Goal: Information Seeking & Learning: Learn about a topic

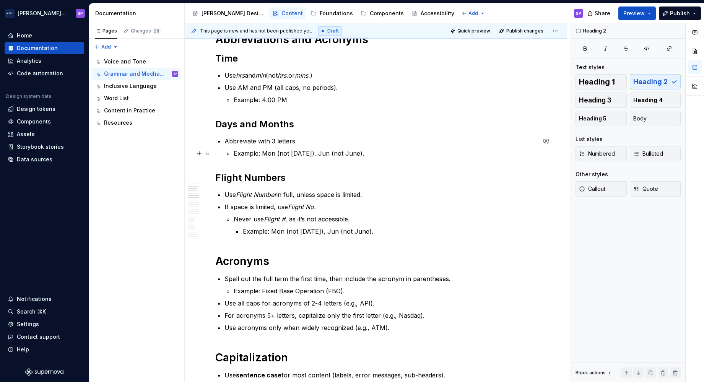
scroll to position [248, 0]
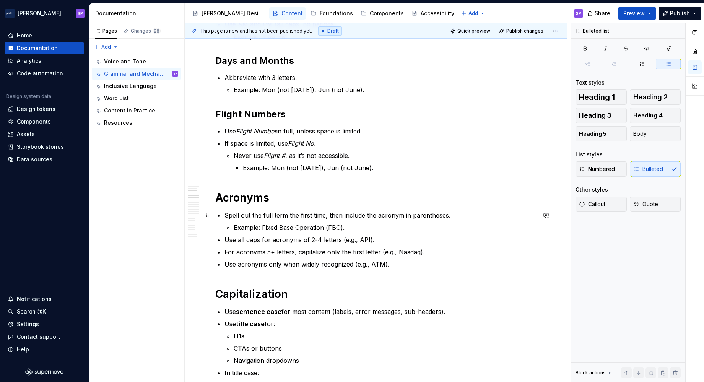
click at [248, 213] on p "Spell out the full term the first time, then include the acronym in parentheses." at bounding box center [381, 215] width 312 height 9
click at [235, 219] on p "Spell out the full term the first time, then include the acronym in parentheses." at bounding box center [381, 215] width 312 height 9
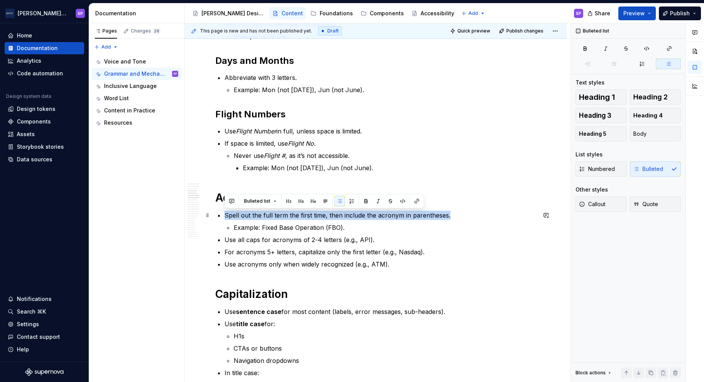
click at [235, 219] on p "Spell out the full term the first time, then include the acronym in parentheses." at bounding box center [381, 215] width 312 height 9
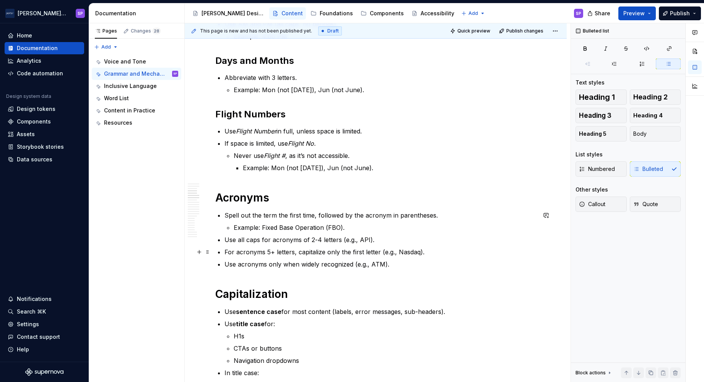
click at [254, 252] on p "For acronyms 5+ letters, capitalize only the first letter (e.g., Nasdaq)." at bounding box center [381, 252] width 312 height 9
click at [282, 259] on ul "Spell out the term the first time, followed by the acronym in parentheses. Exam…" at bounding box center [381, 240] width 312 height 58
click at [260, 251] on p "For acronyms 5+ letters, capitalize only the first letter (e.g., Nasdaq)." at bounding box center [381, 252] width 312 height 9
click at [290, 254] on p "For acronyms that are 5+ letters, capitalize only the first letter (e.g., Nasda…" at bounding box center [381, 252] width 312 height 9
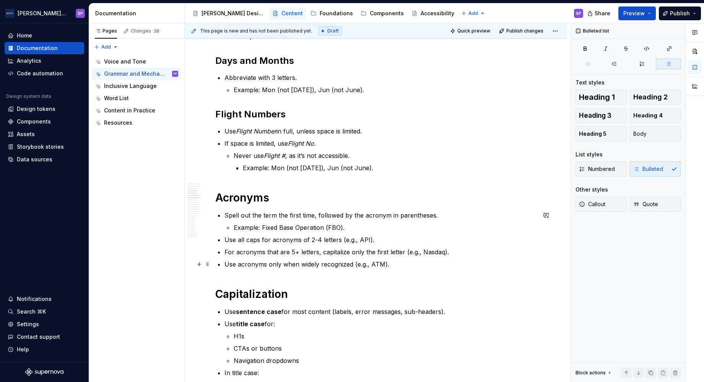
click at [378, 265] on p "Use acronyms only when widely recognized (e.g., ATM)." at bounding box center [381, 264] width 312 height 9
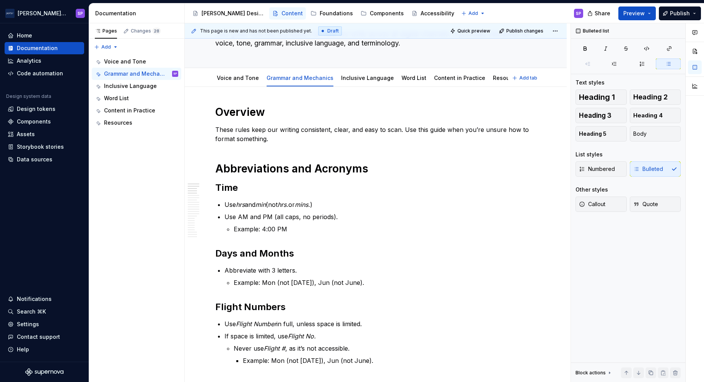
scroll to position [0, 0]
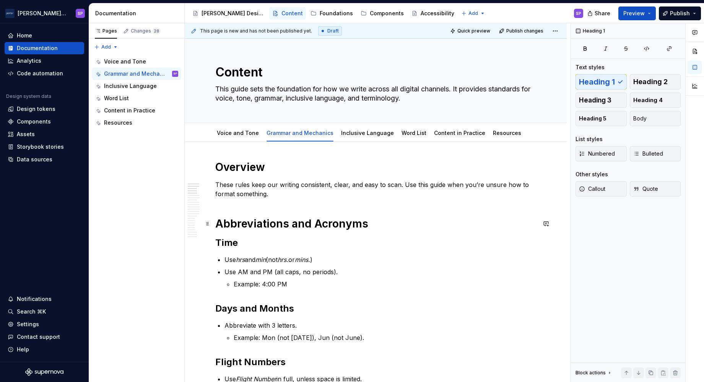
click at [397, 226] on h1 "Abbreviations and Acronyms" at bounding box center [375, 224] width 321 height 14
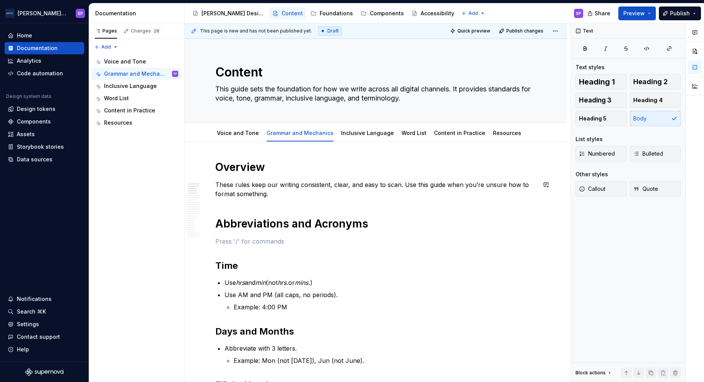
scroll to position [67, 0]
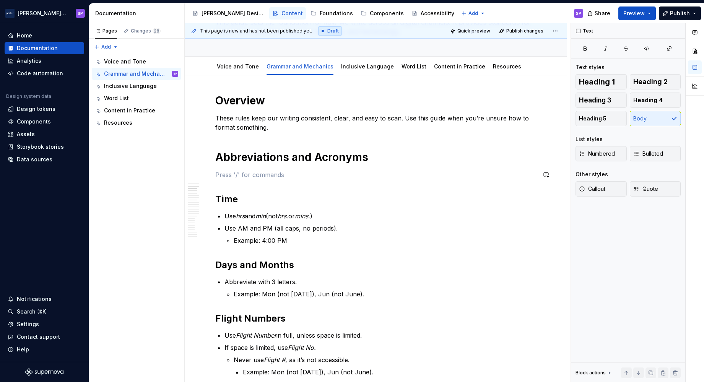
click at [293, 161] on h1 "Abbreviations and Acronyms" at bounding box center [375, 157] width 321 height 14
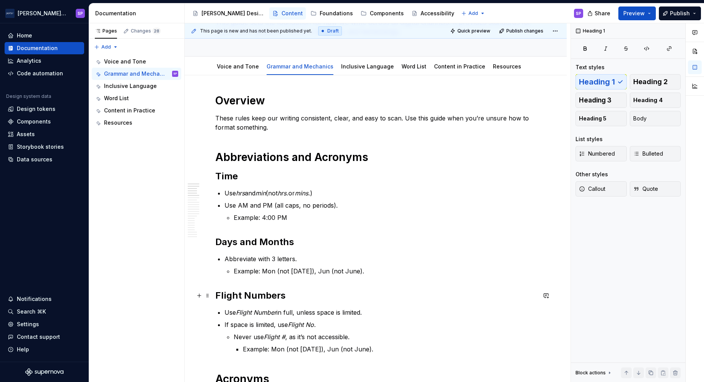
scroll to position [115, 0]
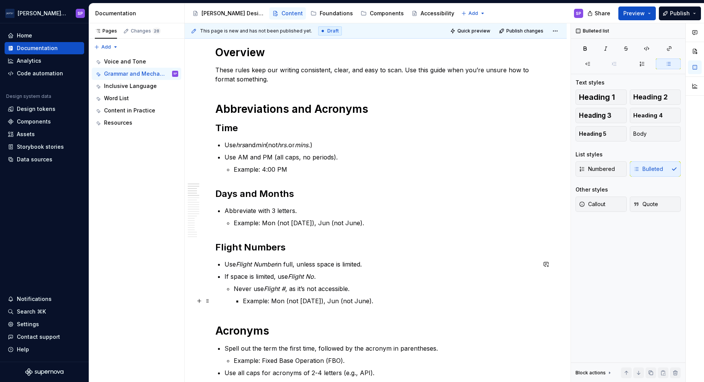
click at [254, 305] on p "Example: Mon (not [DATE]), Jun (not June)." at bounding box center [389, 300] width 293 height 9
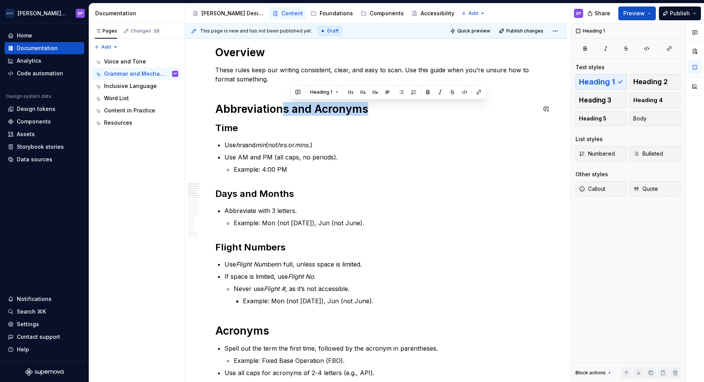
drag, startPoint x: 401, startPoint y: 98, endPoint x: 284, endPoint y: 95, distance: 116.7
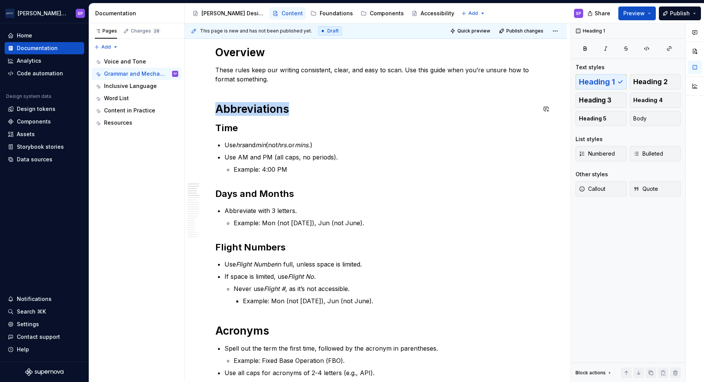
copy h1 "Abbreviations"
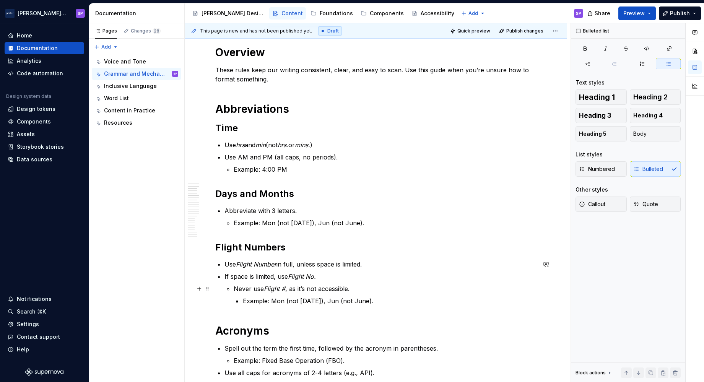
click at [419, 293] on li "Never use Flight # , as it’s not accessible. Example: Mon (not [DATE]), Jun (no…" at bounding box center [385, 294] width 303 height 21
click at [406, 270] on ul "Use Flight Number in full, unless space is limited. If space is limited, use Fl…" at bounding box center [381, 283] width 312 height 46
click at [401, 302] on p "Example: Mon (not [DATE]), Jun (not June)." at bounding box center [389, 300] width 293 height 9
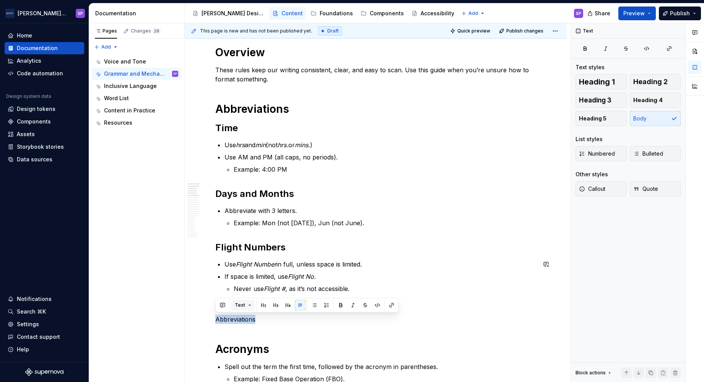
click at [239, 301] on button "Text" at bounding box center [242, 305] width 23 height 11
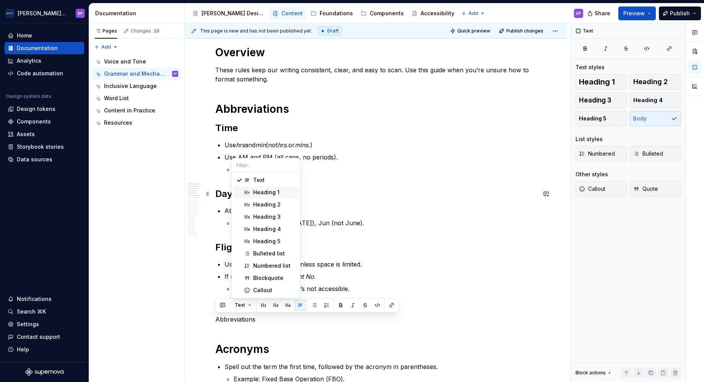
click at [271, 190] on div "Heading 1" at bounding box center [266, 193] width 26 height 8
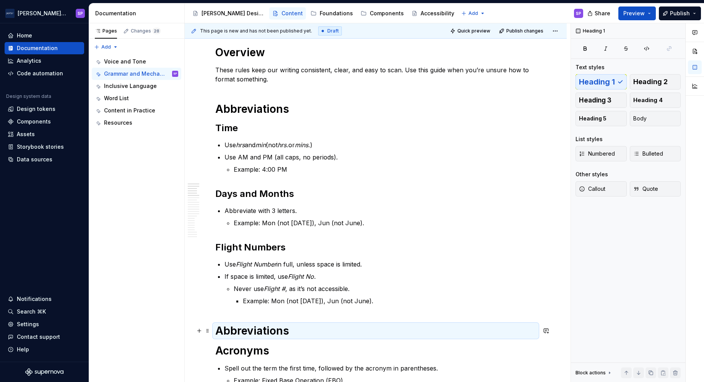
click at [261, 329] on h1 "Abbreviations" at bounding box center [375, 331] width 321 height 14
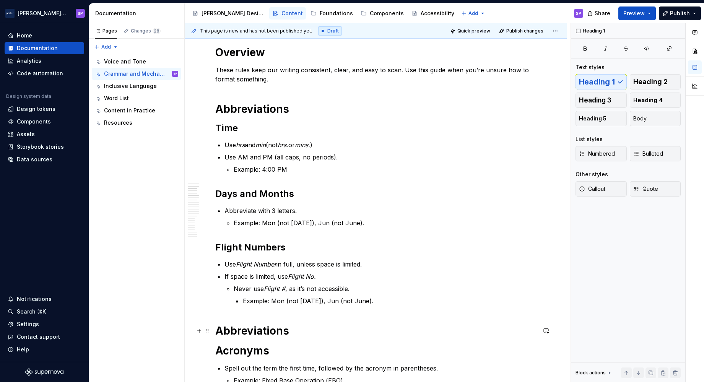
click at [261, 329] on h1 "Abbreviations" at bounding box center [375, 331] width 321 height 14
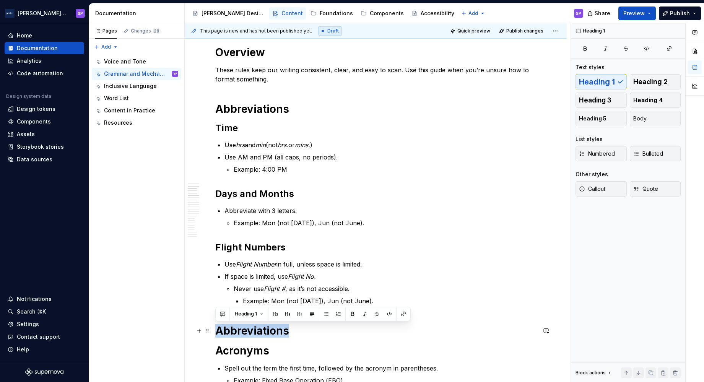
click at [261, 329] on h1 "Abbreviations" at bounding box center [375, 331] width 321 height 14
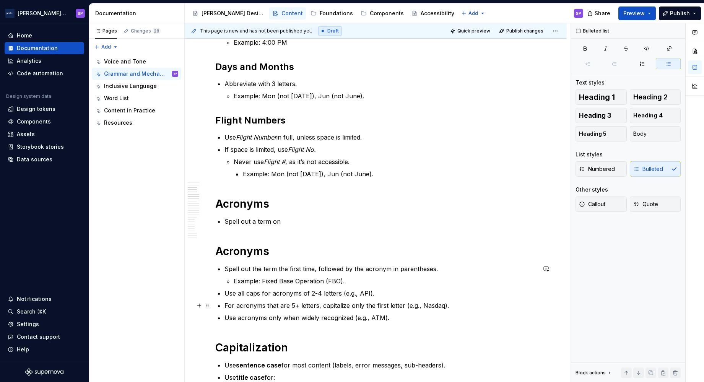
scroll to position [248, 0]
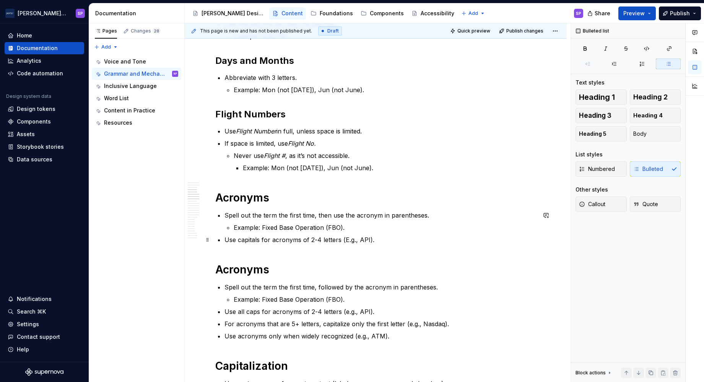
click at [347, 236] on p "Use capitals for acronyms of 2-4 letters (E.g., API)." at bounding box center [381, 239] width 312 height 9
click at [388, 241] on p "Use capitals for acronyms of 2-4 letters (e.g., API)." at bounding box center [381, 239] width 312 height 9
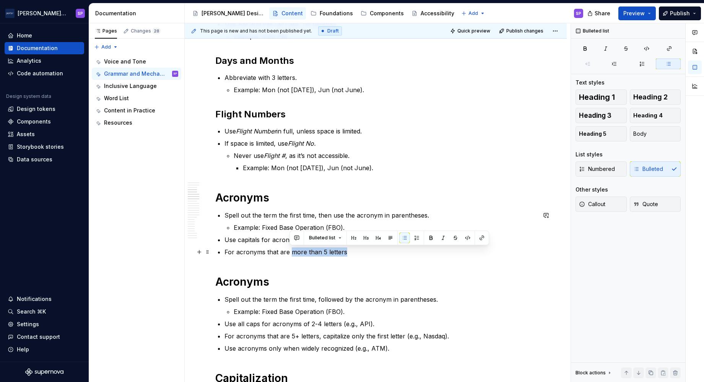
drag, startPoint x: 289, startPoint y: 252, endPoint x: 406, endPoint y: 253, distance: 117.4
click at [406, 253] on p "For acronyms that are more than 5 letters" at bounding box center [381, 252] width 312 height 9
click at [322, 252] on p "For acronyms that are 5+ letters, capitalize" at bounding box center [381, 252] width 312 height 9
click at [373, 252] on p "For acronyms that are 5+ letters, only capitalize" at bounding box center [381, 252] width 312 height 9
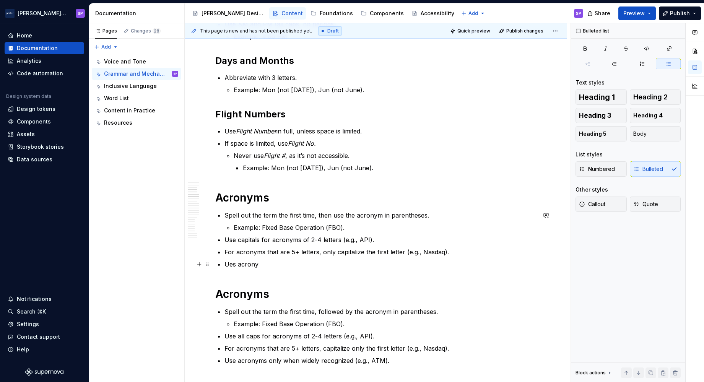
click at [231, 267] on p "Ues acrony" at bounding box center [381, 264] width 312 height 9
click at [230, 268] on p "Ues acrony" at bounding box center [381, 264] width 312 height 9
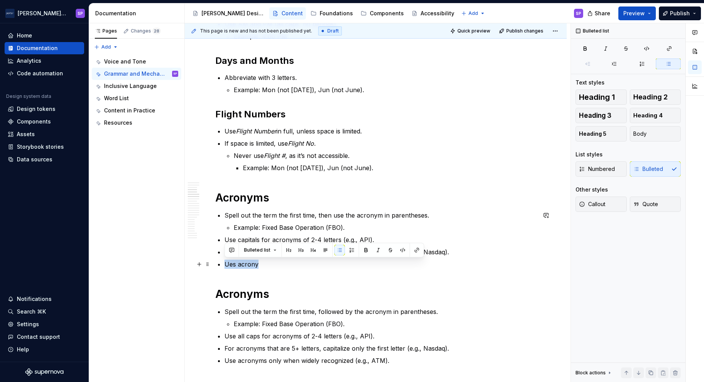
click at [230, 268] on p "Ues acrony" at bounding box center [381, 264] width 312 height 9
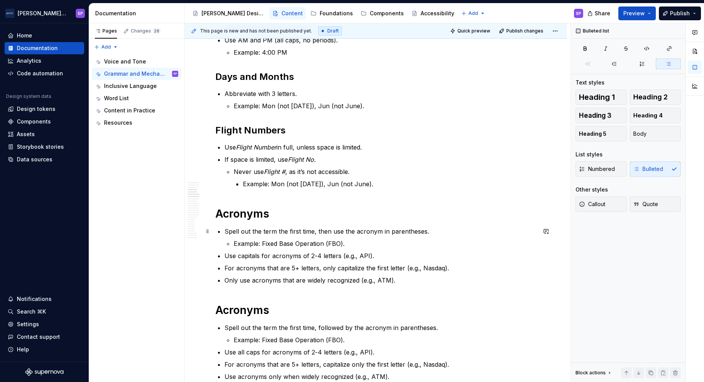
scroll to position [228, 0]
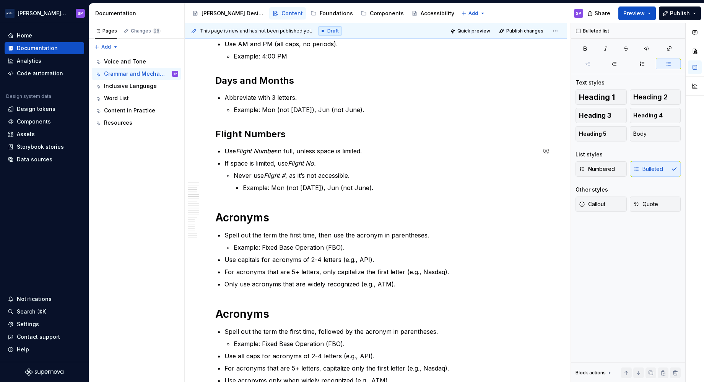
click at [311, 183] on p "Example: Mon (not [DATE]), Jun (not June)." at bounding box center [389, 187] width 293 height 9
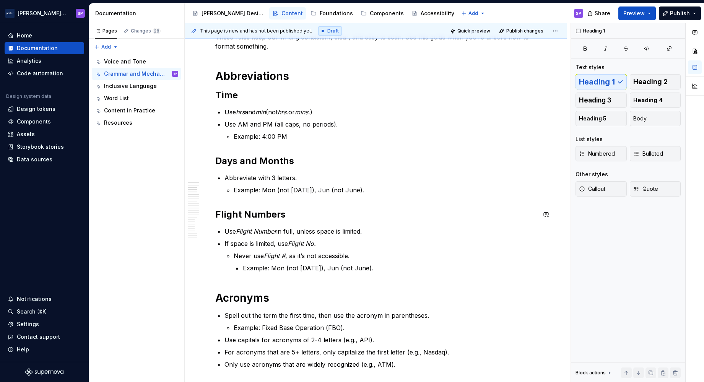
scroll to position [147, 0]
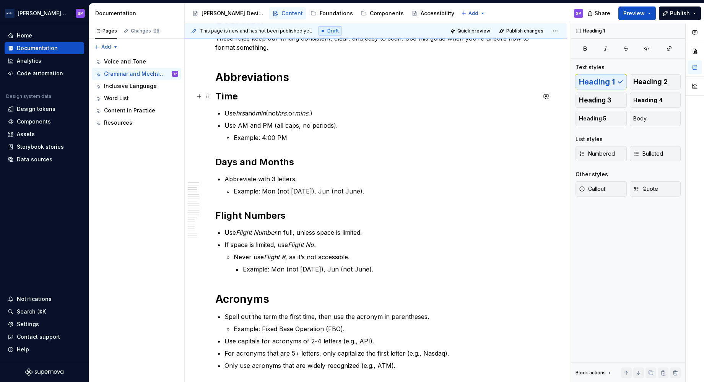
click at [221, 96] on h2 "Time" at bounding box center [375, 96] width 321 height 12
click at [238, 163] on h2 "Days and Months" at bounding box center [375, 162] width 321 height 12
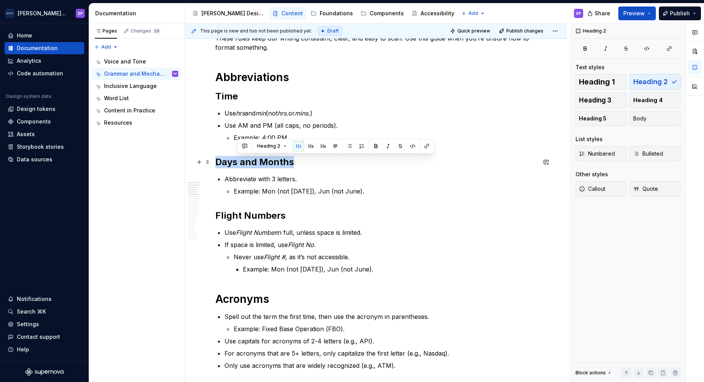
click at [238, 163] on h2 "Days and Months" at bounding box center [375, 162] width 321 height 12
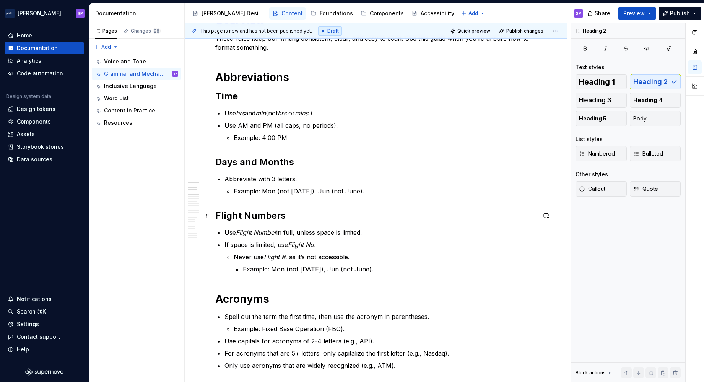
click at [248, 213] on h2 "Flight Numbers" at bounding box center [375, 216] width 321 height 12
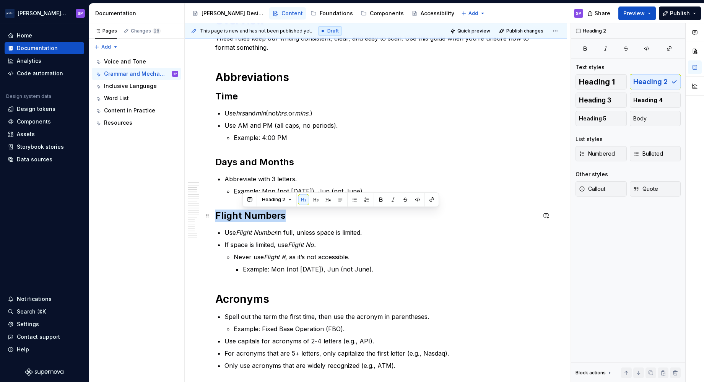
click at [248, 213] on h2 "Flight Numbers" at bounding box center [375, 216] width 321 height 12
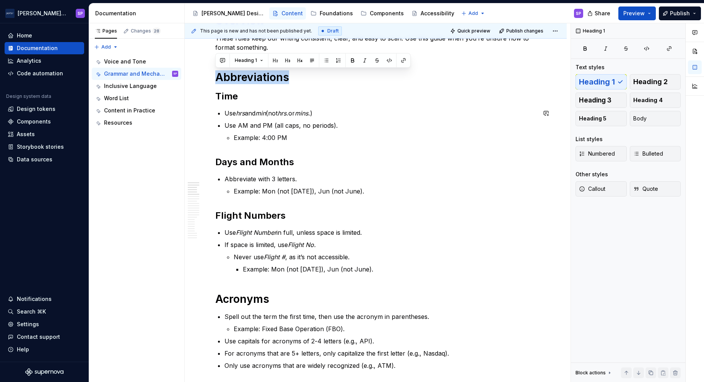
scroll to position [203, 0]
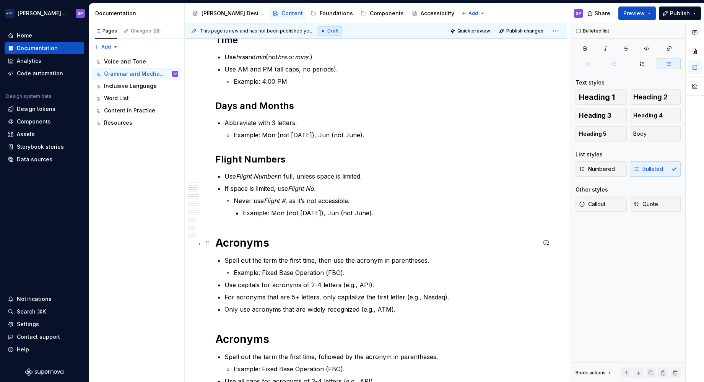
click at [250, 237] on h1 "Acronyms" at bounding box center [375, 243] width 321 height 14
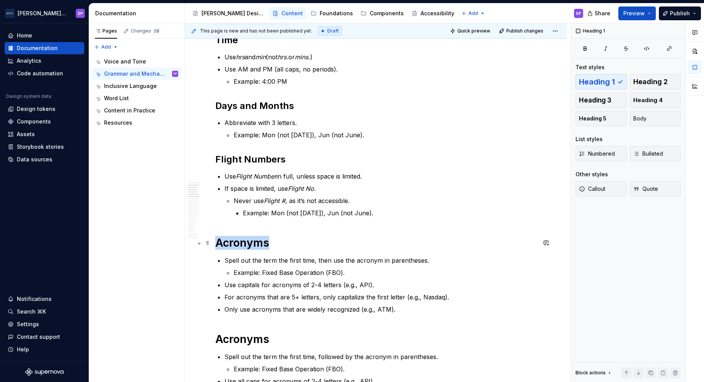
click at [250, 237] on h1 "Acronyms" at bounding box center [375, 243] width 321 height 14
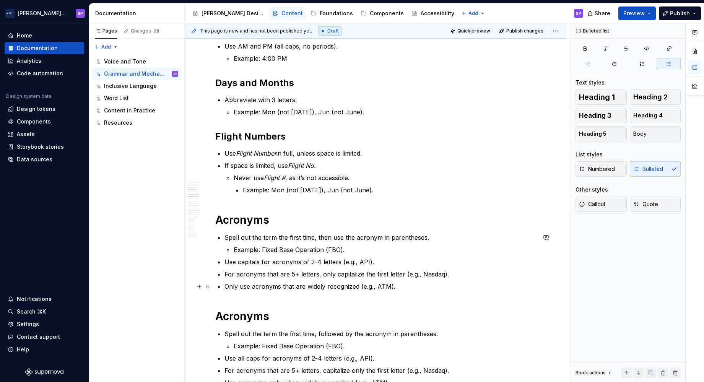
click at [384, 282] on p "Only use acronyms that are widely recognized (e.g., ATM)." at bounding box center [381, 286] width 312 height 9
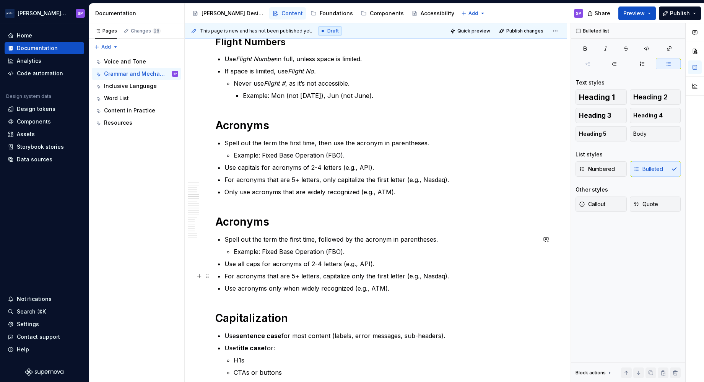
click at [378, 271] on ul "Spell out the term the first time, followed by the acronym in parentheses. Exam…" at bounding box center [381, 264] width 312 height 58
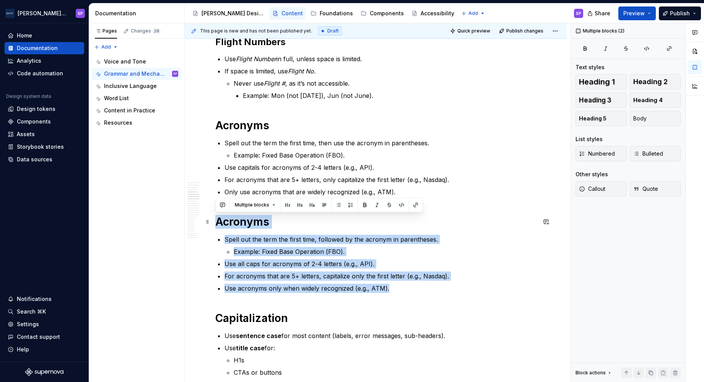
drag, startPoint x: 394, startPoint y: 287, endPoint x: 212, endPoint y: 223, distance: 192.5
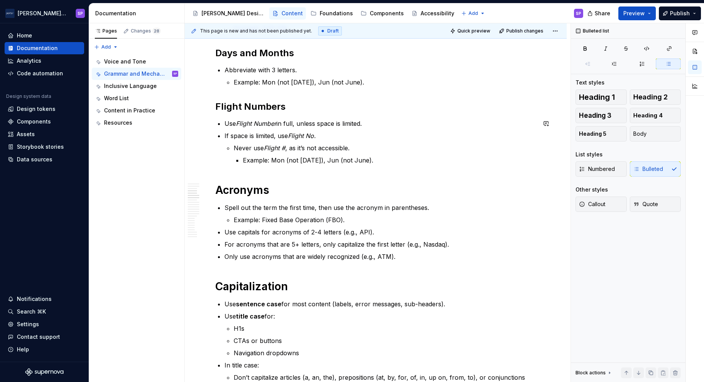
scroll to position [257, 0]
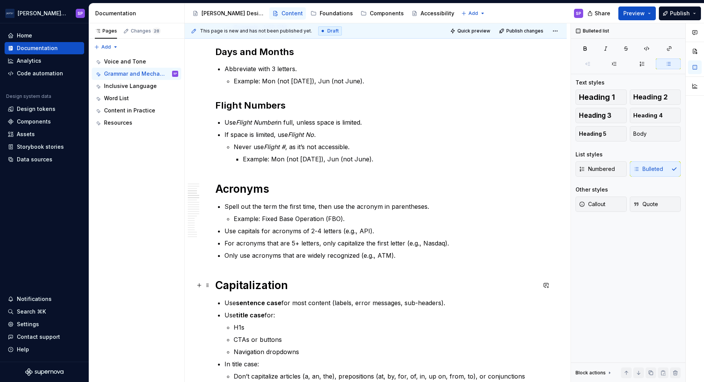
click at [255, 289] on h1 "Capitalization" at bounding box center [375, 285] width 321 height 14
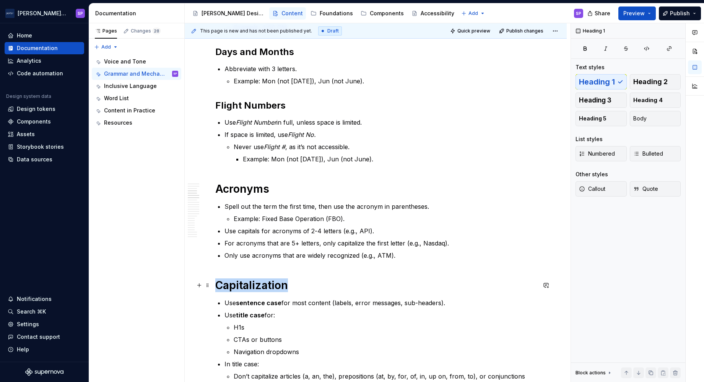
click at [255, 289] on h1 "Capitalization" at bounding box center [375, 285] width 321 height 14
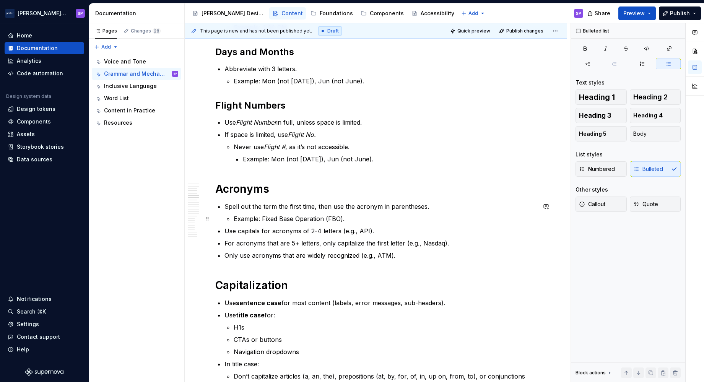
click at [398, 218] on p "Example: Fixed Base Operation (FBO)." at bounding box center [385, 218] width 303 height 9
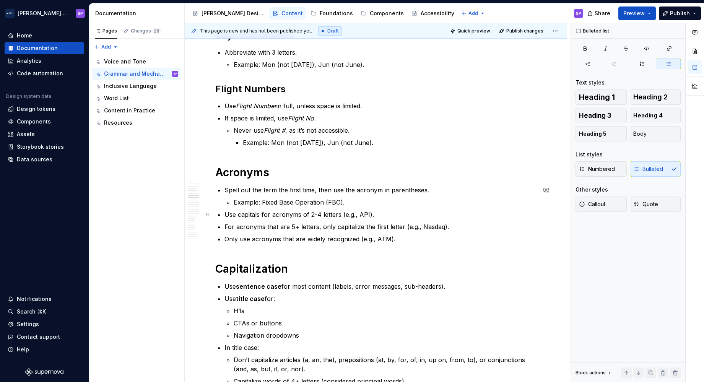
scroll to position [274, 0]
click at [434, 217] on p "Use capitals for acronyms of 2-4 letters (e.g., API)." at bounding box center [381, 213] width 312 height 9
click at [434, 228] on p "For acronyms that are 5+ letters, only capitalize the first letter (e.g., Nasda…" at bounding box center [381, 225] width 312 height 9
click at [432, 231] on ul "Spell out the term the first time, then use the acronym in parentheses. Example…" at bounding box center [381, 214] width 312 height 58
click at [430, 235] on p "Only use acronyms that are widely recognized (e.g., ATM)." at bounding box center [381, 238] width 312 height 9
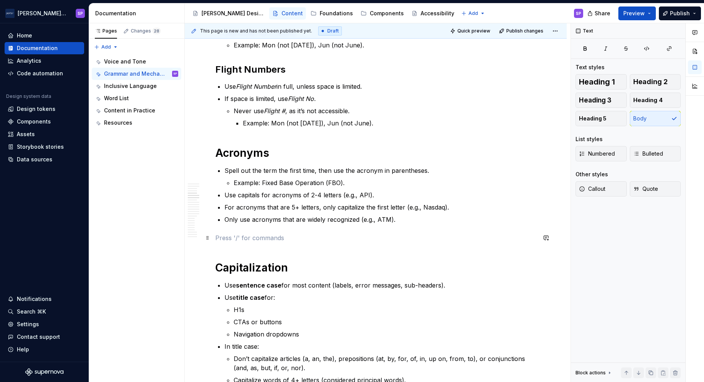
scroll to position [293, 0]
click at [280, 238] on p at bounding box center [375, 237] width 321 height 9
click at [226, 236] on p at bounding box center [375, 237] width 321 height 9
click at [226, 236] on p "Numbers, Dates, and Times" at bounding box center [375, 237] width 321 height 9
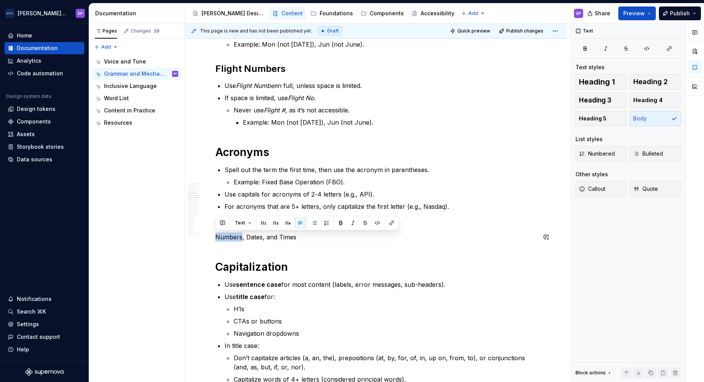
click at [226, 236] on p "Numbers, Dates, and Times" at bounding box center [375, 237] width 321 height 9
click at [250, 225] on button "Text" at bounding box center [242, 223] width 23 height 11
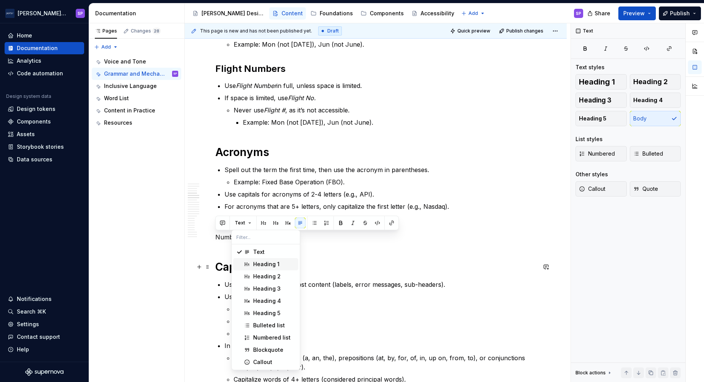
click at [266, 262] on div "Heading 1" at bounding box center [266, 265] width 26 height 8
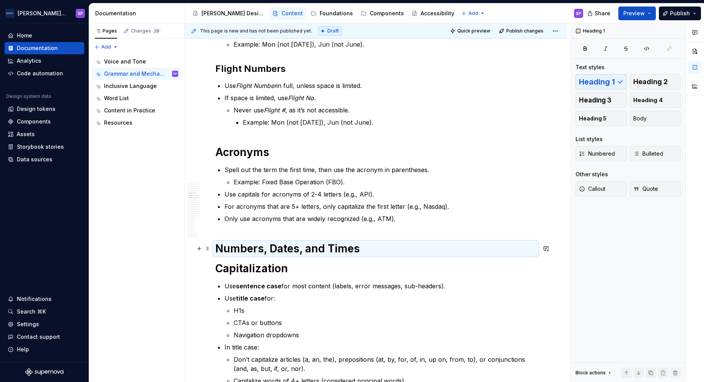
click at [370, 248] on h1 "Numbers, Dates, and Times" at bounding box center [375, 249] width 321 height 14
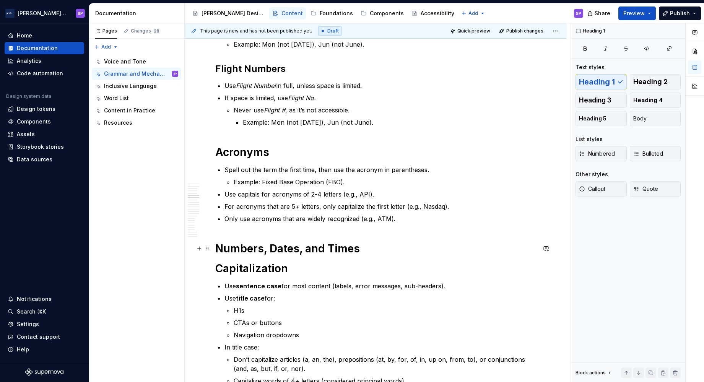
click at [351, 253] on h1 "Numbers, Dates, and Times" at bounding box center [375, 249] width 321 height 14
click at [380, 252] on h1 "Numbers, Dates, and Times" at bounding box center [375, 249] width 321 height 14
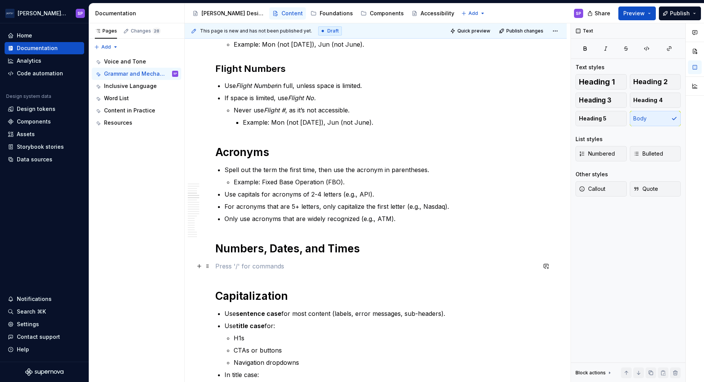
click at [195, 266] on button "button" at bounding box center [199, 266] width 11 height 11
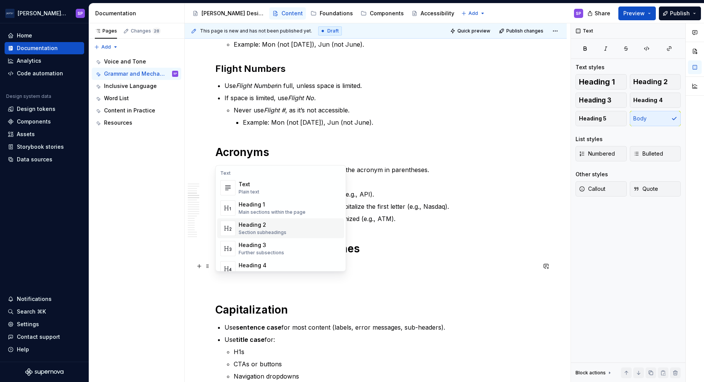
click at [266, 225] on div "Heading 2" at bounding box center [263, 225] width 48 height 8
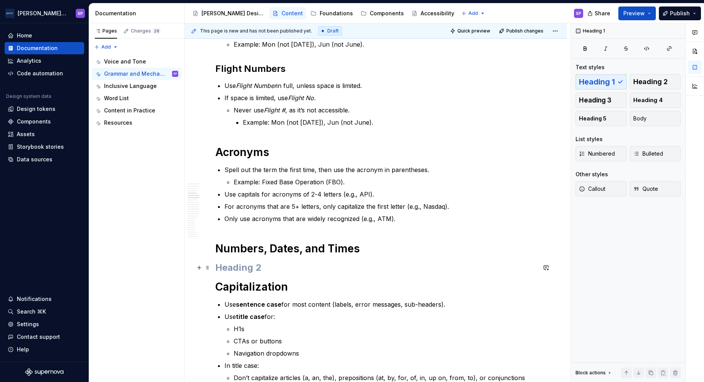
click at [242, 273] on h2 at bounding box center [375, 268] width 321 height 12
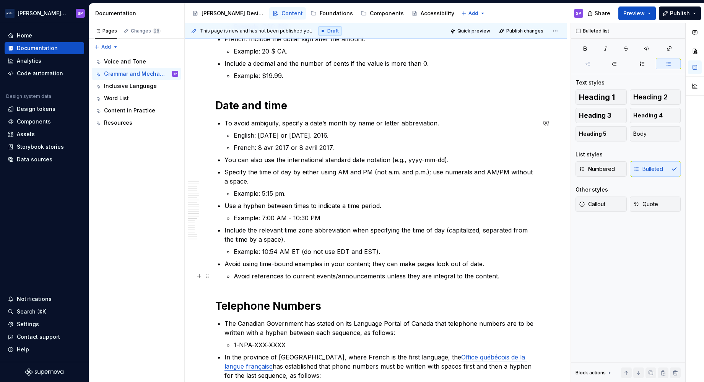
scroll to position [1348, 0]
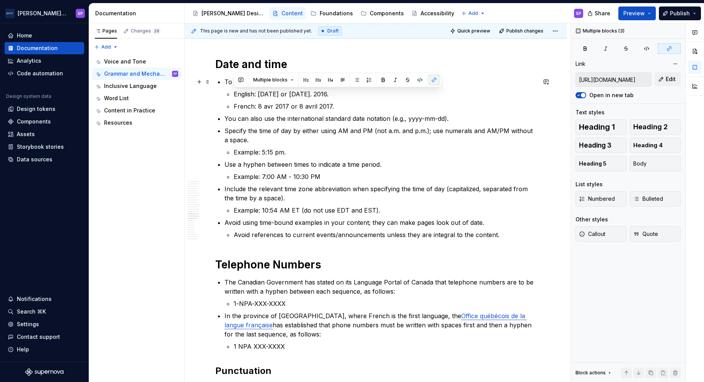
drag, startPoint x: 303, startPoint y: 338, endPoint x: 266, endPoint y: 29, distance: 311.6
click at [266, 29] on div "This page is new and has not been published yet. Draft Quick preview Publish ch…" at bounding box center [378, 202] width 386 height 359
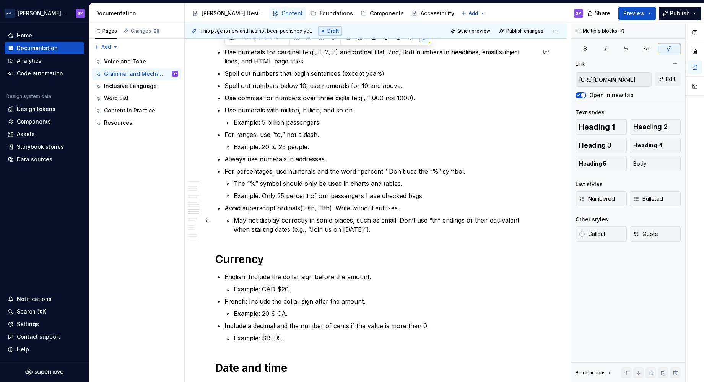
click at [295, 232] on p "May not display correctly in some places, such as email. Don’t use “th” endings…" at bounding box center [385, 225] width 303 height 18
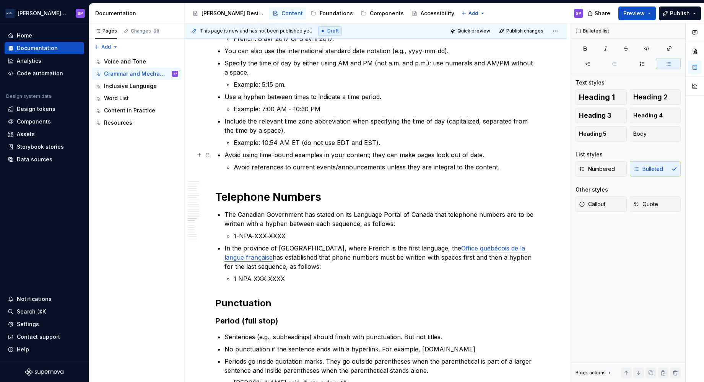
scroll to position [1378, 0]
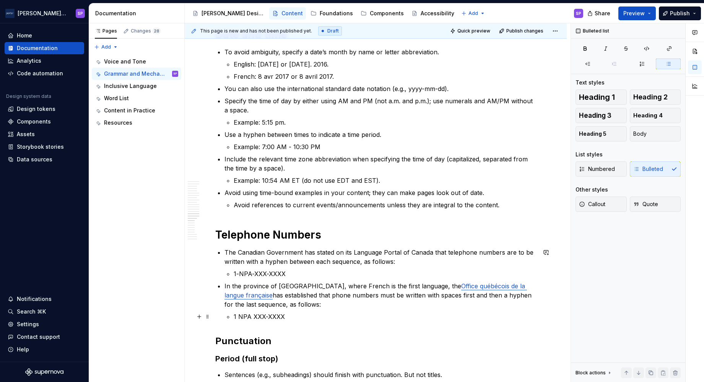
click at [344, 318] on p "1 NPA XXX-XXXX" at bounding box center [385, 316] width 303 height 9
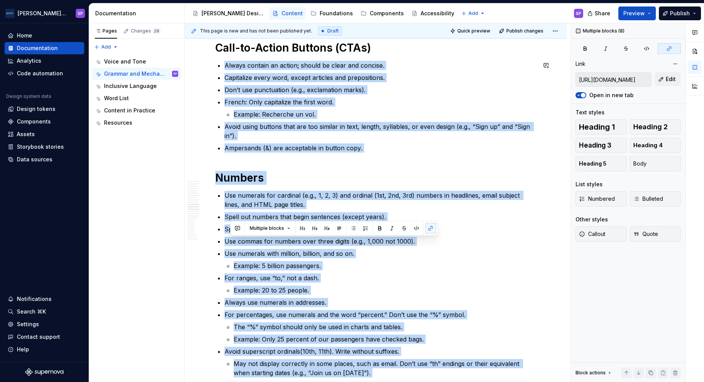
scroll to position [834, 0]
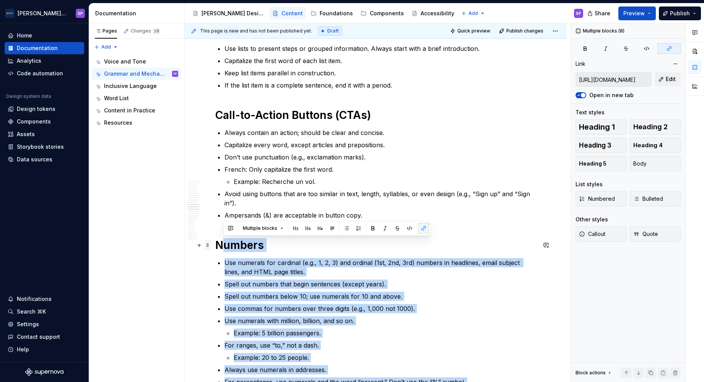
drag, startPoint x: 370, startPoint y: 316, endPoint x: 208, endPoint y: 241, distance: 178.5
click at [208, 241] on span at bounding box center [208, 245] width 6 height 11
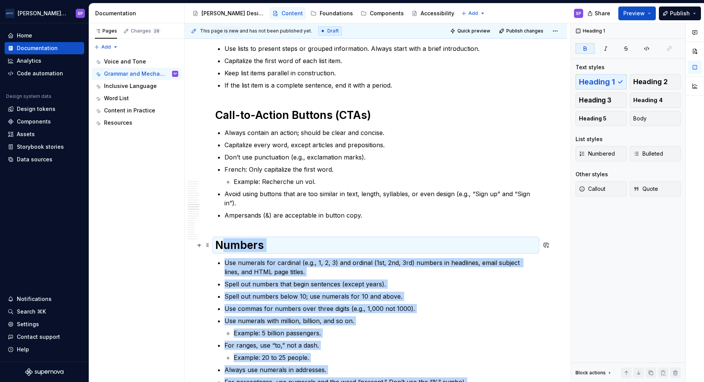
copy div "loremi Dol sitametc adi elitsedd (e.t., 1, 2, 4) inc utlabor (0et, 8do, 6ma) al…"
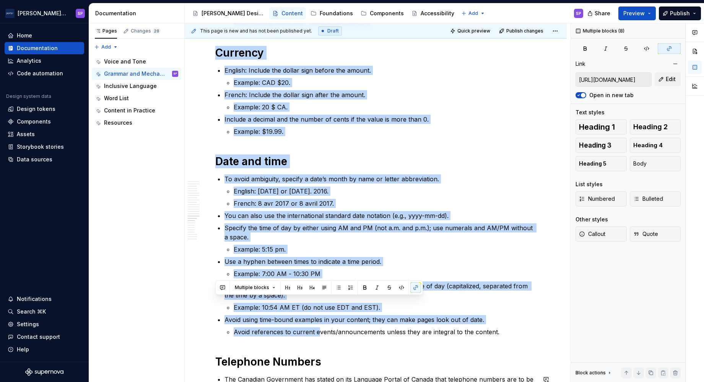
scroll to position [1409, 0]
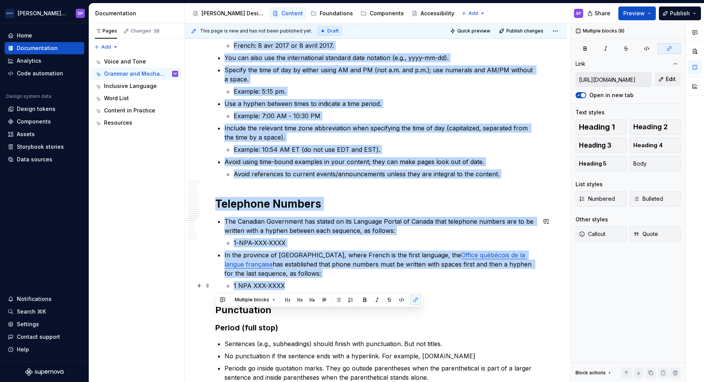
drag, startPoint x: 217, startPoint y: 218, endPoint x: 335, endPoint y: 282, distance: 134.9
copy div "Loremip Dol sitametc adi elitsedd (e.t., 7, 1, 0) inc utlabor (2et, 3do, 9ma) a…"
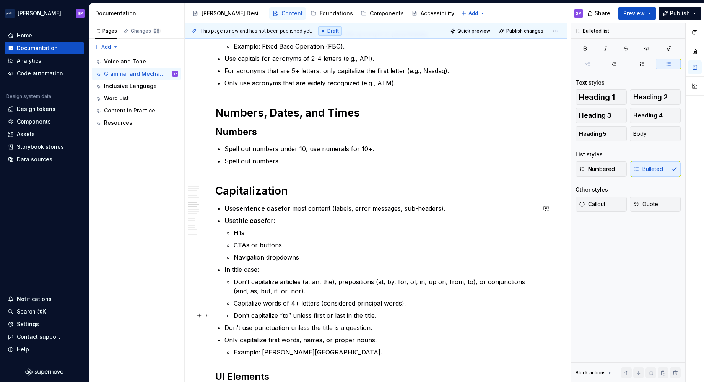
scroll to position [429, 0]
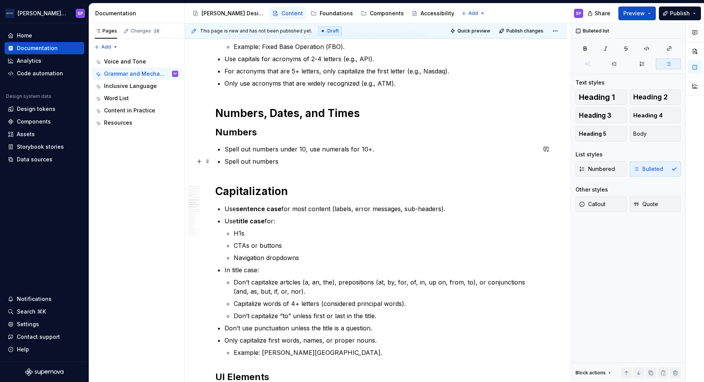
click at [303, 157] on p "Spell out numbers" at bounding box center [381, 161] width 312 height 9
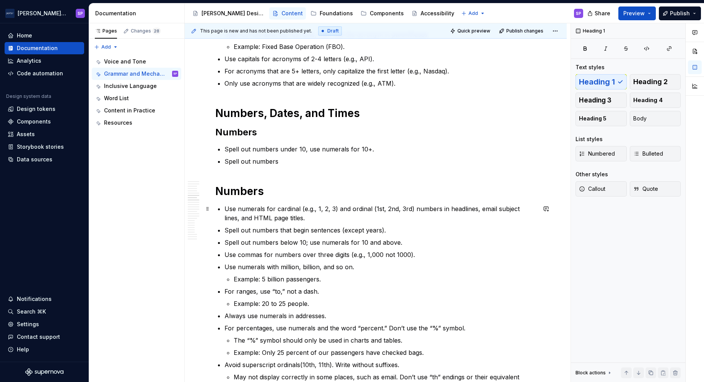
click at [349, 218] on p "Use numerals for cardinal (e.g., 1, 2, 3) and ordinal (1st, 2nd, 3rd) numbers i…" at bounding box center [381, 213] width 312 height 18
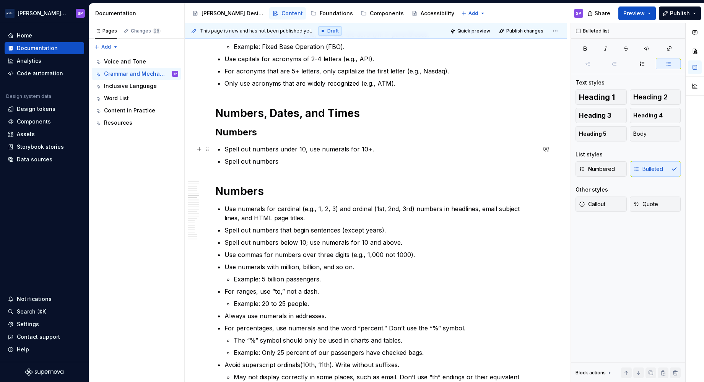
click at [398, 149] on p "Spell out numbers under 10, use numerals for 10+." at bounding box center [381, 149] width 312 height 9
click at [363, 147] on p "Spell out numbers under 10, use numerals for 10+." at bounding box center [381, 149] width 312 height 9
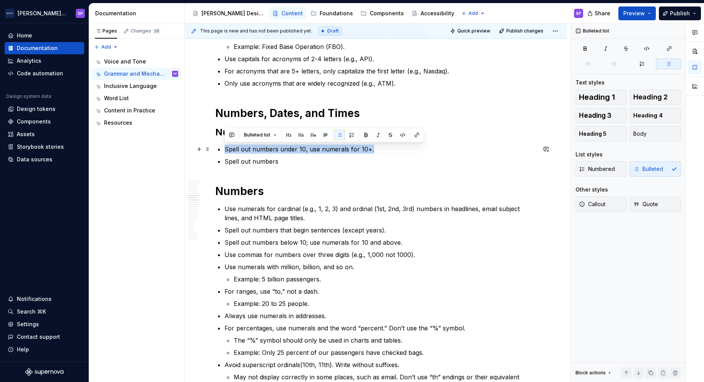
click at [363, 147] on p "Spell out numbers under 10, use numerals for 10+." at bounding box center [381, 149] width 312 height 9
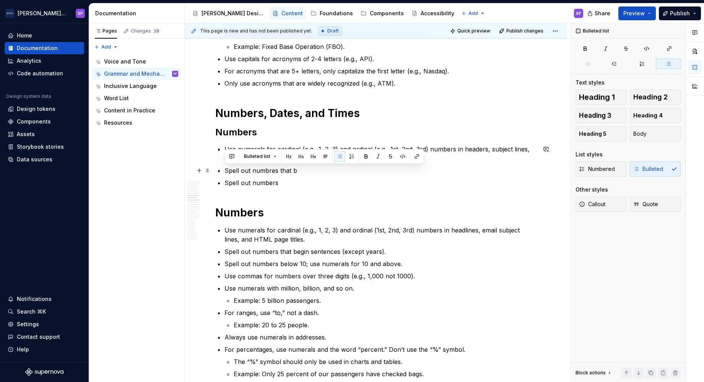
drag, startPoint x: 280, startPoint y: 181, endPoint x: 221, endPoint y: 168, distance: 59.9
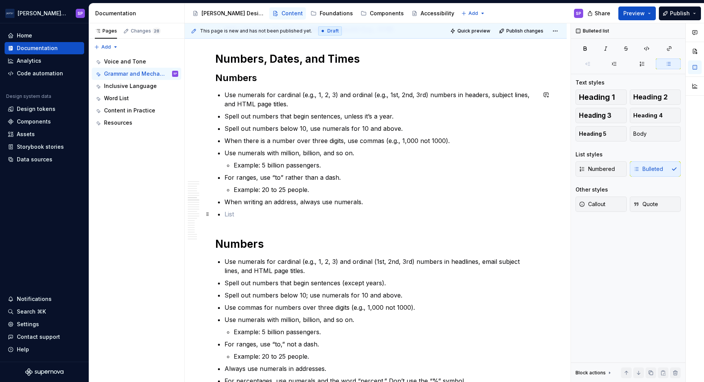
scroll to position [542, 0]
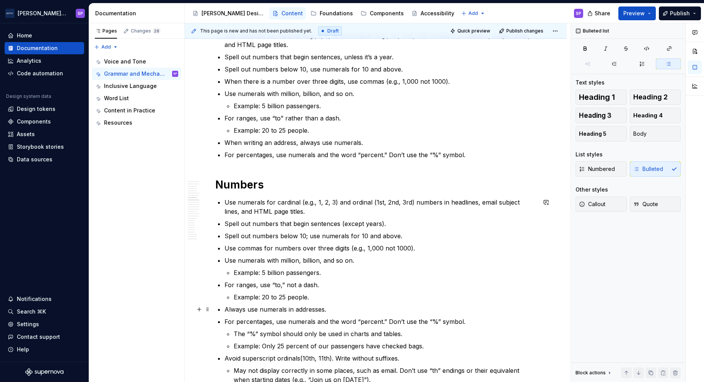
click at [339, 314] on ul "Use numerals for cardinal (e.g., 1, 2, 3) and ordinal (1st, 2nd, 3rd) numbers i…" at bounding box center [381, 291] width 312 height 187
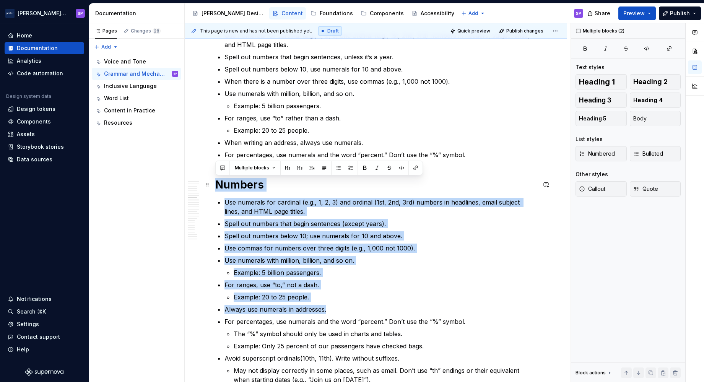
drag, startPoint x: 334, startPoint y: 311, endPoint x: 212, endPoint y: 182, distance: 176.7
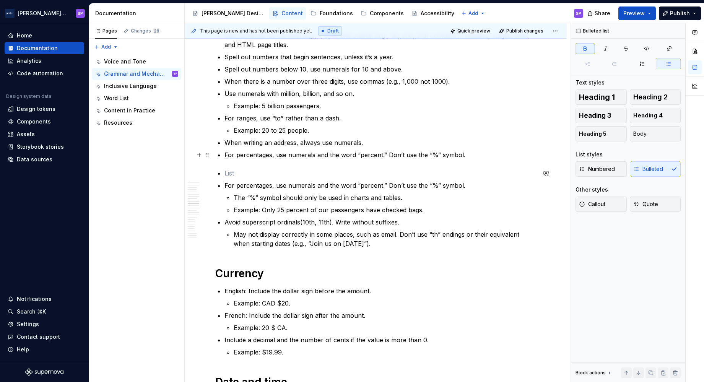
click at [357, 156] on p "For percentages, use numerals and the word “percent.” Don’t use the “%” symbol." at bounding box center [381, 154] width 312 height 9
click at [493, 151] on p "For percentages, use numerals and the word “percent.” Don’t use the “%” symbol." at bounding box center [381, 154] width 312 height 9
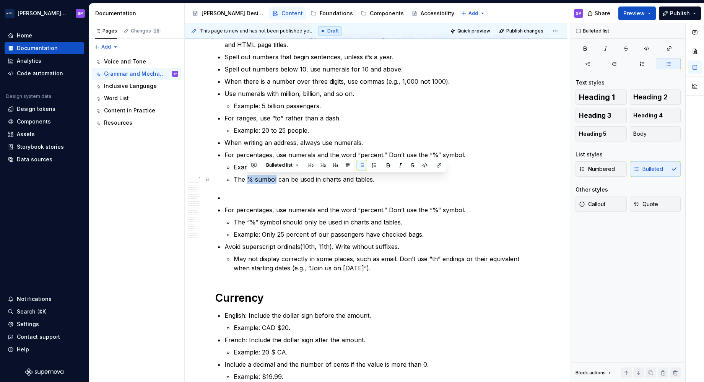
drag, startPoint x: 248, startPoint y: 179, endPoint x: 275, endPoint y: 180, distance: 26.8
click at [275, 180] on p "The % sumbol can be used in charts and tables." at bounding box center [385, 179] width 303 height 9
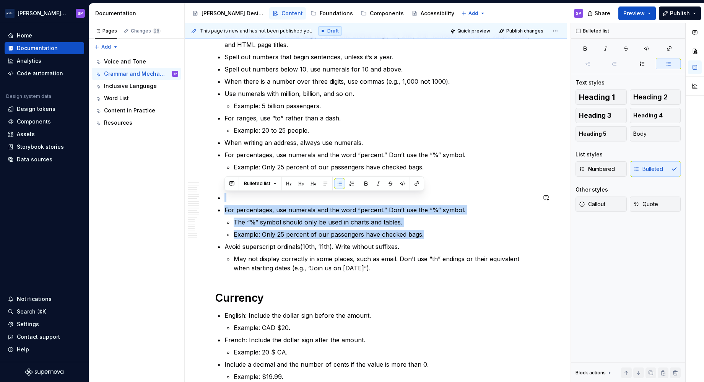
drag, startPoint x: 431, startPoint y: 236, endPoint x: 207, endPoint y: 193, distance: 228.4
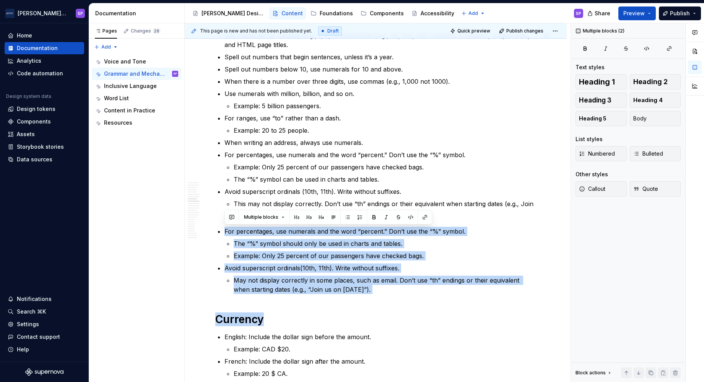
drag, startPoint x: 402, startPoint y: 298, endPoint x: 220, endPoint y: 223, distance: 196.9
click at [330, 262] on ul "For percentages, use numerals and the word “percent.” Don’t use the “%” symbol.…" at bounding box center [381, 260] width 312 height 67
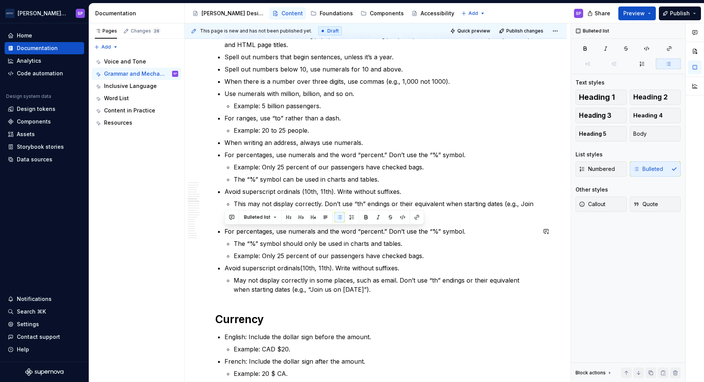
drag, startPoint x: 298, startPoint y: 250, endPoint x: 220, endPoint y: 223, distance: 82.3
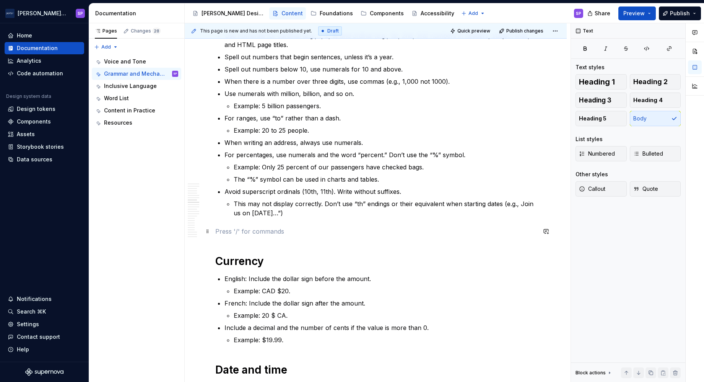
click at [251, 233] on p at bounding box center [375, 231] width 321 height 9
click at [207, 232] on span at bounding box center [208, 231] width 6 height 11
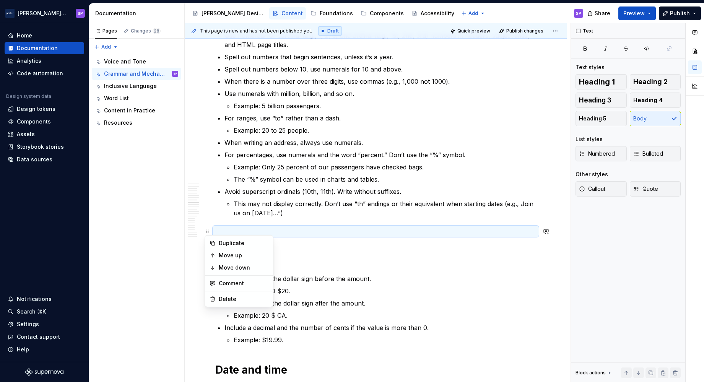
click at [265, 231] on p at bounding box center [375, 231] width 321 height 9
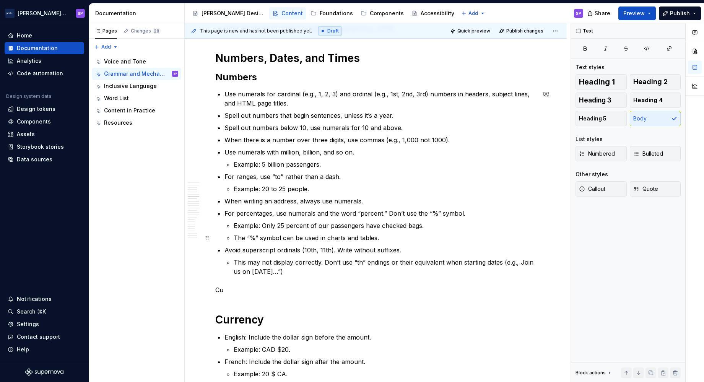
scroll to position [483, 0]
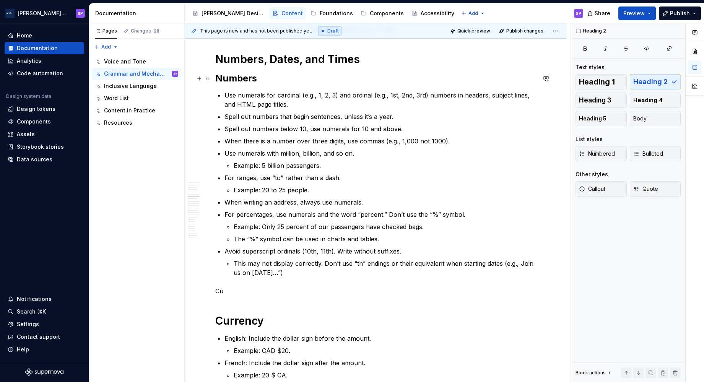
click at [226, 78] on h2 "Numbers" at bounding box center [375, 78] width 321 height 12
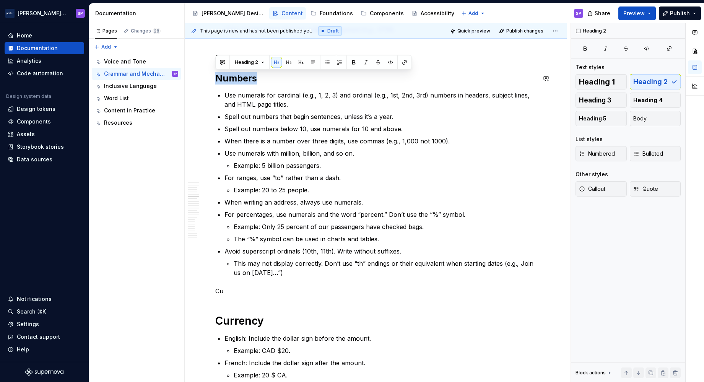
copy h2 "Numbers"
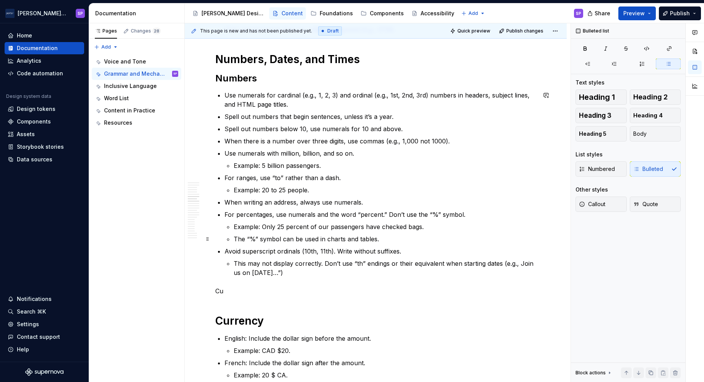
click at [412, 232] on ul "Example: Only 25 percent of our passengers have checked bags. The “%” symbol ca…" at bounding box center [385, 232] width 303 height 21
click at [371, 174] on p "For ranges, use “to” rather than a dash." at bounding box center [381, 177] width 312 height 9
click at [399, 183] on li "For ranges, use “to” rather than a dash. Example: 20 to 25 people." at bounding box center [381, 183] width 312 height 21
click at [413, 164] on p "Example: 5 billion passengers." at bounding box center [385, 165] width 303 height 9
click at [390, 258] on li "Avoid superscript ordinals (10th, 11th). Write without suffixes. This may not d…" at bounding box center [381, 262] width 312 height 31
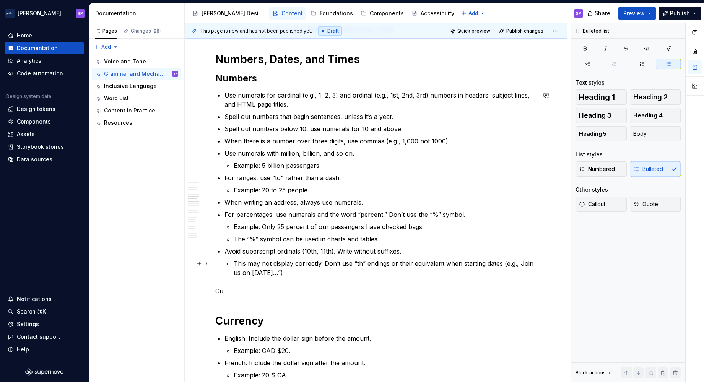
click at [340, 293] on p "Cu" at bounding box center [375, 291] width 321 height 9
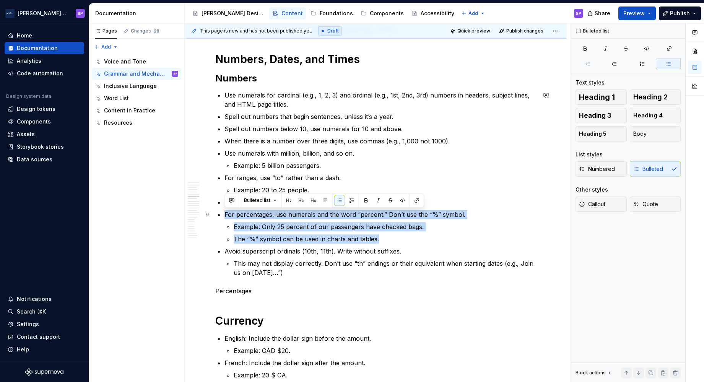
drag, startPoint x: 390, startPoint y: 236, endPoint x: 220, endPoint y: 212, distance: 171.2
copy li "For percentages, use numerals and the word “percent.” Don’t use the “%” symbol.…"
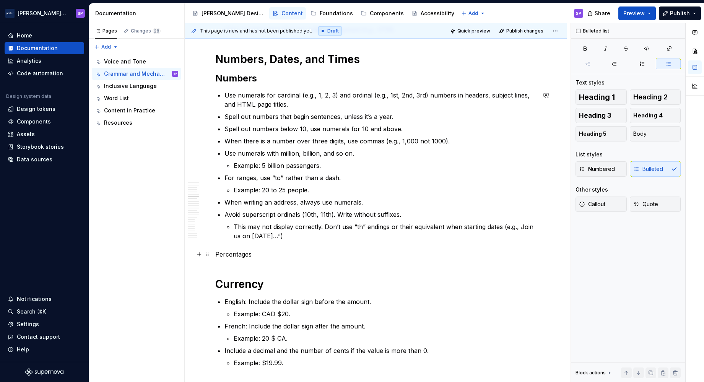
click at [263, 256] on p "Percentages" at bounding box center [375, 254] width 321 height 9
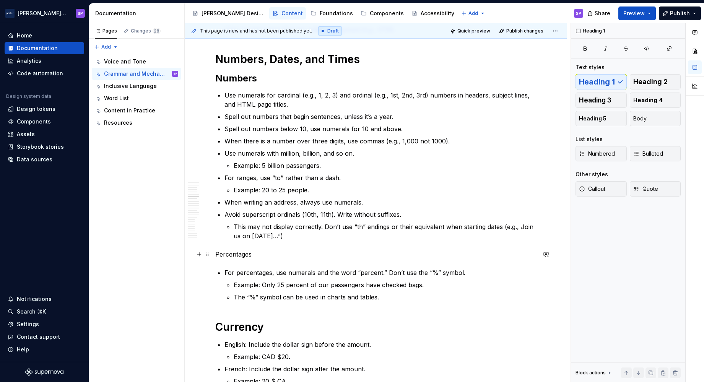
click at [231, 257] on p "Percentages" at bounding box center [375, 254] width 321 height 9
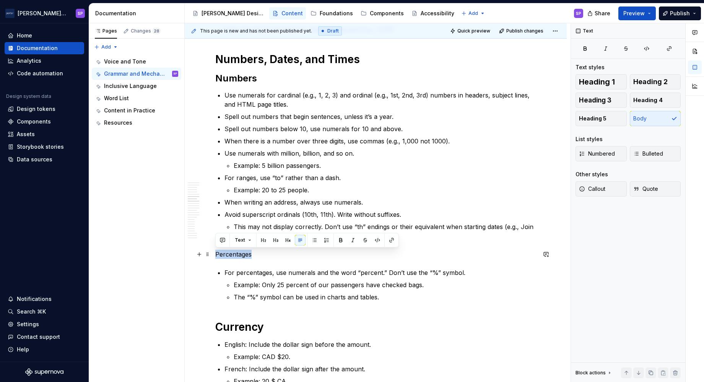
click at [231, 257] on p "Percentages" at bounding box center [375, 254] width 321 height 9
click at [265, 237] on button "button" at bounding box center [263, 240] width 11 height 11
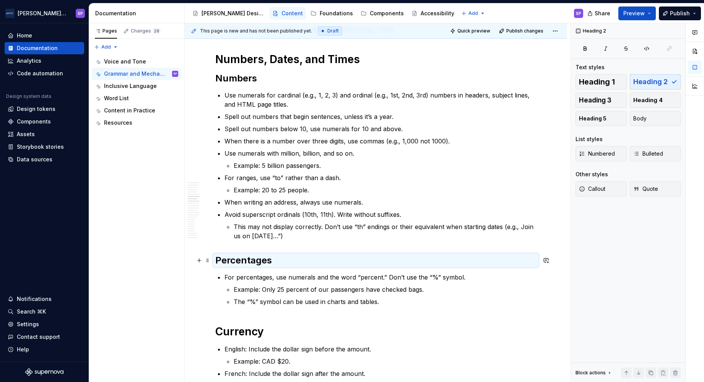
click at [262, 262] on h2 "Percentages" at bounding box center [375, 260] width 321 height 12
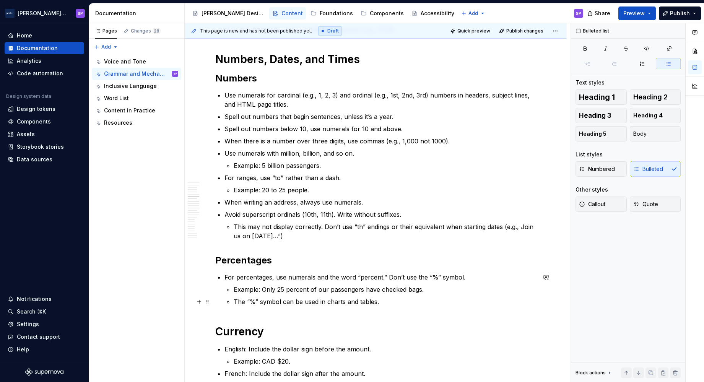
click at [233, 294] on li "For percentages, use numerals and the word “percent.” Don’t use the “%” symbol.…" at bounding box center [381, 290] width 312 height 34
click at [378, 305] on p "The “%” symbol can be used in charts and tables." at bounding box center [385, 301] width 303 height 9
click at [442, 290] on p "Example: Only 25 percent of our passengers have checked bags." at bounding box center [385, 289] width 303 height 9
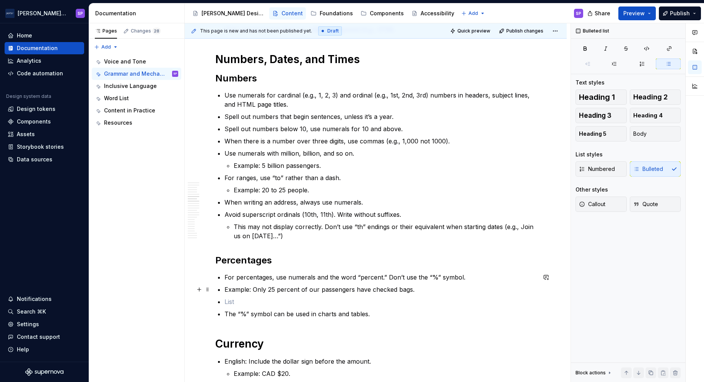
click at [228, 313] on p "The “%” symbol can be used in charts and tables." at bounding box center [381, 313] width 312 height 9
click at [225, 313] on p "The “%” symbol can be used in charts and tables." at bounding box center [381, 313] width 312 height 9
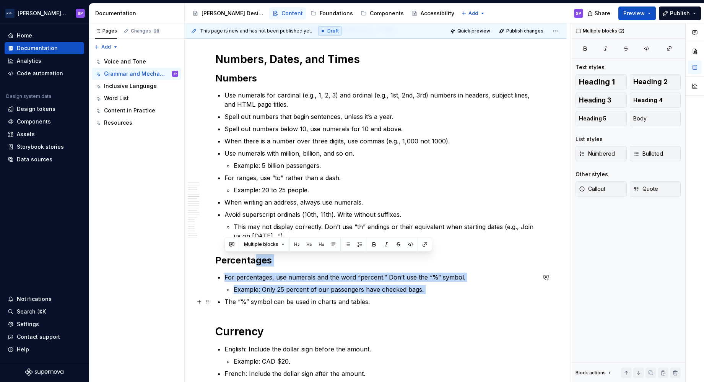
drag, startPoint x: 255, startPoint y: 260, endPoint x: 378, endPoint y: 296, distance: 128.4
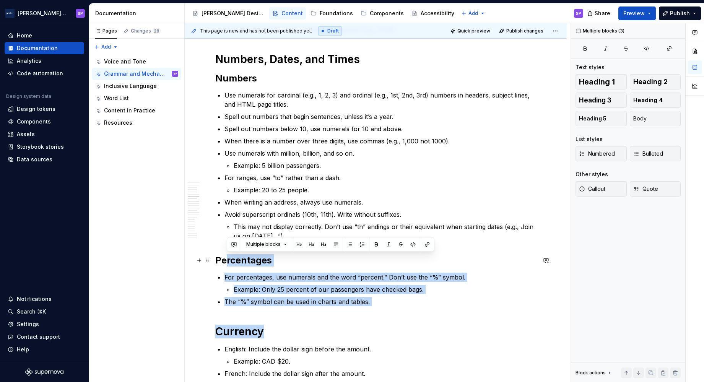
drag, startPoint x: 287, startPoint y: 287, endPoint x: 211, endPoint y: 263, distance: 79.4
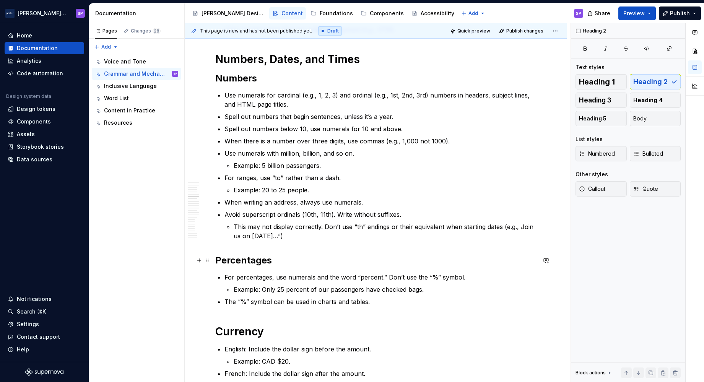
click at [222, 264] on h2 "Percentages" at bounding box center [375, 260] width 321 height 12
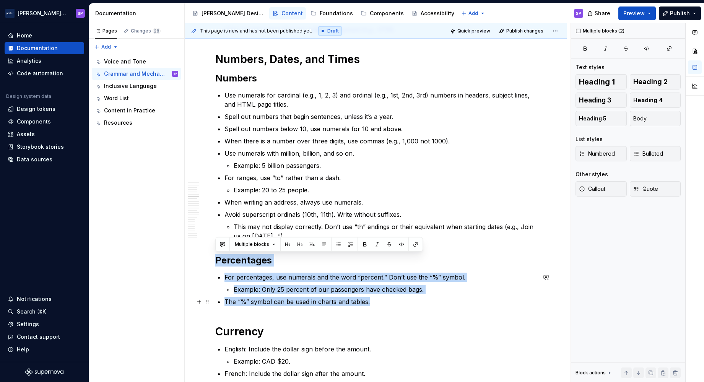
drag, startPoint x: 217, startPoint y: 260, endPoint x: 380, endPoint y: 300, distance: 167.5
copy div "Percentages For percentages, use numerals and the word “percent.” Don’t use the…"
click at [380, 300] on p "The “%” symbol can be used in charts and tables." at bounding box center [381, 301] width 312 height 9
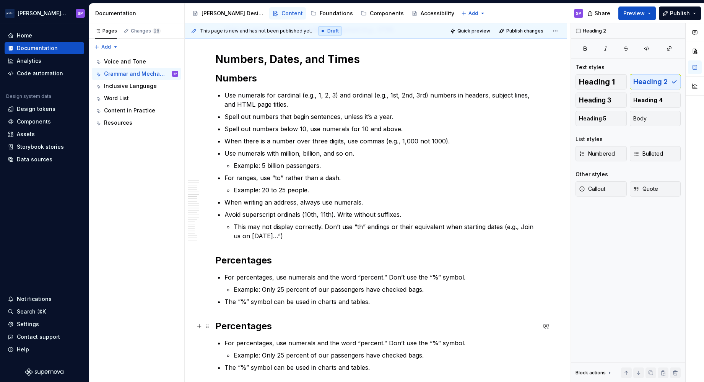
click at [218, 327] on h2 "Percentages" at bounding box center [375, 326] width 321 height 12
click at [236, 331] on h2 "Percentages" at bounding box center [375, 326] width 321 height 12
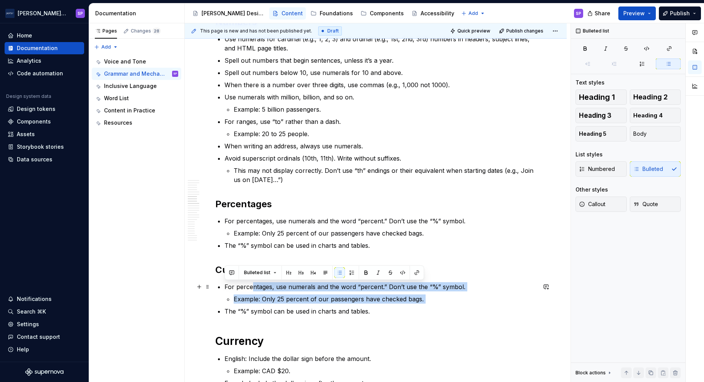
drag, startPoint x: 413, startPoint y: 305, endPoint x: 251, endPoint y: 287, distance: 163.6
click at [251, 287] on ul "For percentages, use numerals and the word “percent.” Don’t use the “%” symbol.…" at bounding box center [381, 299] width 312 height 34
drag, startPoint x: 223, startPoint y: 291, endPoint x: 386, endPoint y: 312, distance: 164.6
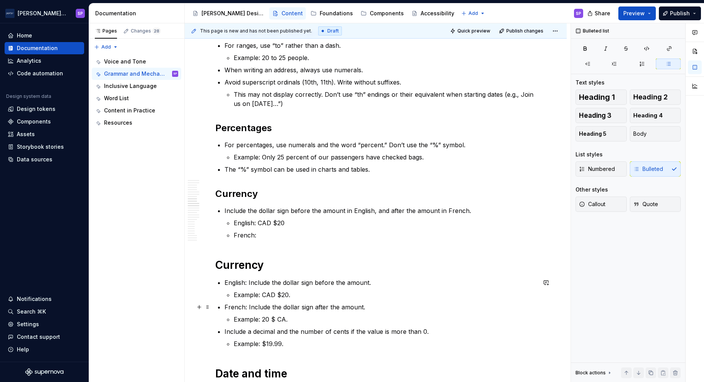
scroll to position [625, 0]
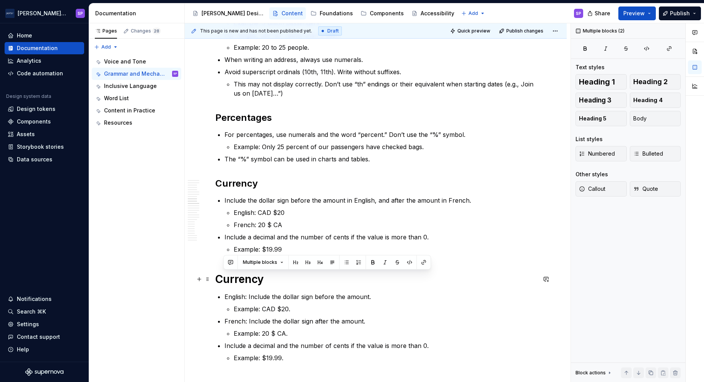
drag, startPoint x: 308, startPoint y: 360, endPoint x: 217, endPoint y: 277, distance: 123.2
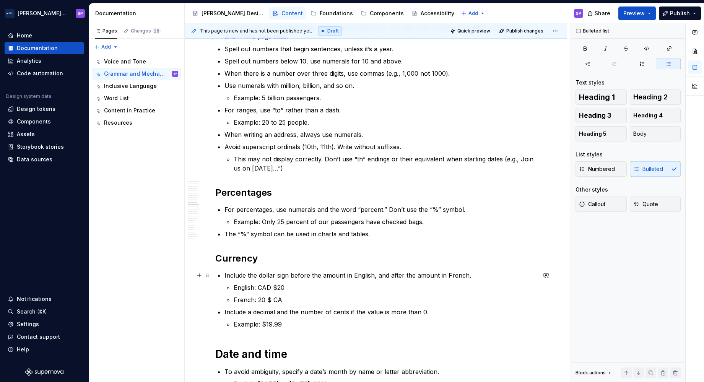
scroll to position [549, 0]
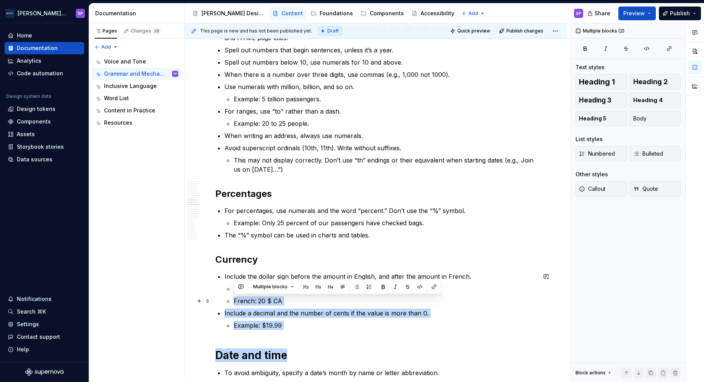
drag, startPoint x: 296, startPoint y: 339, endPoint x: 218, endPoint y: 277, distance: 99.1
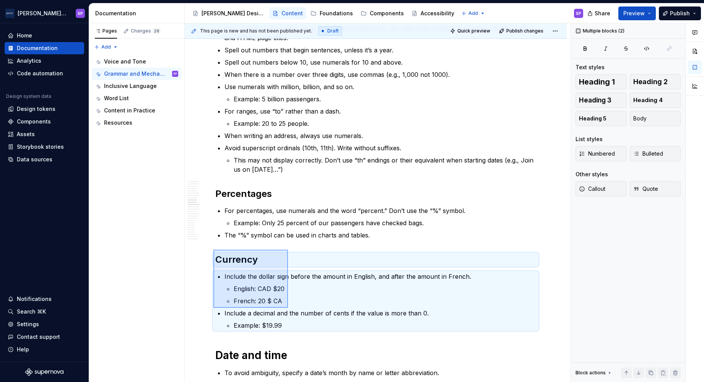
drag, startPoint x: 214, startPoint y: 250, endPoint x: 290, endPoint y: 309, distance: 96.4
click at [290, 309] on div "This page is new and has not been published yet. Draft Quick preview Publish ch…" at bounding box center [378, 202] width 386 height 359
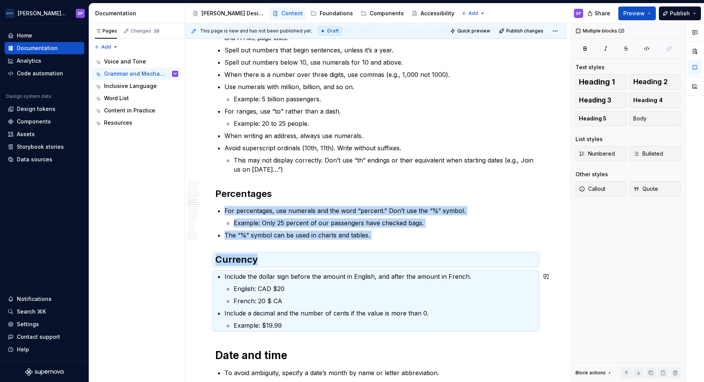
copy div "For percentages, use numerals and the word “percent.” Don’t use the “%” symbol.…"
click at [294, 322] on p "Example: $19.99" at bounding box center [385, 325] width 303 height 9
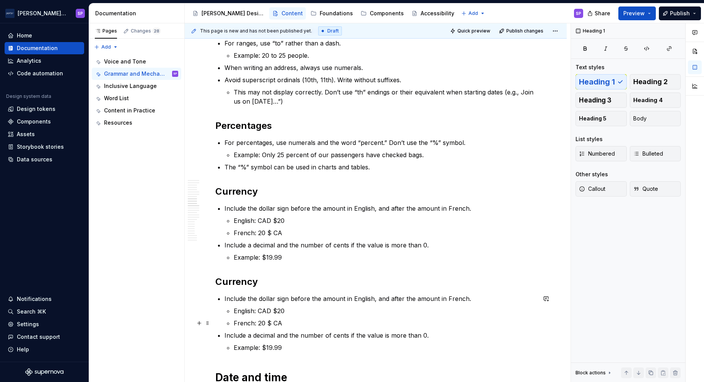
scroll to position [623, 0]
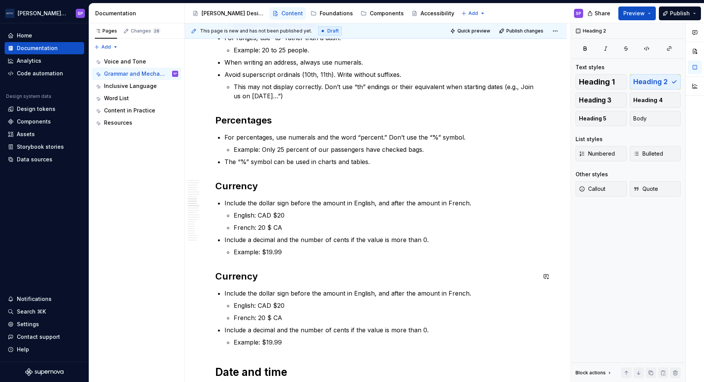
click at [218, 276] on h2 "Currency" at bounding box center [375, 276] width 321 height 12
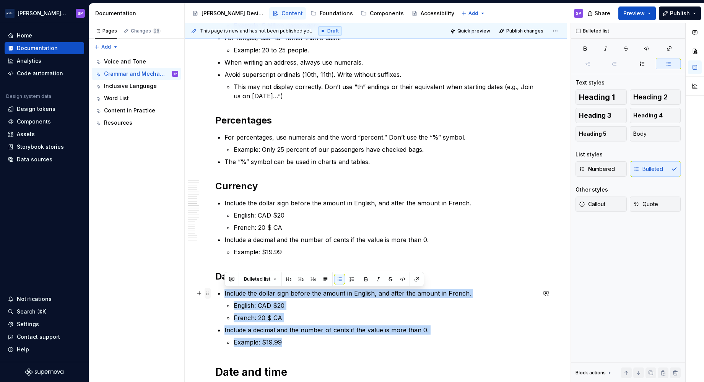
drag, startPoint x: 304, startPoint y: 338, endPoint x: 208, endPoint y: 295, distance: 105.0
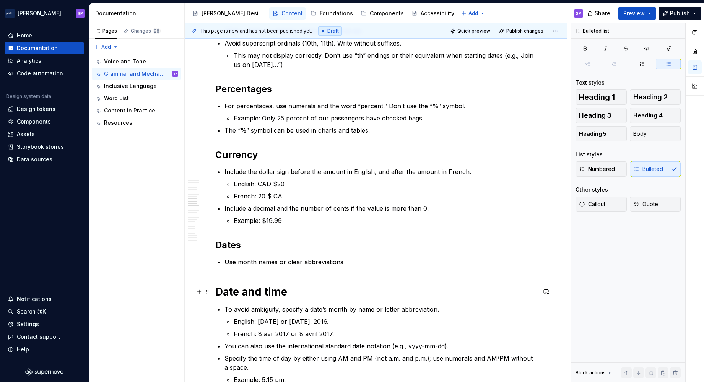
scroll to position [655, 0]
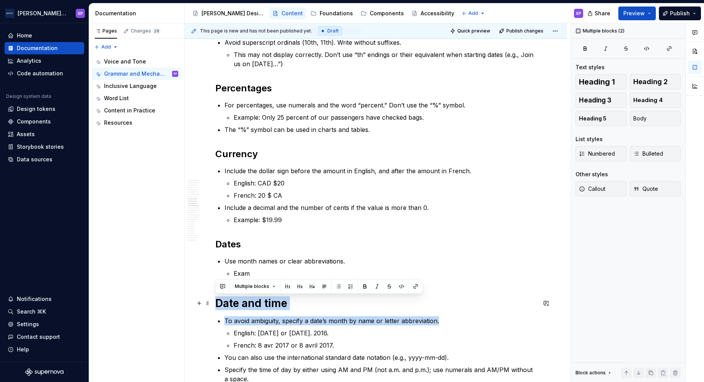
drag, startPoint x: 378, startPoint y: 319, endPoint x: 210, endPoint y: 298, distance: 168.4
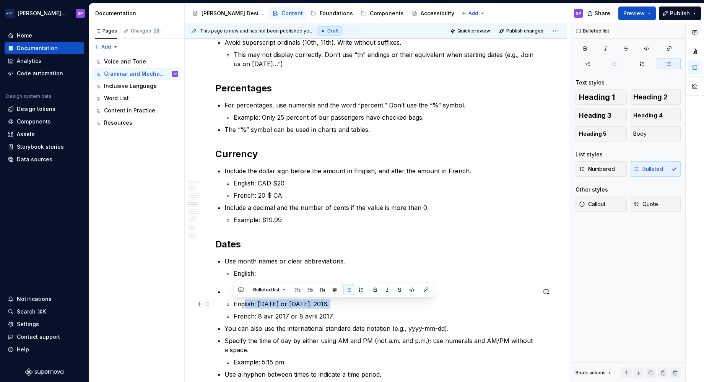
drag, startPoint x: 342, startPoint y: 311, endPoint x: 239, endPoint y: 305, distance: 103.9
click at [239, 305] on ul "English: [DATE] or [DATE]. 2016. French: 8 avr 2017 or 8 avril 2017." at bounding box center [385, 310] width 303 height 21
drag, startPoint x: 232, startPoint y: 305, endPoint x: 340, endPoint y: 316, distance: 108.1
click at [340, 316] on li "English: [DATE] or [DATE]. 2016. French: 8 avr 2017 or 8 avril 2017." at bounding box center [381, 304] width 312 height 34
copy ul "English: [DATE] or [DATE]. 2016. French: 8 avr 2017 or 8 avril 2017."
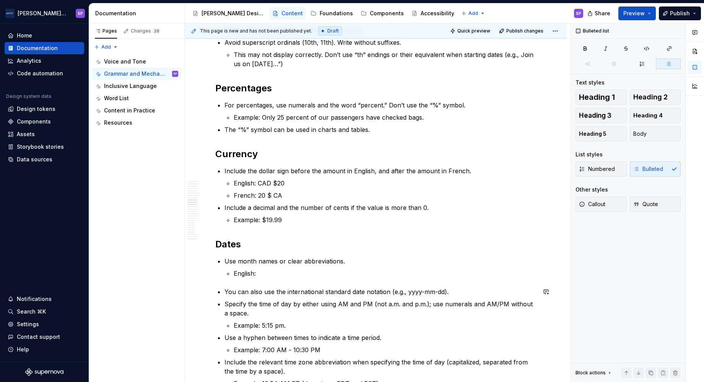
drag, startPoint x: 261, startPoint y: 272, endPoint x: 235, endPoint y: 273, distance: 26.0
click at [235, 273] on p "English:" at bounding box center [385, 273] width 303 height 9
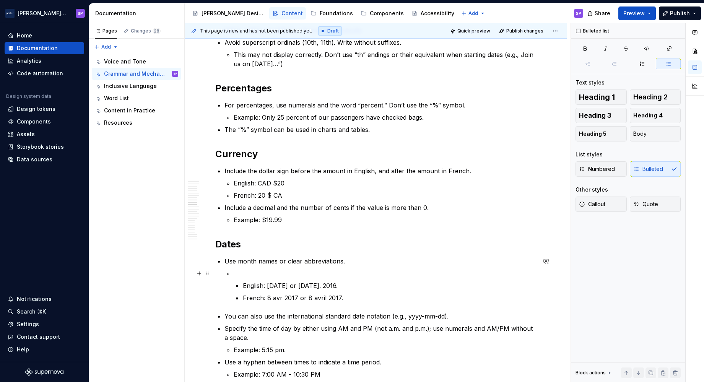
click at [238, 271] on p at bounding box center [385, 273] width 303 height 9
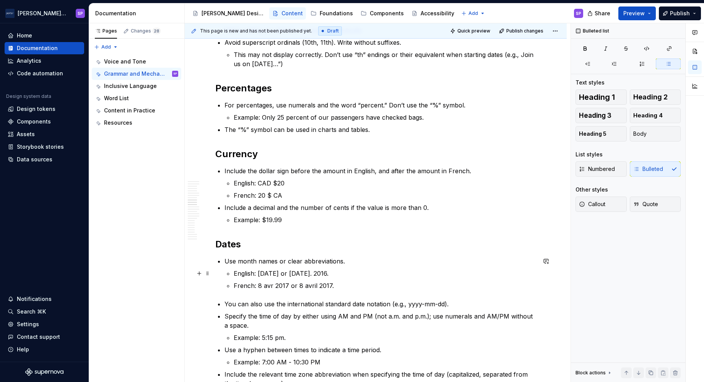
click at [366, 278] on ul "English: [DATE] or [DATE]. 2016. French: 8 avr 2017 or 8 avril 2017." at bounding box center [385, 279] width 303 height 21
click at [366, 285] on p "French: 8 avr 2017 or 8 avril 2017." at bounding box center [385, 285] width 303 height 9
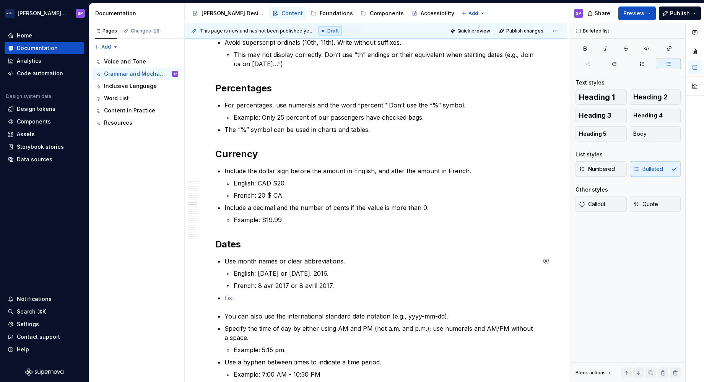
scroll to position [677, 0]
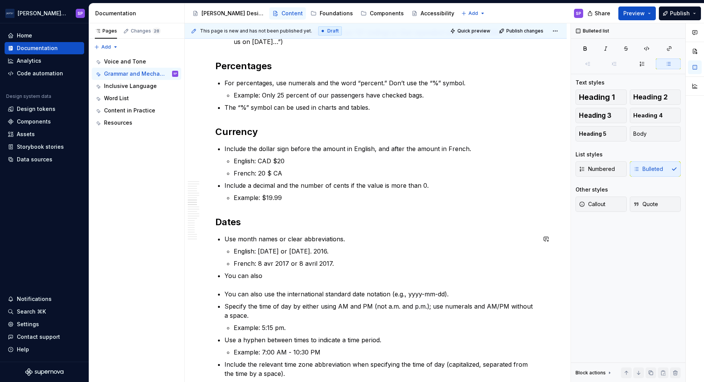
click at [250, 282] on span "Bulleted list" at bounding box center [257, 280] width 26 height 6
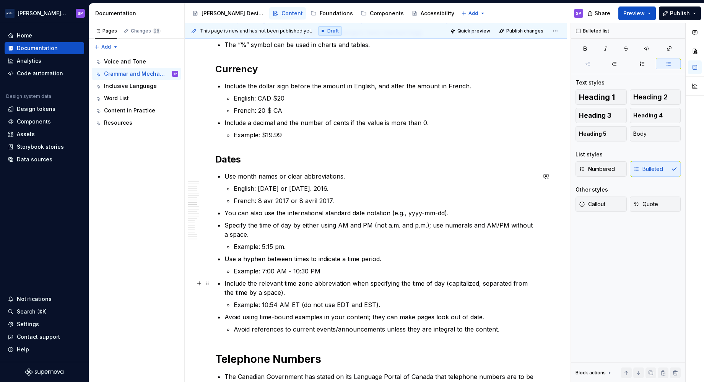
scroll to position [741, 0]
click at [293, 228] on p "Specify the time of day by either using AM and PM (not a.m. and p.m.); use nume…" at bounding box center [381, 229] width 312 height 18
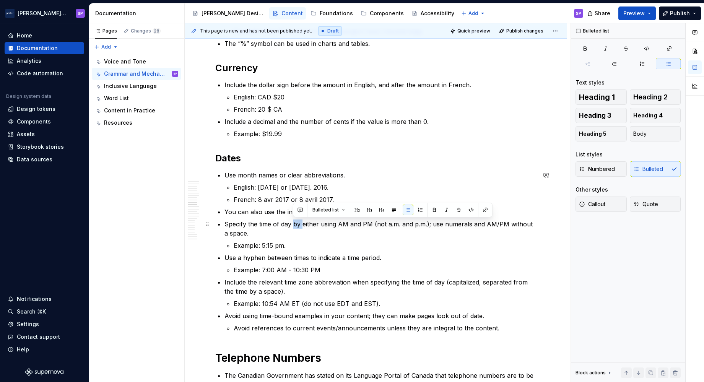
click at [293, 228] on p "Specify the time of day by either using AM and PM (not a.m. and p.m.); use nume…" at bounding box center [381, 229] width 312 height 18
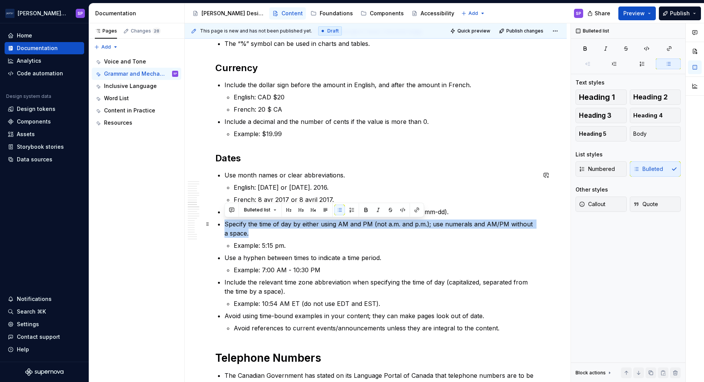
click at [293, 228] on p "Specify the time of day by either using AM and PM (not a.m. and p.m.); use nume…" at bounding box center [381, 229] width 312 height 18
click at [320, 237] on p "Specify the time of day by either using AM and PM (not a.m. and p.m.); use nume…" at bounding box center [381, 229] width 312 height 18
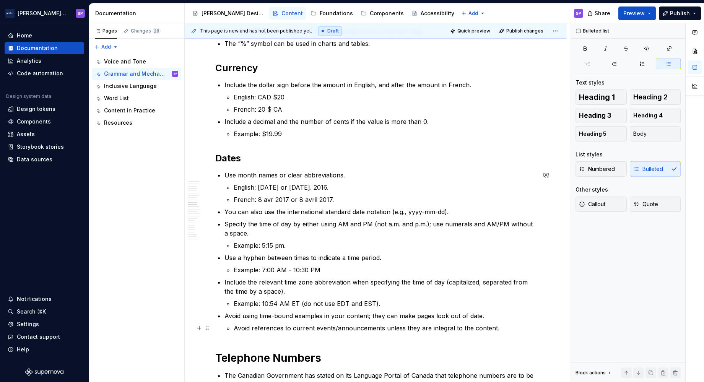
click at [380, 324] on p "Avoid references to current events/announcements unless they are integral to th…" at bounding box center [385, 328] width 303 height 9
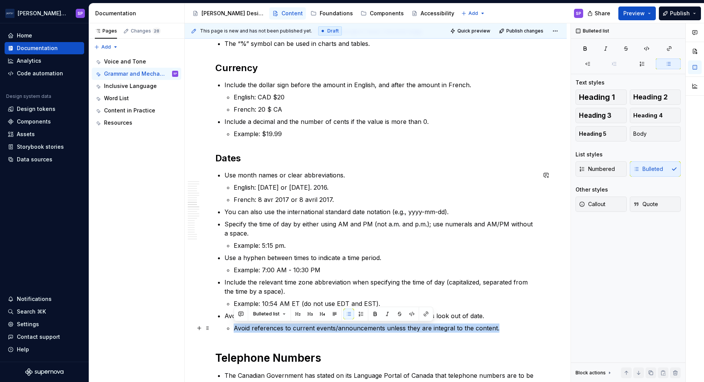
click at [380, 324] on p "Avoid references to current events/announcements unless they are integral to th…" at bounding box center [385, 328] width 303 height 9
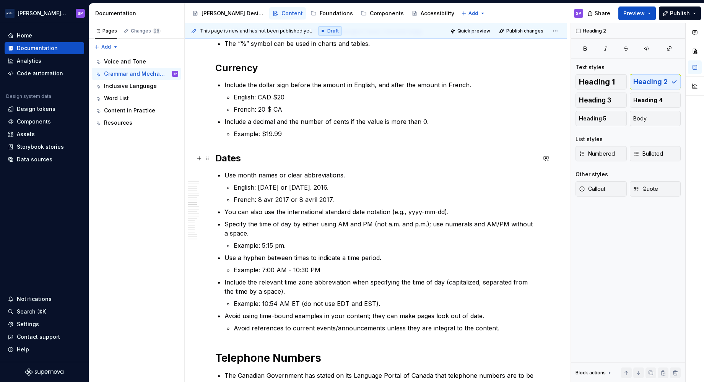
click at [249, 158] on h2 "Dates" at bounding box center [375, 158] width 321 height 12
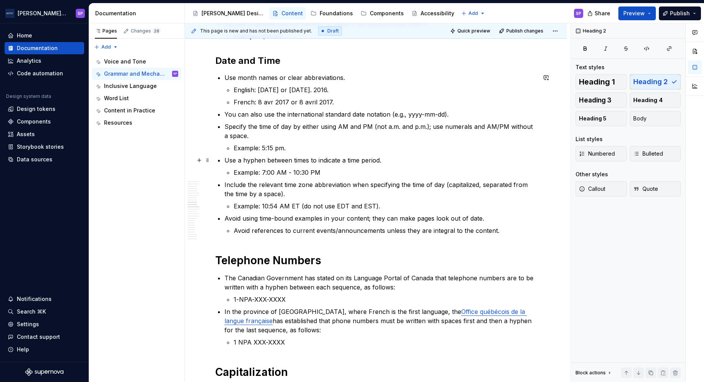
scroll to position [785, 0]
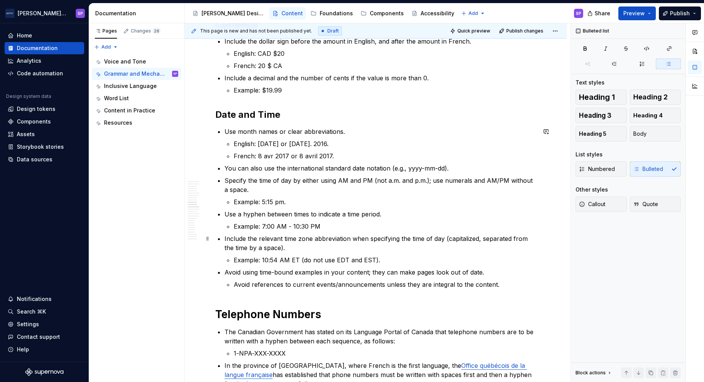
click at [486, 237] on p "Include the relevant time zone abbreviation when specifying the time of day (ca…" at bounding box center [381, 243] width 312 height 18
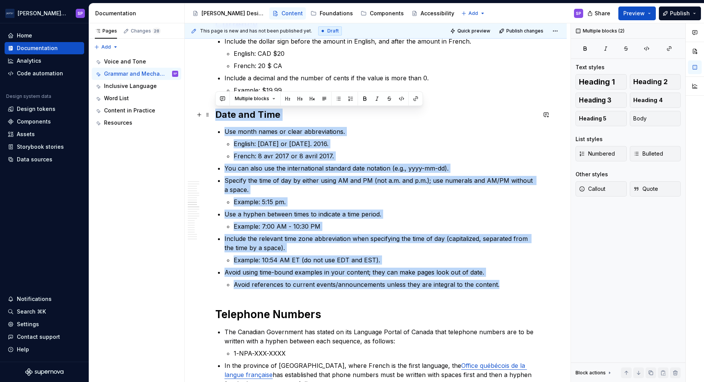
drag, startPoint x: 506, startPoint y: 285, endPoint x: 211, endPoint y: 117, distance: 339.7
copy div "Date and Time Use month names or clear abbreviations. English: [DATE] or [DATE]…"
click at [498, 249] on p "Include the relevant time zone abbreviation when specifying the time of day (ca…" at bounding box center [381, 243] width 312 height 18
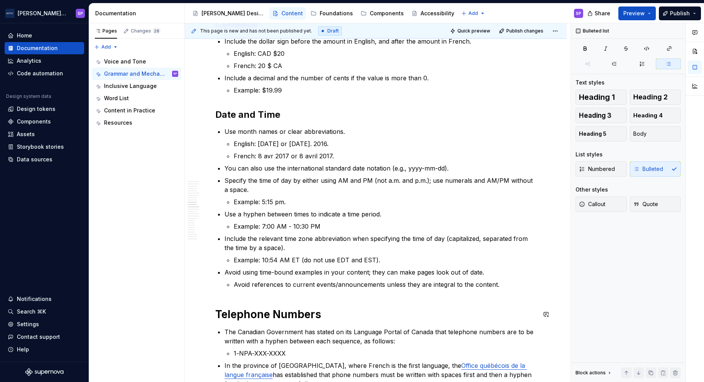
click at [521, 282] on p "Avoid references to current events/announcements unless they are integral to th…" at bounding box center [385, 284] width 303 height 9
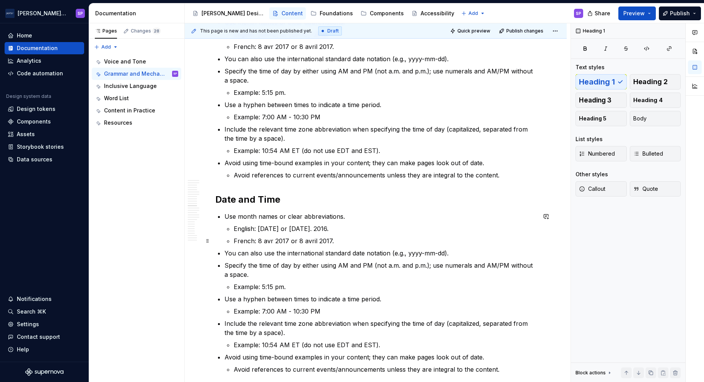
scroll to position [898, 0]
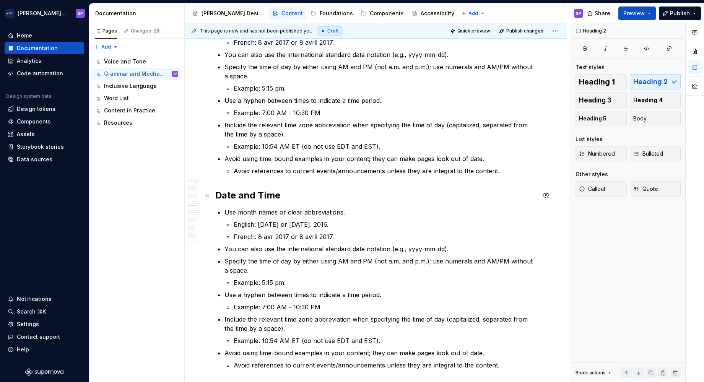
click at [237, 194] on h2 "Date and Time" at bounding box center [375, 195] width 321 height 12
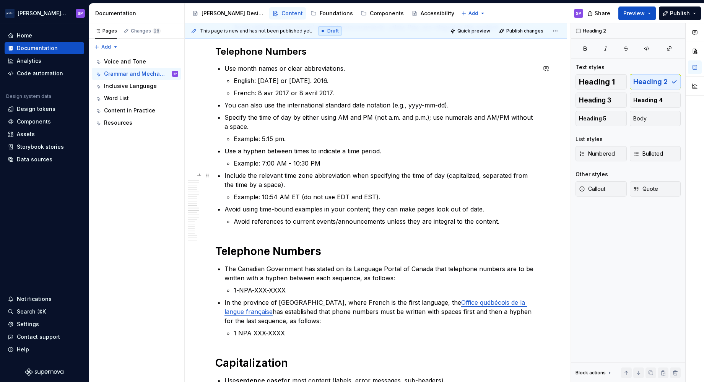
scroll to position [1044, 0]
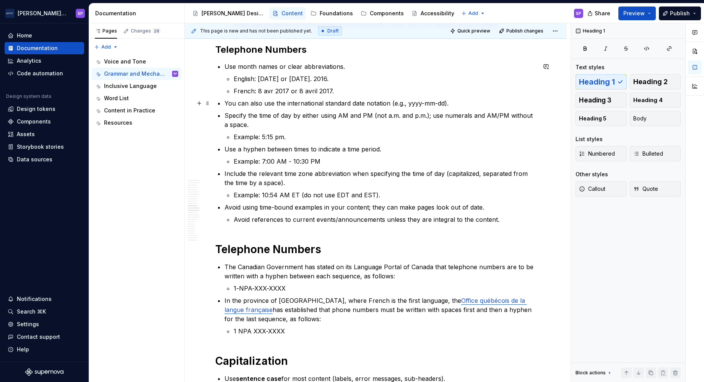
drag, startPoint x: 337, startPoint y: 251, endPoint x: 236, endPoint y: 78, distance: 200.3
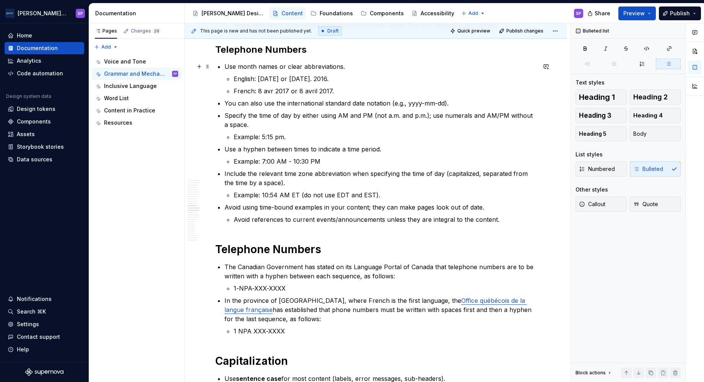
drag, startPoint x: 236, startPoint y: 78, endPoint x: 228, endPoint y: 68, distance: 13.4
click at [228, 68] on p "Use month names or clear abbreviations." at bounding box center [381, 66] width 312 height 9
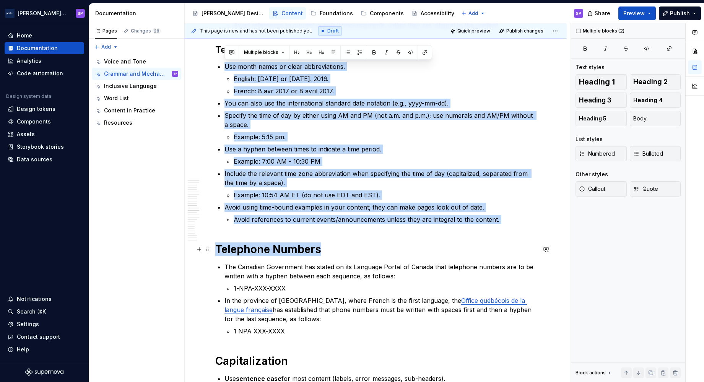
drag, startPoint x: 222, startPoint y: 64, endPoint x: 355, endPoint y: 245, distance: 225.3
click at [355, 245] on div "Overview These rules keep our writing consistent, clear, and easy to scan. Use …" at bounding box center [375, 364] width 321 height 2496
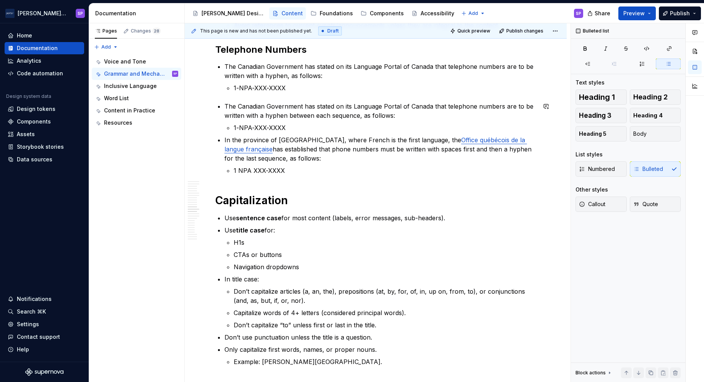
click at [325, 117] on p "The Canadian Government has stated on its Language Portal of Canada that teleph…" at bounding box center [381, 111] width 312 height 18
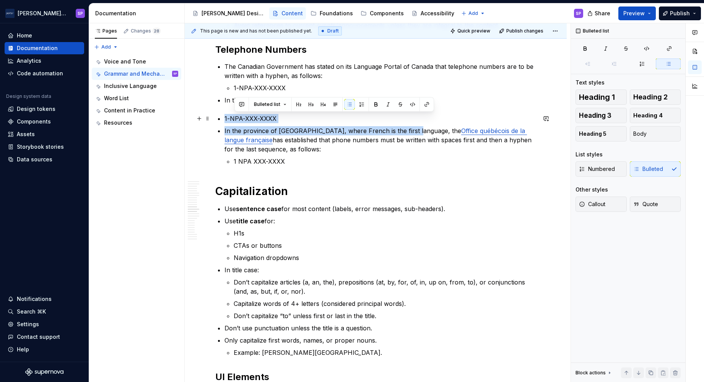
drag, startPoint x: 412, startPoint y: 131, endPoint x: 224, endPoint y: 119, distance: 188.2
click at [224, 119] on div "Overview These rules keep our writing consistent, clear, and easy to scan. Use …" at bounding box center [375, 279] width 321 height 2326
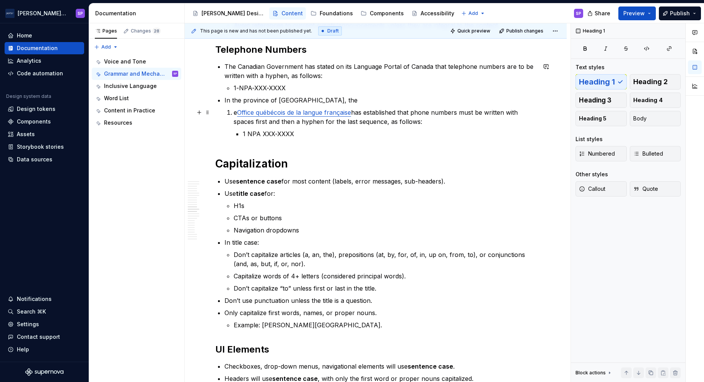
click at [236, 111] on p "e Office québécois de la langue française has established that phone numbers mu…" at bounding box center [385, 117] width 303 height 18
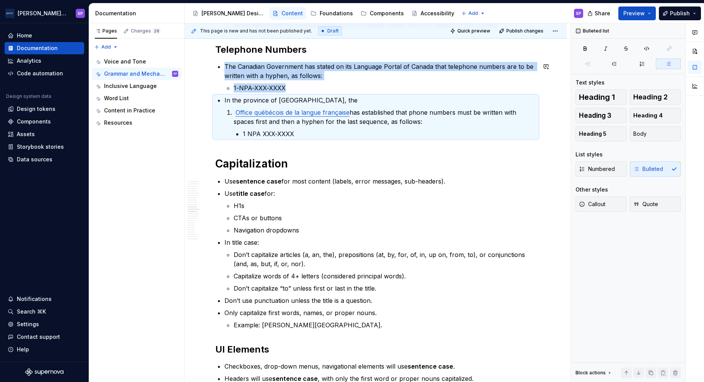
click at [238, 112] on link "Office québécois de la langue française" at bounding box center [293, 113] width 114 height 8
click at [335, 111] on link "Office québécois de la langue française" at bounding box center [291, 113] width 114 height 8
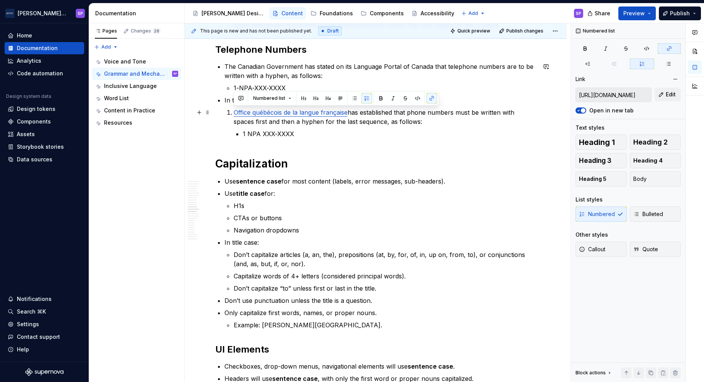
drag, startPoint x: 422, startPoint y: 122, endPoint x: 220, endPoint y: 113, distance: 202.6
click at [220, 113] on div "Overview These rules keep our writing consistent, clear, and easy to scan. Use …" at bounding box center [375, 265] width 321 height 2298
copy p "Office québécois de la langue française has established that phone numbers must…"
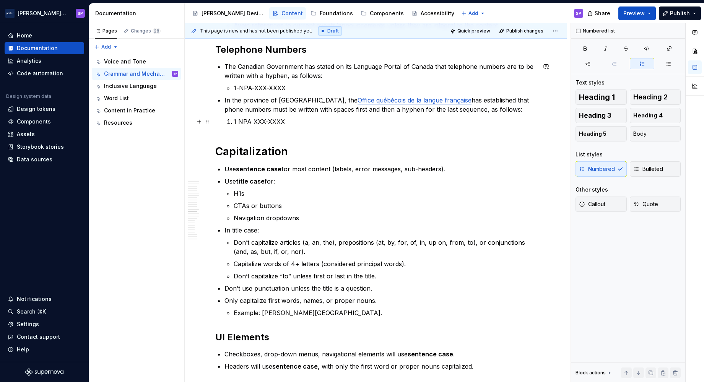
click at [374, 125] on p "1 NPA XXX-XXXX" at bounding box center [385, 121] width 303 height 9
click at [425, 108] on p "In the province of [GEOGRAPHIC_DATA], the Office québécois de la langue françai…" at bounding box center [381, 105] width 312 height 18
click at [186, 134] on div "Overview These rules keep our writing consistent, clear, and easy to scan. Use …" at bounding box center [376, 312] width 382 height 2428
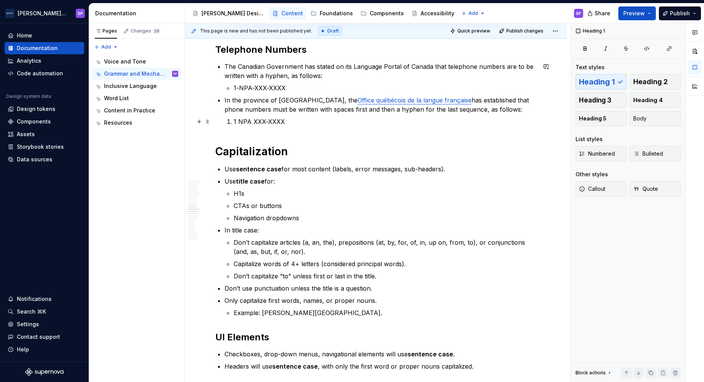
click at [236, 121] on p "1 NPA XXX-XXXX" at bounding box center [385, 121] width 303 height 9
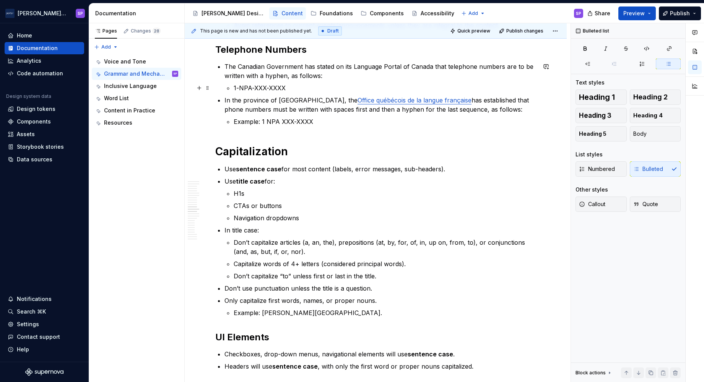
click at [232, 85] on li "The Canadian Government has stated on its Language Portal of Canada that teleph…" at bounding box center [381, 77] width 312 height 31
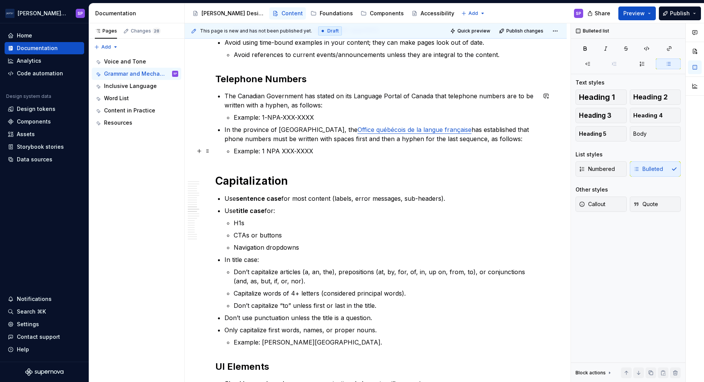
click at [240, 153] on p "Example: 1 NPA XXX-XXXX" at bounding box center [385, 151] width 303 height 9
click at [241, 174] on h1 "Capitalization" at bounding box center [375, 181] width 321 height 14
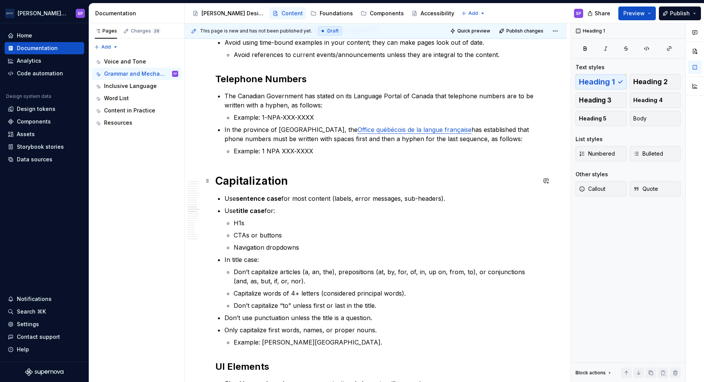
click at [241, 180] on h1 "Capitalization" at bounding box center [375, 181] width 321 height 14
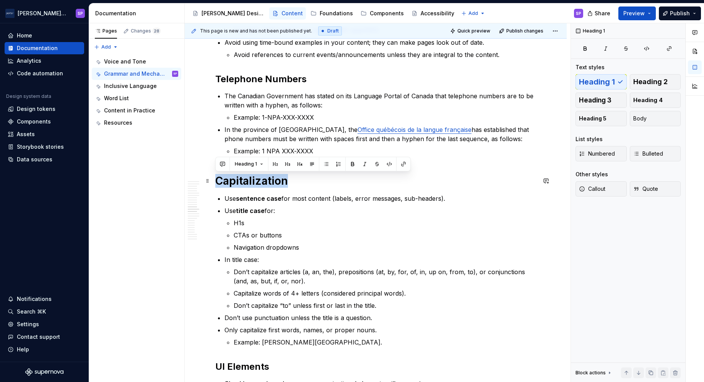
click at [241, 180] on h1 "Capitalization" at bounding box center [375, 181] width 321 height 14
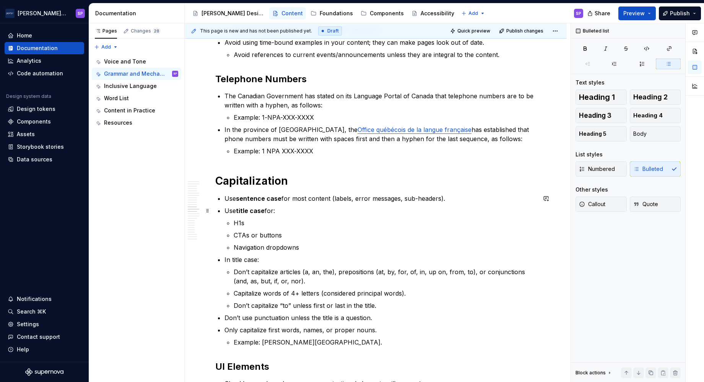
click at [279, 204] on ul "Use sentence case for most content (labels, error messages, sub-headers). Use t…" at bounding box center [381, 270] width 312 height 153
click at [333, 197] on p "Use sentence case for most content (labels, error messages, sub-headers)." at bounding box center [381, 198] width 312 height 9
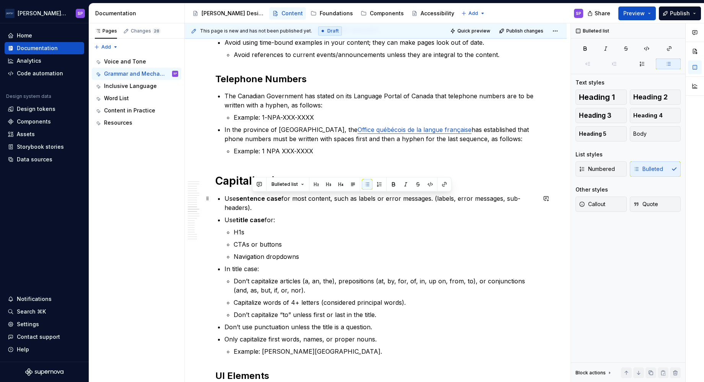
drag, startPoint x: 332, startPoint y: 208, endPoint x: 432, endPoint y: 200, distance: 99.8
click at [432, 200] on p "Use sentence case for most content, such as labels or error messages. (labels, …" at bounding box center [381, 203] width 312 height 18
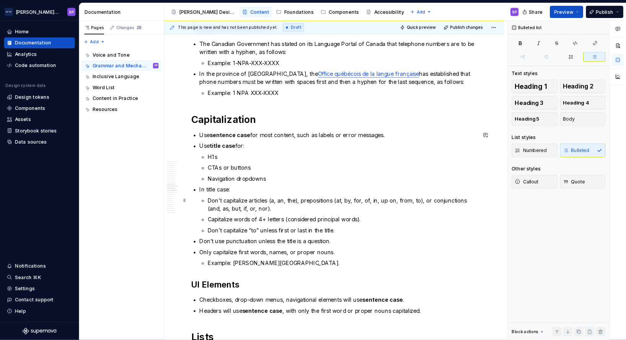
scroll to position [1062, 0]
click at [333, 204] on p "Navigation dropdowns" at bounding box center [385, 200] width 303 height 9
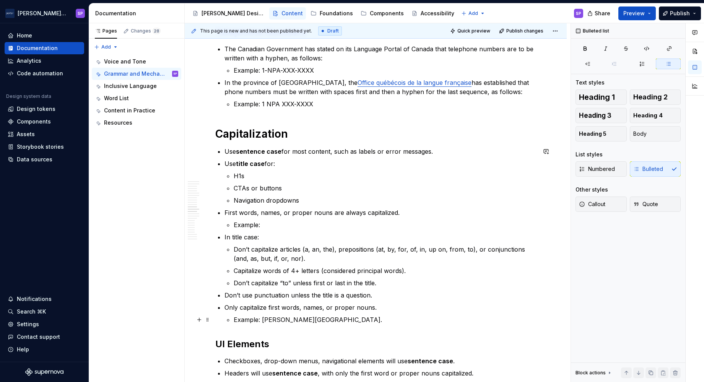
click at [319, 325] on div "Overview These rules keep our writing consistent, clear, and easy to scan. Use …" at bounding box center [375, 254] width 321 height 2311
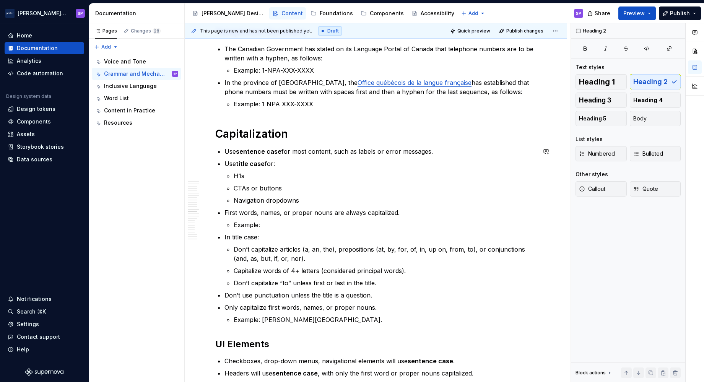
click at [319, 325] on div "Overview These rules keep our writing consistent, clear, and easy to scan. Use …" at bounding box center [375, 254] width 321 height 2311
click at [319, 325] on button "button" at bounding box center [321, 328] width 11 height 11
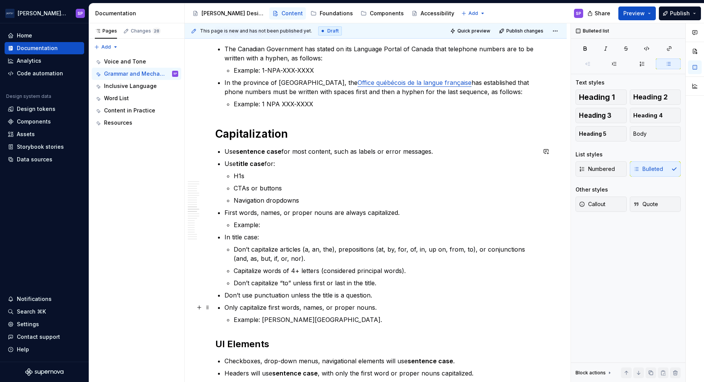
click at [302, 305] on p "Only capitalize first words, names, or proper nouns." at bounding box center [381, 307] width 312 height 9
click at [301, 316] on p "Example: [PERSON_NAME][GEOGRAPHIC_DATA]." at bounding box center [385, 319] width 303 height 9
click at [257, 218] on li "First words, names, or proper nouns are always capitalized. Example:" at bounding box center [381, 218] width 312 height 21
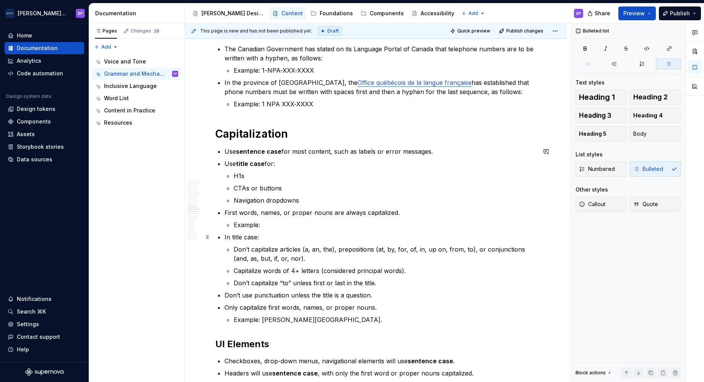
click at [245, 231] on ul "Use sentence case for most content, such as labels or error messages. Use title…" at bounding box center [381, 236] width 312 height 178
click at [241, 225] on p "Example:" at bounding box center [385, 224] width 303 height 9
click at [292, 226] on p "Example: [PERSON_NAME][GEOGRAPHIC_DATA]." at bounding box center [385, 224] width 303 height 9
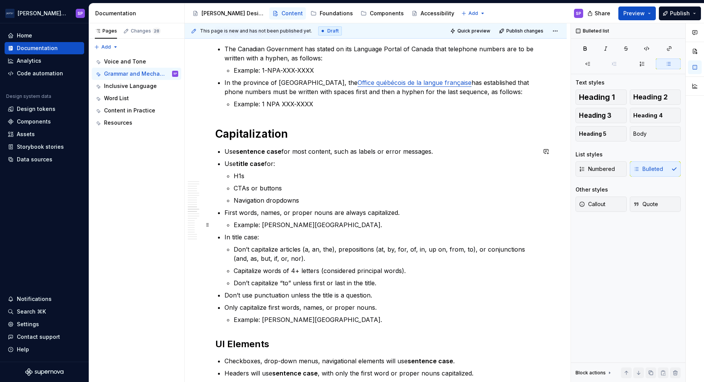
click at [275, 229] on p "Example: [PERSON_NAME][GEOGRAPHIC_DATA]." at bounding box center [385, 224] width 303 height 9
drag, startPoint x: 282, startPoint y: 247, endPoint x: 244, endPoint y: 237, distance: 39.5
click at [244, 237] on li "In title case: Don’t capitalize articles (a, an, the), prepositions (at, by, fo…" at bounding box center [381, 260] width 312 height 55
click at [256, 237] on p "In title case:" at bounding box center [381, 237] width 312 height 9
click at [358, 324] on p "Example: [PERSON_NAME][GEOGRAPHIC_DATA]." at bounding box center [385, 319] width 303 height 9
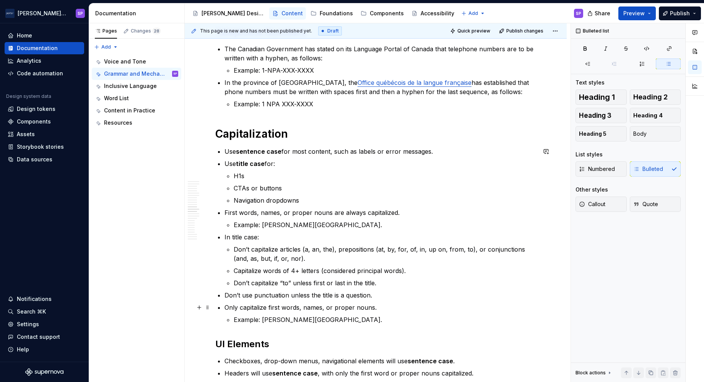
drag, startPoint x: 366, startPoint y: 323, endPoint x: 240, endPoint y: 305, distance: 127.1
drag, startPoint x: 240, startPoint y: 305, endPoint x: 228, endPoint y: 307, distance: 12.0
click at [228, 307] on p "Only capitalize first words, names, or proper nouns." at bounding box center [381, 307] width 312 height 9
drag, startPoint x: 226, startPoint y: 307, endPoint x: 364, endPoint y: 319, distance: 139.0
click at [364, 319] on li "Only capitalize first words, names, or proper nouns. Example: [PERSON_NAME][GEO…" at bounding box center [381, 313] width 312 height 21
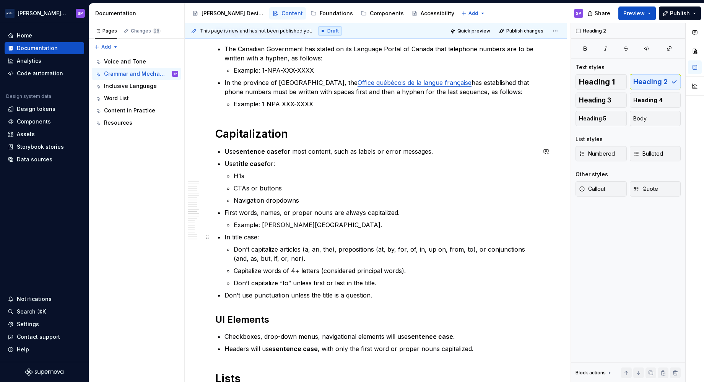
click at [562, 234] on div "Overview These rules keep our writing consistent, clear, and easy to scan. Use …" at bounding box center [376, 294] width 382 height 2428
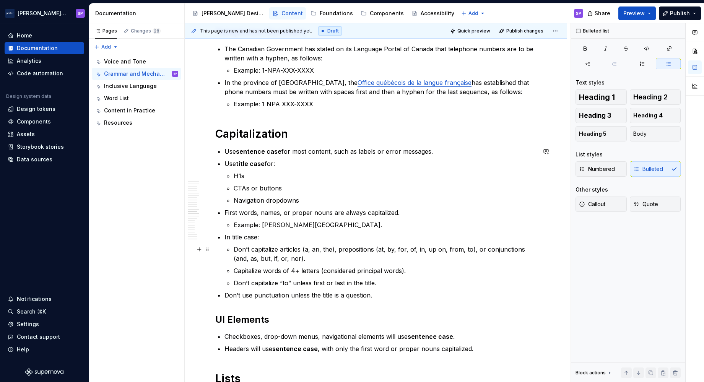
click at [485, 258] on p "Don’t capitalize articles (a, an, the), prepositions (at, by, for, of, in, up o…" at bounding box center [385, 254] width 303 height 18
click at [523, 209] on p "First words, names, or proper nouns are always capitalized." at bounding box center [381, 212] width 312 height 9
click at [517, 218] on li "First words, names, or proper nouns are always capitalized. Example: [PERSON_NA…" at bounding box center [381, 218] width 312 height 21
click at [564, 215] on div "Overview These rules keep our writing consistent, clear, and easy to scan. Use …" at bounding box center [376, 294] width 382 height 2428
click at [608, 214] on div "Callout Quote" at bounding box center [628, 207] width 105 height 20
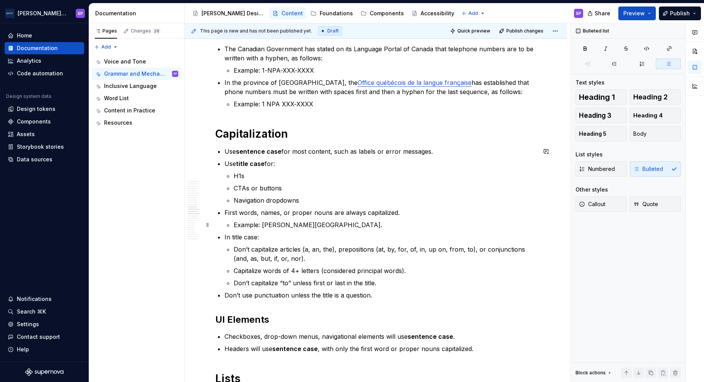
click at [303, 226] on p "Example: [PERSON_NAME][GEOGRAPHIC_DATA]." at bounding box center [385, 224] width 303 height 9
click at [379, 235] on p "In title case:" at bounding box center [381, 237] width 312 height 9
click at [366, 209] on p "First words, names, or proper nouns are always capitalized." at bounding box center [381, 212] width 312 height 9
click at [371, 230] on ul "Use sentence case for most content, such as labels or error messages. Use title…" at bounding box center [381, 223] width 312 height 153
click at [366, 227] on p "Example: [PERSON_NAME][GEOGRAPHIC_DATA]." at bounding box center [385, 224] width 303 height 9
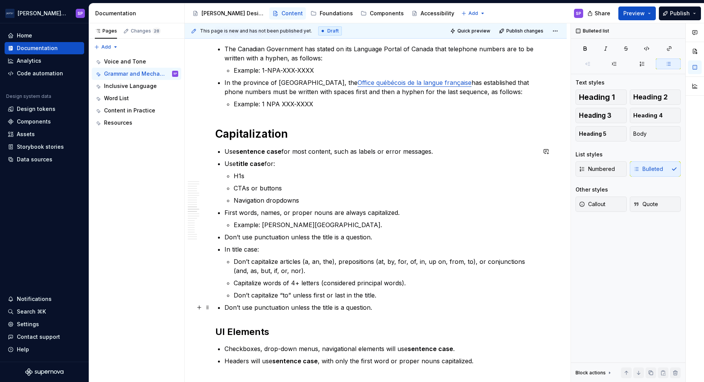
click at [420, 306] on p "Don’t use punctuation unless the title is a question." at bounding box center [381, 307] width 312 height 9
click at [374, 303] on p "Don’t use punctuation unless the title is a question." at bounding box center [381, 307] width 312 height 9
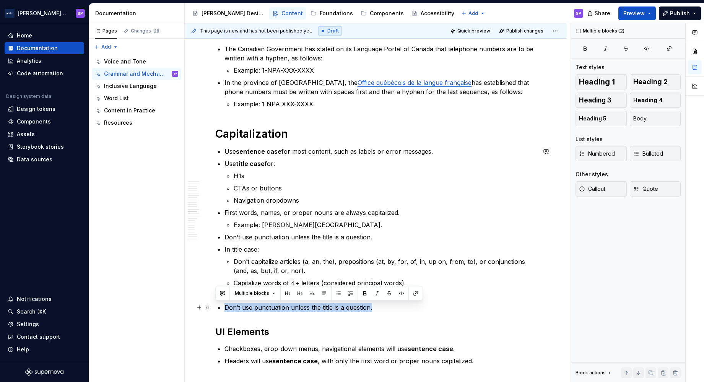
click at [374, 303] on p "Don’t use punctuation unless the title is a question." at bounding box center [381, 307] width 312 height 9
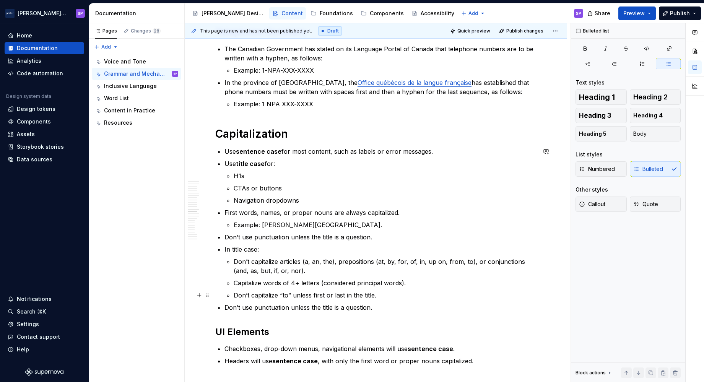
click at [346, 299] on p "Don’t capitalize “to” unless first or last in the title." at bounding box center [385, 295] width 303 height 9
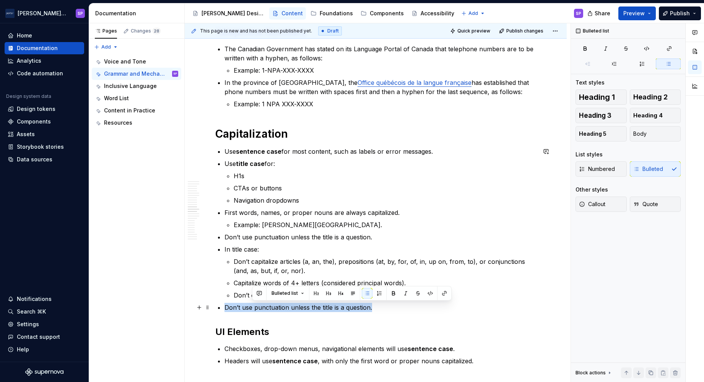
drag, startPoint x: 378, startPoint y: 307, endPoint x: 219, endPoint y: 310, distance: 159.2
click at [225, 310] on li "Don’t use punctuation unless the title is a question." at bounding box center [381, 307] width 312 height 9
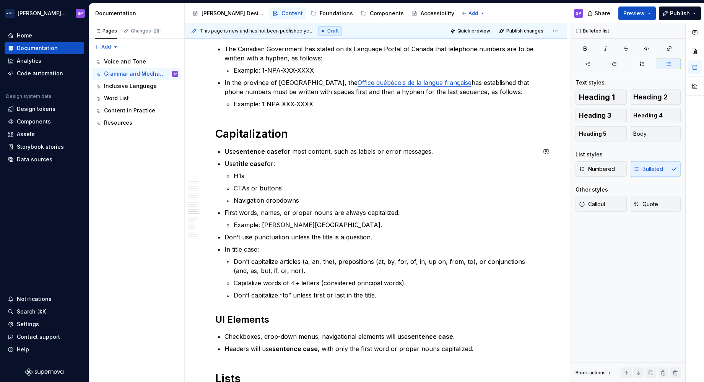
click at [360, 144] on div "Overview These rules keep our writing consistent, clear, and easy to scan. Use …" at bounding box center [375, 242] width 321 height 2286
click at [380, 174] on p "H1s" at bounding box center [385, 175] width 303 height 9
click at [454, 175] on p "H1s" at bounding box center [385, 175] width 303 height 9
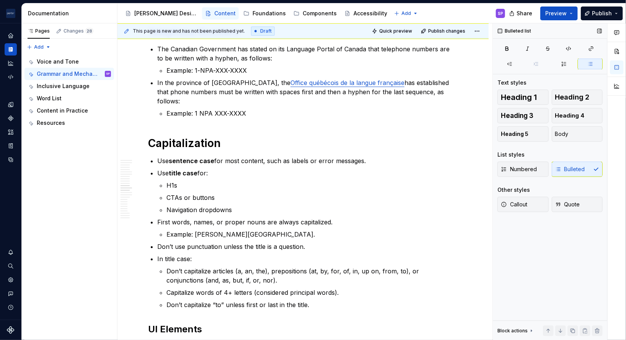
click at [575, 182] on div "Heading 1 Heading 2 Heading 3 Heading 4 Heading 5 Body List styles Numbered Bul…" at bounding box center [549, 156] width 105 height 132
click at [290, 205] on p "Navigation dropdowns" at bounding box center [312, 209] width 292 height 9
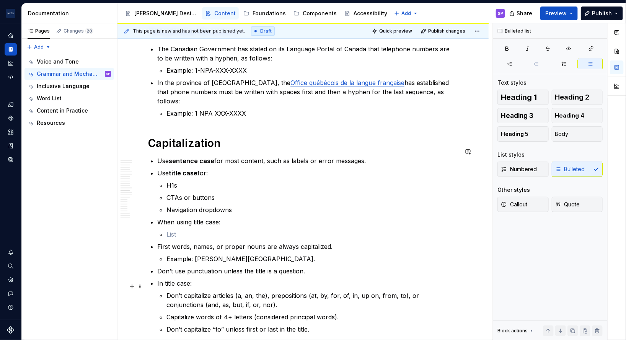
scroll to position [1107, 0]
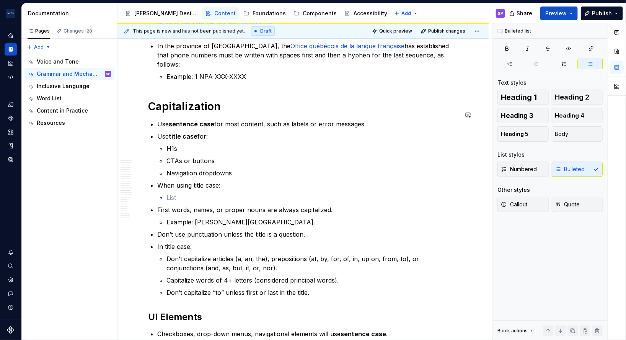
click at [389, 301] on div "Overview These rules keep our writing consistent, clear, and easy to scan. Use …" at bounding box center [303, 226] width 310 height 2329
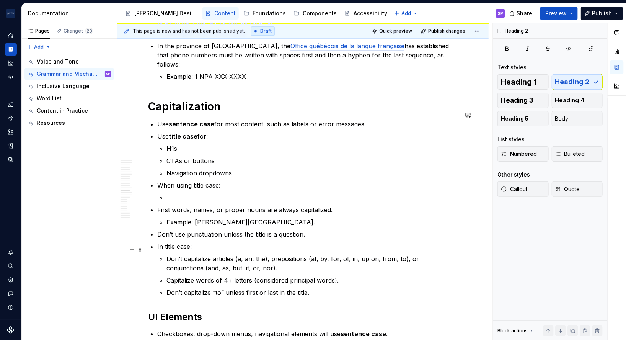
click at [449, 256] on p "Don’t capitalize articles (a, an, the), prepositions (at, by, for, of, in, up o…" at bounding box center [312, 263] width 292 height 18
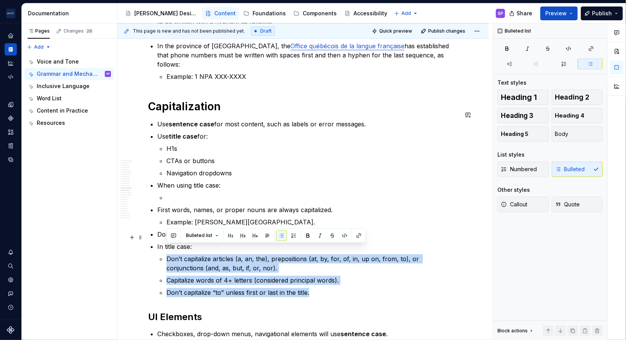
drag, startPoint x: 355, startPoint y: 283, endPoint x: 154, endPoint y: 244, distance: 204.8
click at [154, 244] on div "Overview These rules keep our writing consistent, clear, and easy to scan. Use …" at bounding box center [303, 226] width 310 height 2329
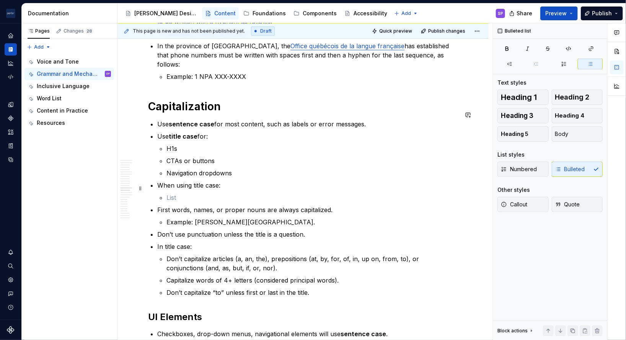
click at [181, 193] on p at bounding box center [312, 197] width 292 height 9
click at [199, 181] on p "When using title case:" at bounding box center [307, 185] width 301 height 9
click at [195, 193] on p at bounding box center [312, 197] width 292 height 9
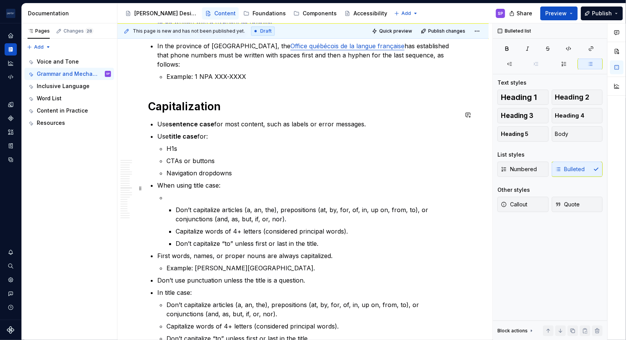
click at [166, 195] on li "Don’t capitalize articles (a, an, the), prepositions (at, by, for, of, in, up o…" at bounding box center [312, 220] width 292 height 55
click at [179, 205] on p "Don’t capitalize articles (a, an, the), prepositions (at, by, for, of, in, up o…" at bounding box center [317, 214] width 282 height 18
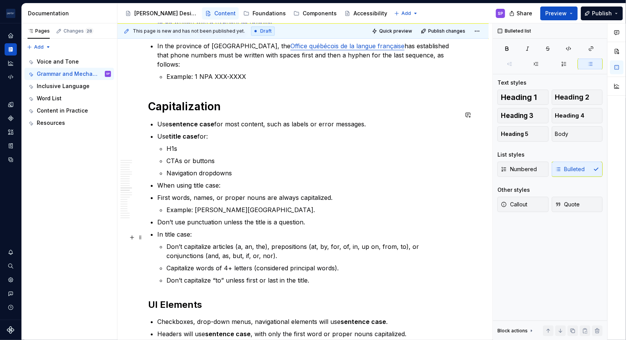
click at [325, 247] on p "Don’t capitalize articles (a, an, the), prepositions (at, by, for, of, in, up o…" at bounding box center [312, 251] width 292 height 18
click at [342, 263] on p "Capitalize words of 4+ letters (considered principal words)." at bounding box center [312, 267] width 292 height 9
drag, startPoint x: 338, startPoint y: 265, endPoint x: 327, endPoint y: 264, distance: 11.2
click at [327, 264] on ul "Don’t capitalize articles (a, an, the), prepositions (at, by, for, of, in, up o…" at bounding box center [312, 263] width 292 height 43
drag, startPoint x: 340, startPoint y: 258, endPoint x: 314, endPoint y: 258, distance: 26.0
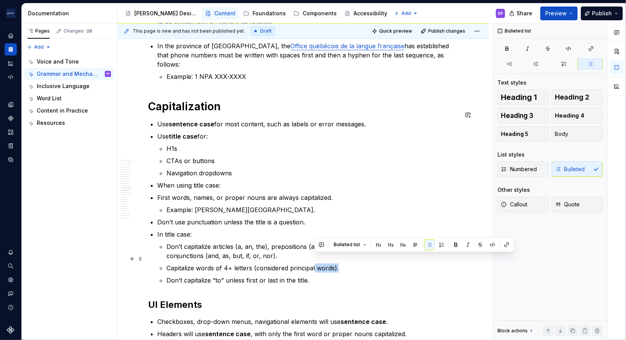
click at [314, 263] on p "Capitalize words of 4+ letters (considered principal words)." at bounding box center [312, 267] width 292 height 9
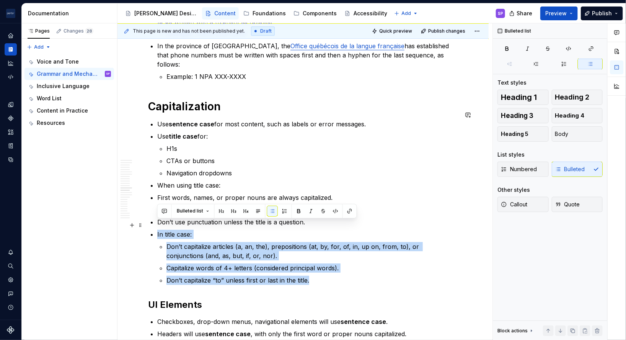
drag, startPoint x: 317, startPoint y: 269, endPoint x: 150, endPoint y: 227, distance: 171.9
click at [150, 227] on div "Overview These rules keep our writing consistent, clear, and easy to scan. Use …" at bounding box center [303, 220] width 310 height 2317
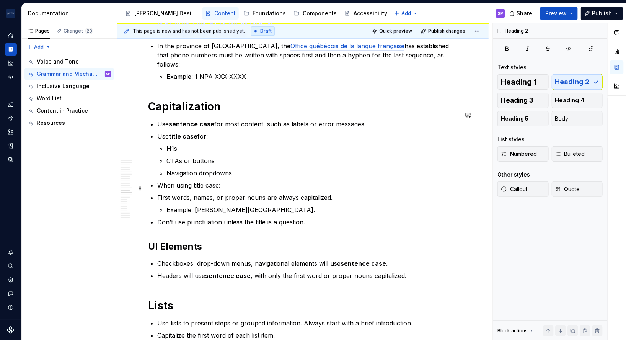
click at [194, 181] on p "When using title case:" at bounding box center [307, 185] width 301 height 9
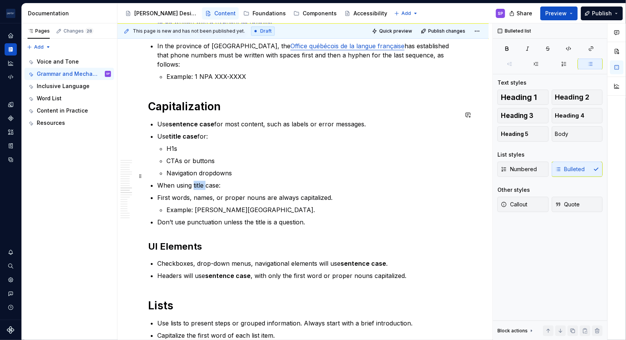
click at [194, 181] on p "When using title case:" at bounding box center [307, 185] width 301 height 9
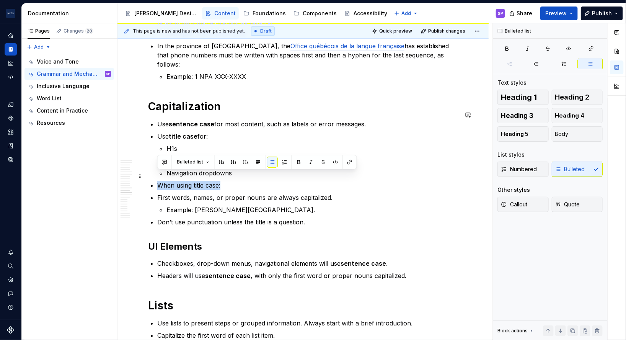
click at [194, 181] on p "When using title case:" at bounding box center [307, 185] width 301 height 9
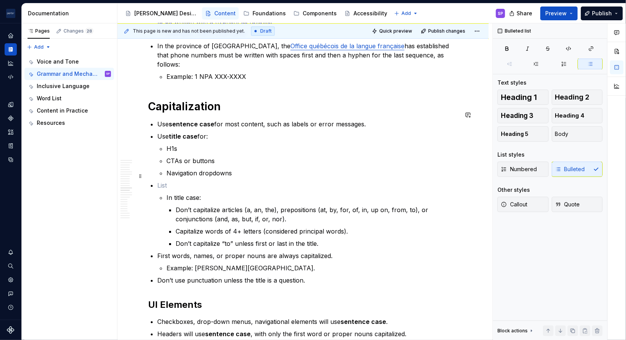
click at [182, 181] on p at bounding box center [307, 185] width 301 height 9
click at [177, 205] on p "Don’t capitalize articles (a, an, the), prepositions (at, by, for, of, in, up o…" at bounding box center [317, 214] width 282 height 18
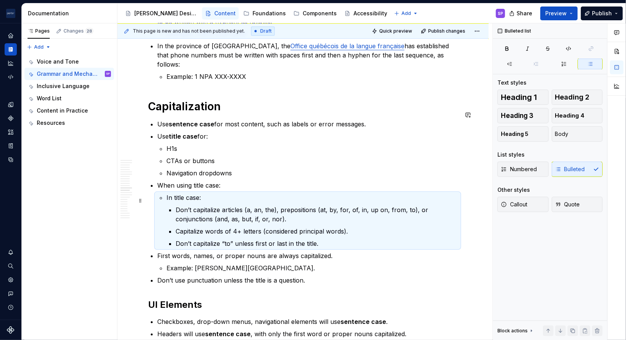
click at [176, 194] on li "In title case: Don’t capitalize articles (a, an, the), prepositions (at, by, fo…" at bounding box center [312, 220] width 292 height 55
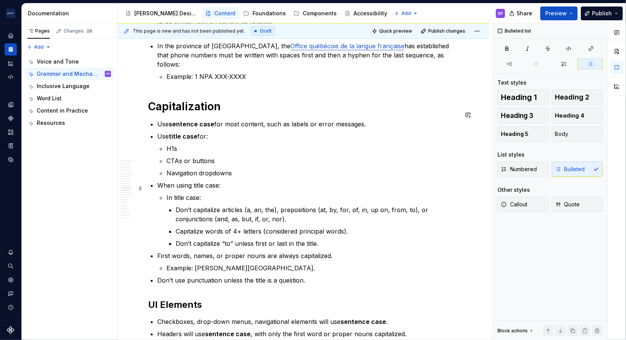
click at [174, 193] on p "In title case:" at bounding box center [312, 197] width 292 height 9
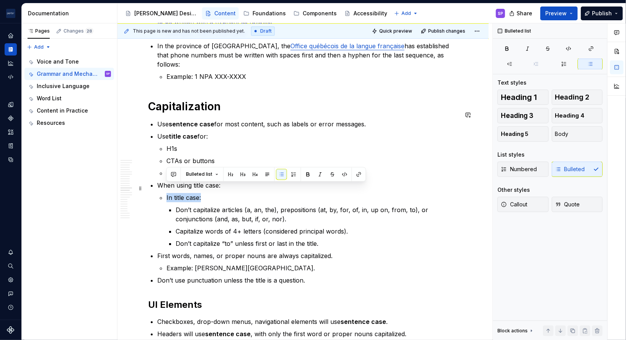
click at [174, 193] on p "In title case:" at bounding box center [312, 197] width 292 height 9
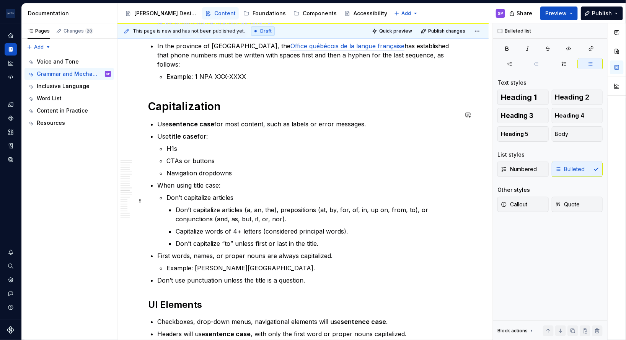
click at [173, 200] on li "Don’t capitalize articles Don’t capitalize articles (a, an, the), prepositions …" at bounding box center [312, 220] width 292 height 55
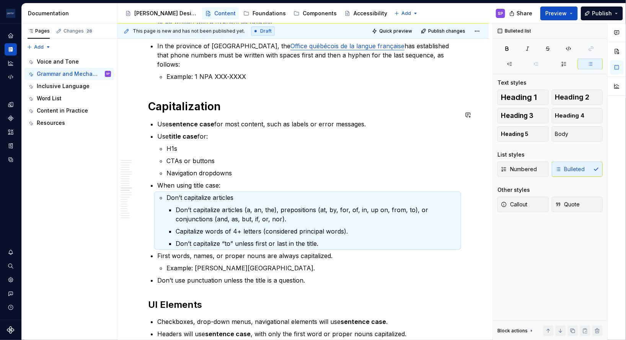
click at [173, 200] on li "Don’t capitalize articles Don’t capitalize articles (a, an, the), prepositions …" at bounding box center [312, 220] width 292 height 55
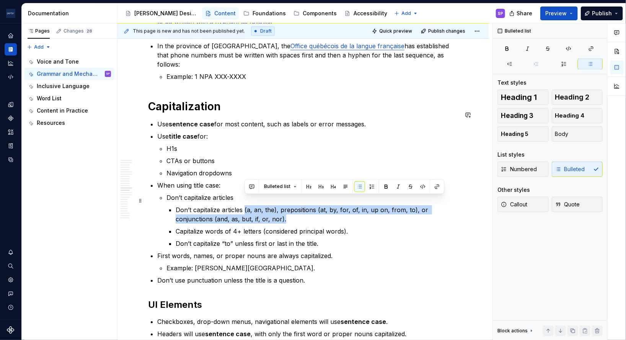
drag, startPoint x: 290, startPoint y: 207, endPoint x: 244, endPoint y: 198, distance: 46.4
click at [244, 205] on p "Don’t capitalize articles (a, an, the), prepositions (at, by, for, of, in, up o…" at bounding box center [317, 214] width 282 height 18
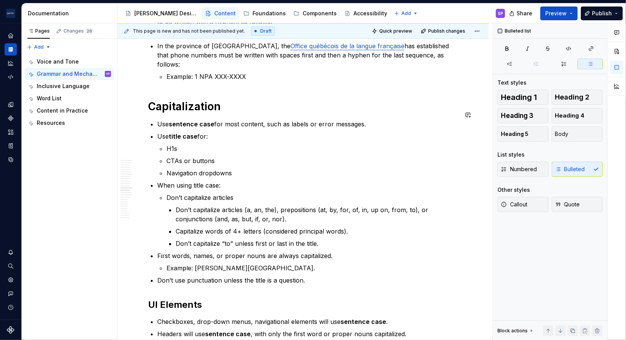
click at [243, 193] on li "Don’t capitalize articles Don’t capitalize articles (a, an, the), prepositions …" at bounding box center [312, 220] width 292 height 55
click at [241, 193] on p "Don’t capitalize articles" at bounding box center [312, 197] width 292 height 9
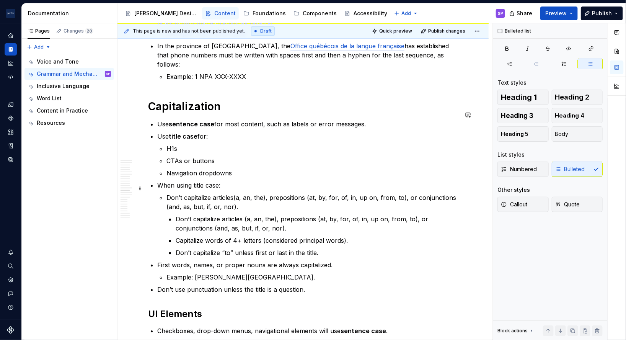
click at [233, 193] on p "Don’t capitalize articles(a, an, the), prepositions (at, by, for, of, in, up on…" at bounding box center [312, 202] width 292 height 18
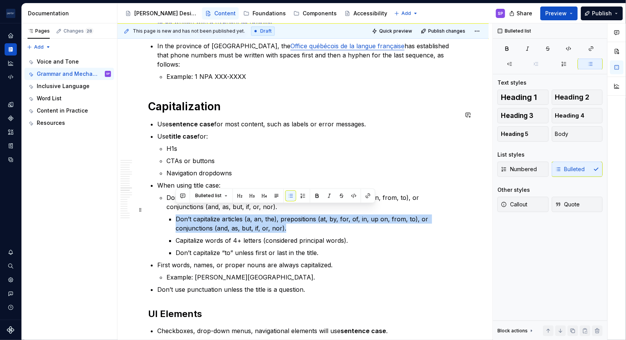
drag, startPoint x: 297, startPoint y: 218, endPoint x: 174, endPoint y: 207, distance: 123.3
click at [174, 207] on li "Don’t capitalize articles (a, an, the), prepositions (at, by, for, of, in, up o…" at bounding box center [312, 225] width 292 height 64
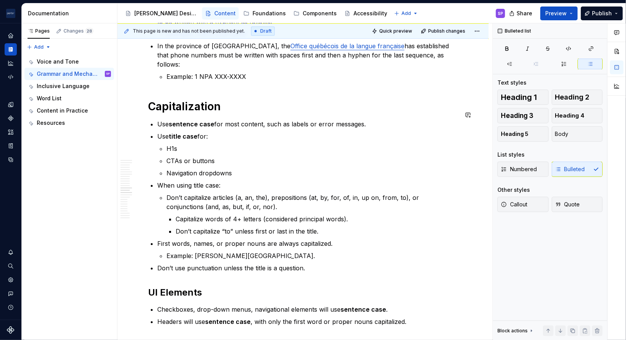
click at [174, 207] on li "Don’t capitalize articles (a, an, the), prepositions (at, by, for, of, in, up o…" at bounding box center [312, 214] width 292 height 43
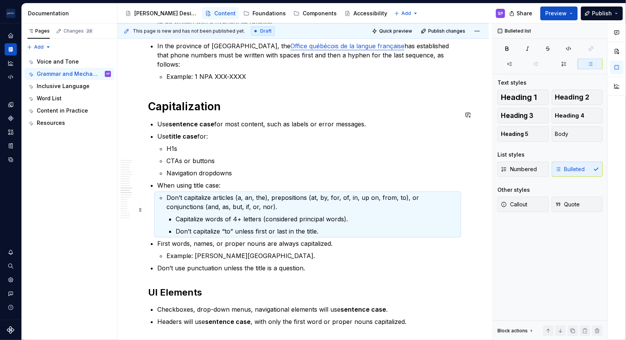
click at [177, 214] on p "Capitalize words of 4+ letters (considered principal words)." at bounding box center [317, 218] width 282 height 9
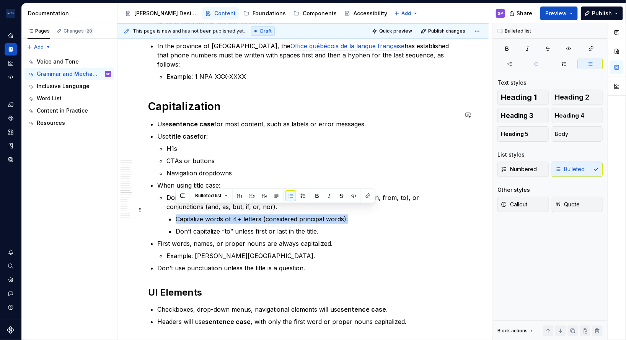
click at [177, 214] on p "Capitalize words of 4+ letters (considered principal words)." at bounding box center [317, 218] width 282 height 9
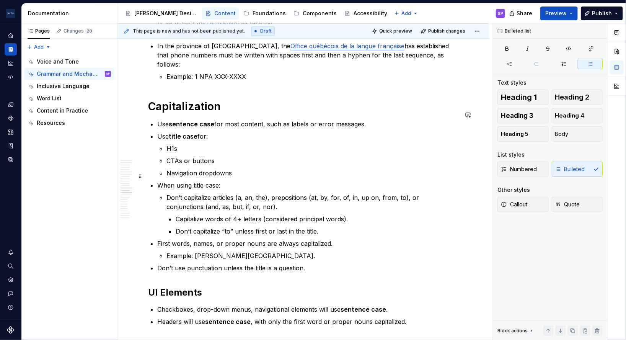
click at [162, 182] on li "When using title case: Don’t capitalize articles (a, an, the), prepositions (at…" at bounding box center [307, 208] width 301 height 55
click at [263, 193] on p "Don’t capitalize articles (a, an, the), prepositions (at, by, for, of, in, up o…" at bounding box center [312, 202] width 292 height 18
click at [251, 201] on p "Don’t capitalize articles (a, an, the), prepositions (at, by, for, of, in, up o…" at bounding box center [312, 202] width 292 height 18
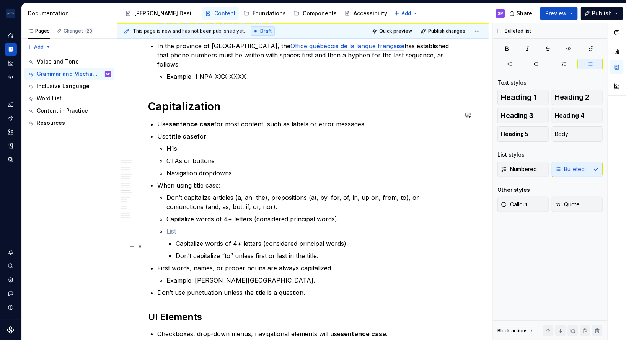
click at [242, 251] on p "Don’t capitalize “to” unless first or last in the title." at bounding box center [317, 255] width 282 height 9
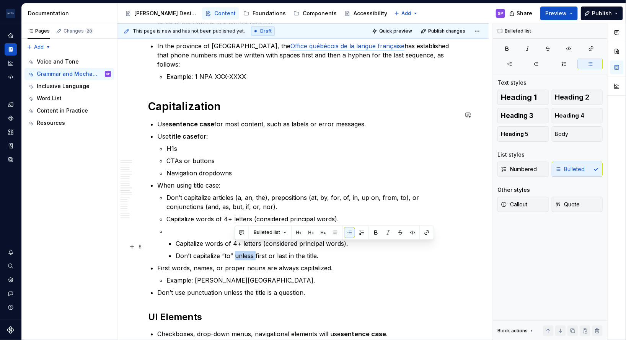
click at [242, 251] on p "Don’t capitalize “to” unless first or last in the title." at bounding box center [317, 255] width 282 height 9
click at [185, 226] on p at bounding box center [312, 230] width 292 height 9
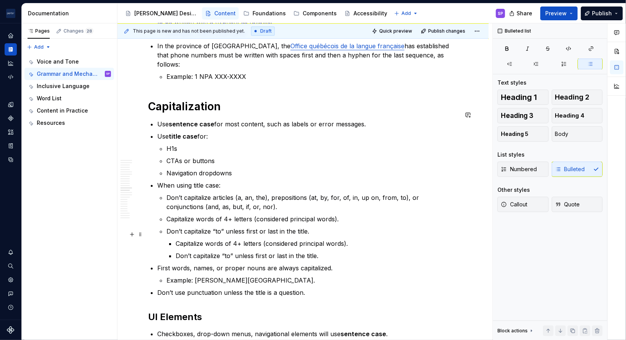
click at [190, 239] on p "Capitalize words of 4+ letters (considered principal words)." at bounding box center [317, 243] width 282 height 9
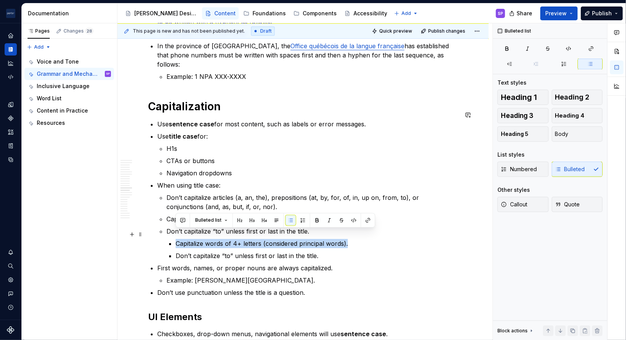
click at [190, 239] on p "Capitalize words of 4+ letters (considered principal words)." at bounding box center [317, 243] width 282 height 9
click at [180, 239] on p "Capitalize words of 4+ letters (considered principal words)." at bounding box center [317, 243] width 282 height 9
drag, startPoint x: 178, startPoint y: 235, endPoint x: 328, endPoint y: 244, distance: 151.0
click at [328, 244] on ul "Capitalize words of 4+ letters (considered principal words). Don’t capitalize “…" at bounding box center [317, 249] width 282 height 21
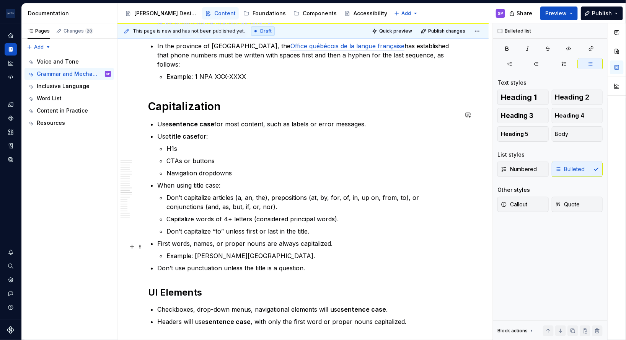
click at [341, 251] on ul "Use sentence case for most content, such as labels or error messages. Use title…" at bounding box center [307, 195] width 301 height 153
click at [332, 263] on p "Don’t use punctuation unless the title is a question." at bounding box center [307, 267] width 301 height 9
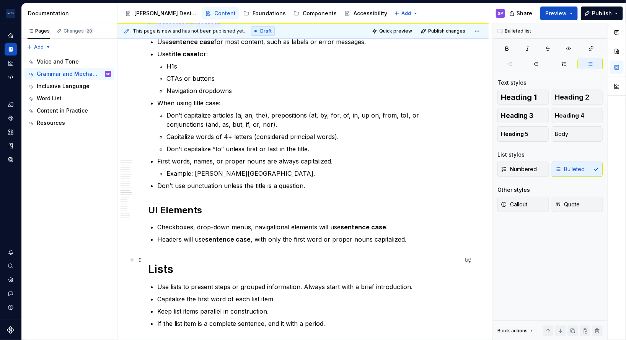
scroll to position [1190, 0]
click at [261, 221] on p "Checkboxes, drop-down menus, navigational elements will use sentence case ." at bounding box center [307, 225] width 301 height 9
click at [170, 221] on p "Checkboxes, drop-down menus, navigational elements will use sentence case ." at bounding box center [307, 225] width 301 height 9
click at [158, 221] on p "Checkboxes, drop-down menus, navigational elements will use sentence case ." at bounding box center [307, 225] width 301 height 9
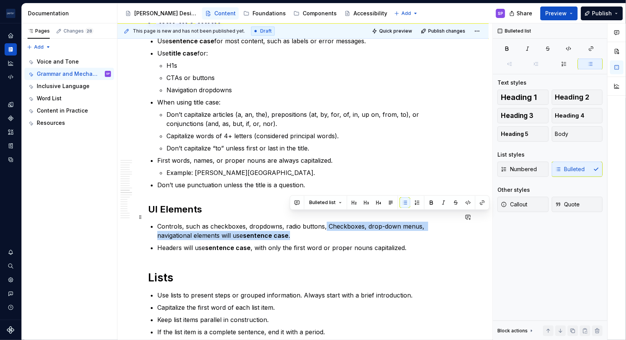
drag, startPoint x: 326, startPoint y: 226, endPoint x: 323, endPoint y: 216, distance: 11.1
click at [323, 221] on p "Controls, such as checkboxes, dropdowns, radio buttons, Checkboxes, drop-down m…" at bounding box center [307, 230] width 301 height 18
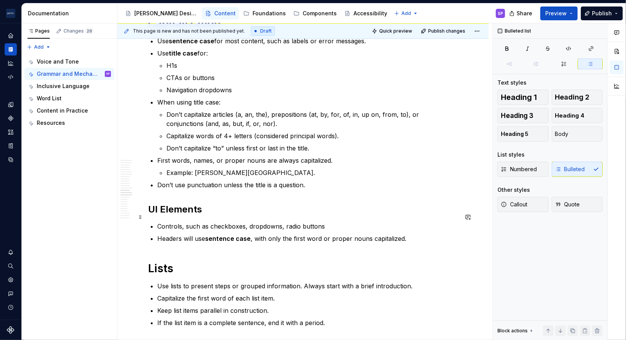
click at [278, 221] on p "Controls, such as checkboxes, dropdowns, radio buttons" at bounding box center [307, 225] width 301 height 9
click at [345, 221] on p "Controls, such as checkboxes, dropdowns, and radio buttons" at bounding box center [307, 225] width 301 height 9
click at [342, 234] on p "Headers will use sentence case , with only the first word or proper nouns capit…" at bounding box center [307, 238] width 301 height 9
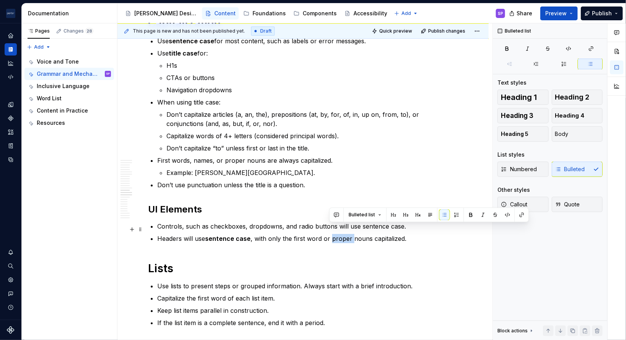
click at [342, 234] on p "Headers will use sentence case , with only the first word or proper nouns capit…" at bounding box center [307, 238] width 301 height 9
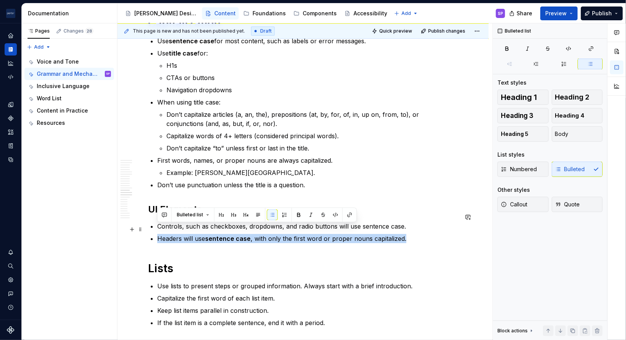
click at [342, 234] on p "Headers will use sentence case , with only the first word or proper nouns capit…" at bounding box center [307, 238] width 301 height 9
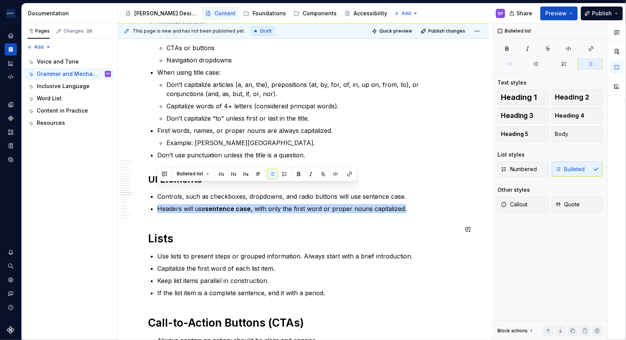
scroll to position [1234, 0]
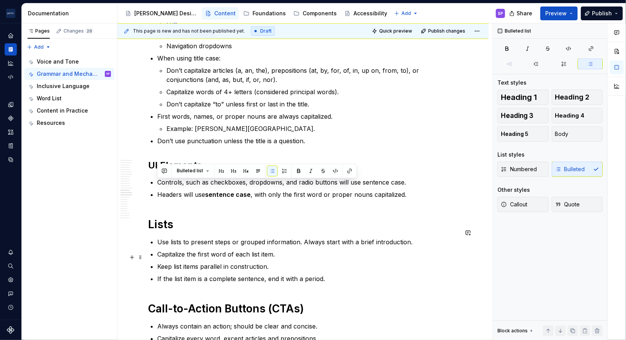
click at [334, 262] on p "Keep list items parallel in construction." at bounding box center [307, 266] width 301 height 9
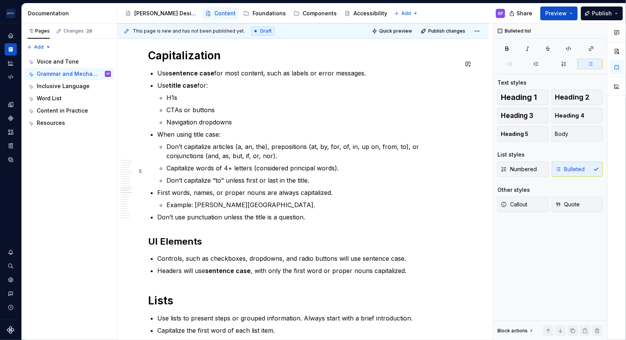
scroll to position [1157, 0]
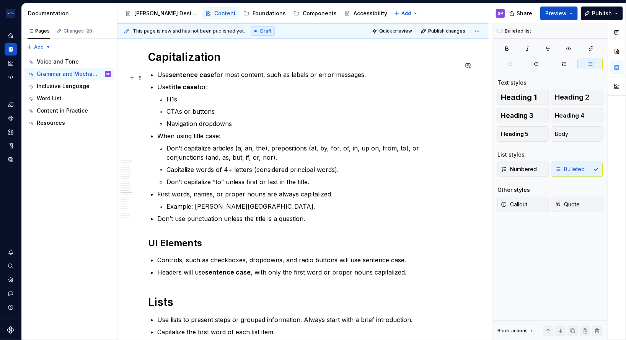
click at [388, 82] on p "Use title case for:" at bounding box center [307, 86] width 301 height 9
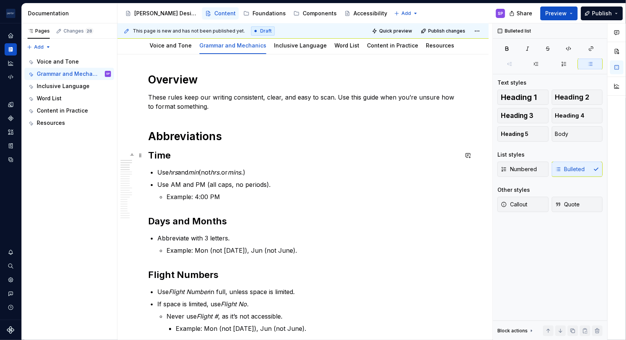
scroll to position [0, 0]
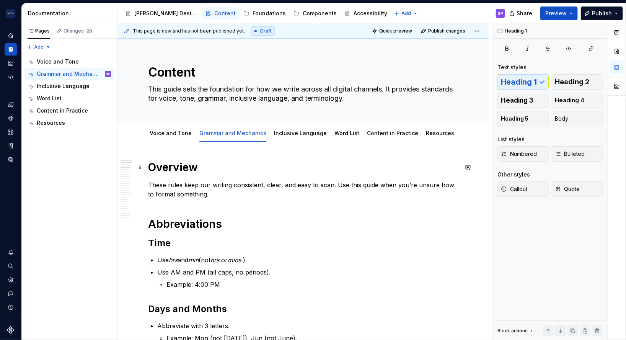
click at [196, 161] on h1 "Overview" at bounding box center [303, 167] width 310 height 14
click at [477, 29] on html "[PERSON_NAME] Airlines SP Design system data Documentation Accessibility guide …" at bounding box center [313, 170] width 626 height 340
click at [574, 14] on html "[PERSON_NAME] Airlines SP Design system data Documentation Accessibility guide …" at bounding box center [313, 170] width 626 height 340
click at [572, 11] on button "Preview" at bounding box center [558, 14] width 37 height 14
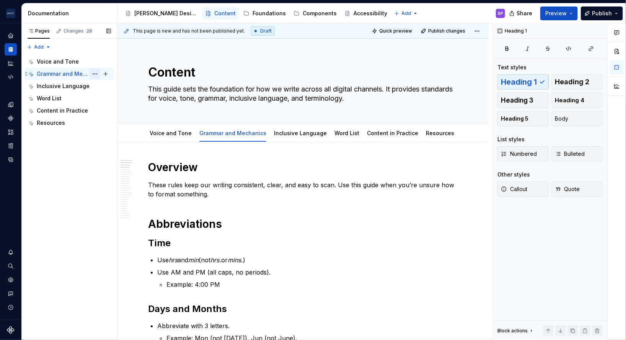
click at [95, 75] on button "Page tree" at bounding box center [95, 73] width 11 height 11
click at [223, 177] on html "[PERSON_NAME] Airlines SP Design system data Documentation Accessibility guide …" at bounding box center [313, 170] width 626 height 340
click at [262, 31] on span "Draft" at bounding box center [265, 31] width 11 height 6
click at [477, 30] on html "[PERSON_NAME] Airlines SP Design system data Documentation Accessibility guide …" at bounding box center [313, 170] width 626 height 340
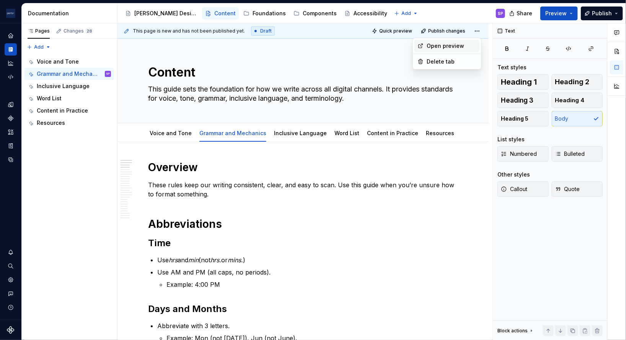
click at [447, 46] on div "Open preview" at bounding box center [452, 46] width 50 height 8
click at [279, 187] on p "These rules keep our writing consistent, clear, and easy to scan. Use this guid…" at bounding box center [303, 189] width 310 height 18
click at [189, 183] on p "These rules keep our writing consistent, clear, and easy to scan. Use this guid…" at bounding box center [303, 189] width 310 height 18
click at [177, 166] on h1 "Overview" at bounding box center [303, 167] width 310 height 14
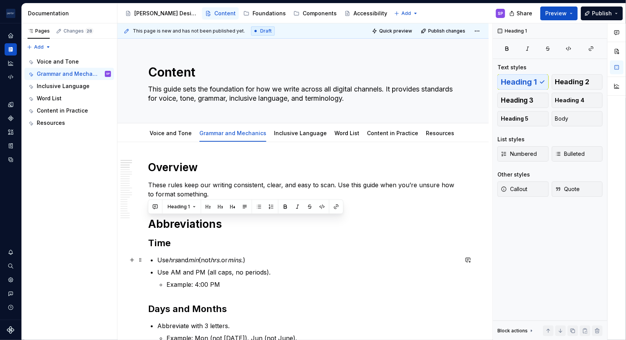
click at [196, 261] on em "min" at bounding box center [193, 260] width 10 height 8
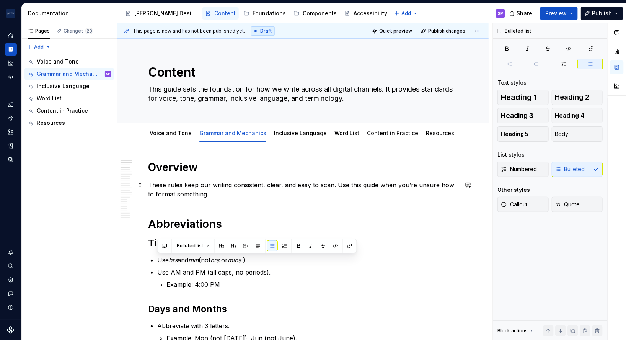
click at [278, 192] on p "These rules keep our writing consistent, clear, and easy to scan. Use this guid…" at bounding box center [303, 189] width 310 height 18
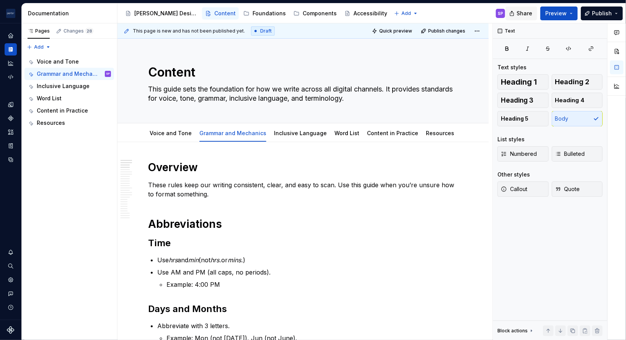
click at [516, 12] on button "Share" at bounding box center [521, 14] width 32 height 14
click at [433, 112] on div "Content This guide sets the foundation for how we write across all digital chan…" at bounding box center [303, 81] width 310 height 84
click at [293, 124] on div "Voice and Tone Grammar and Mechanics Inclusive Language Word List Content in Pr…" at bounding box center [302, 132] width 371 height 19
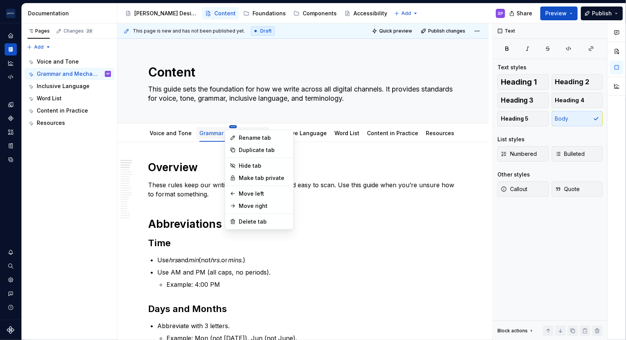
click at [227, 126] on html "[PERSON_NAME] Airlines SP Design system data Documentation Accessibility guide …" at bounding box center [313, 170] width 626 height 340
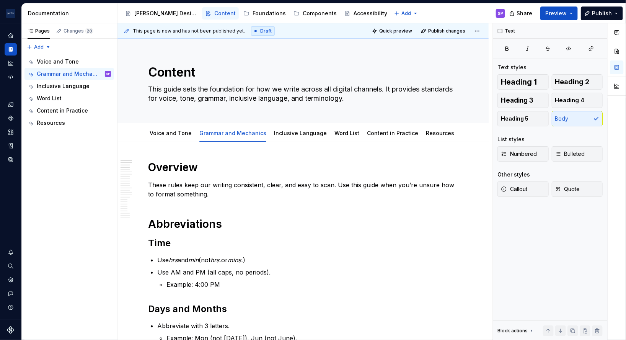
click at [181, 185] on html "[PERSON_NAME] Airlines SP Design system data Documentation Accessibility guide …" at bounding box center [313, 170] width 626 height 340
click at [383, 31] on span "Quick preview" at bounding box center [395, 31] width 33 height 6
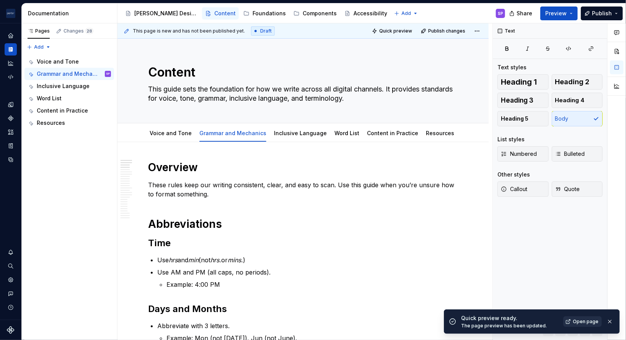
click at [576, 321] on span "Open page" at bounding box center [586, 321] width 26 height 6
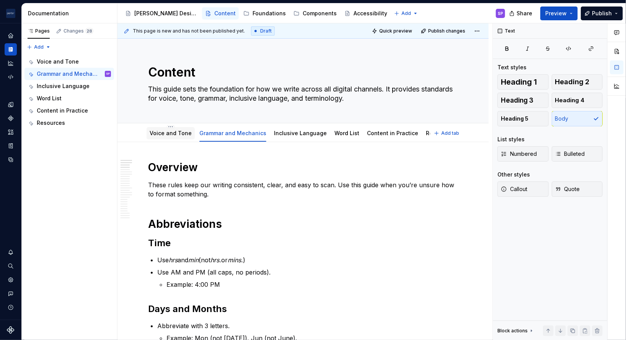
click at [174, 137] on div "Voice and Tone" at bounding box center [171, 133] width 42 height 9
click at [174, 134] on link "Voice and Tone" at bounding box center [171, 133] width 42 height 7
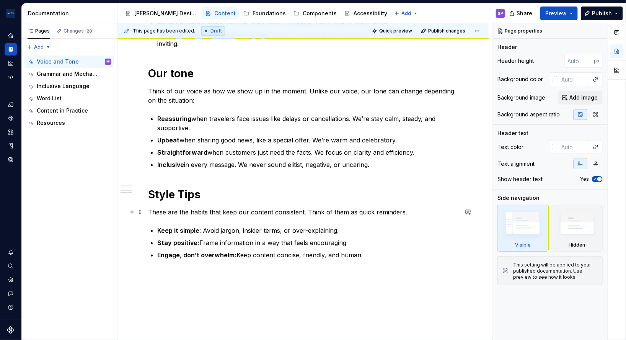
scroll to position [310, 0]
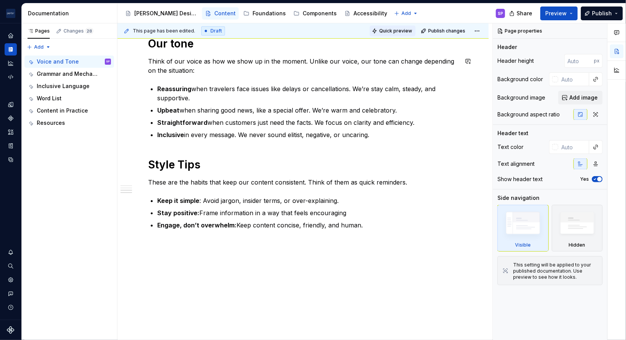
click at [389, 29] on span "Quick preview" at bounding box center [395, 31] width 33 height 6
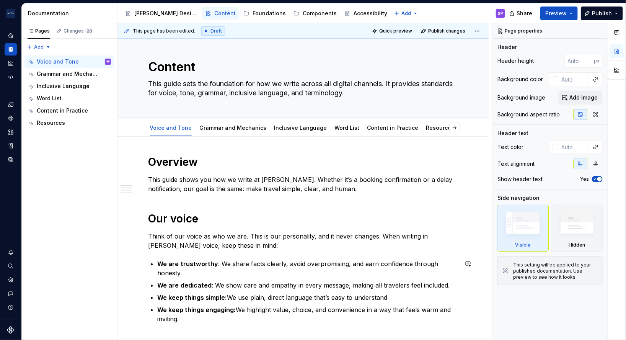
scroll to position [0, 0]
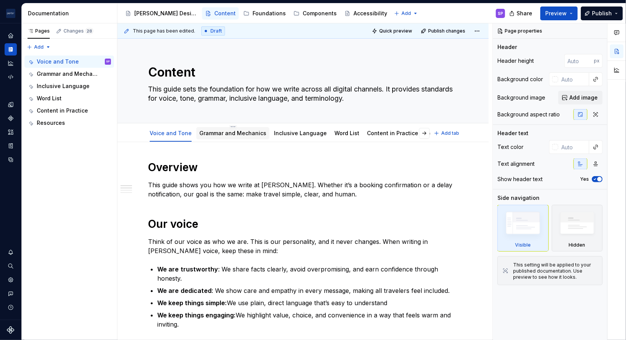
click at [206, 130] on link "Grammar and Mechanics" at bounding box center [232, 133] width 67 height 7
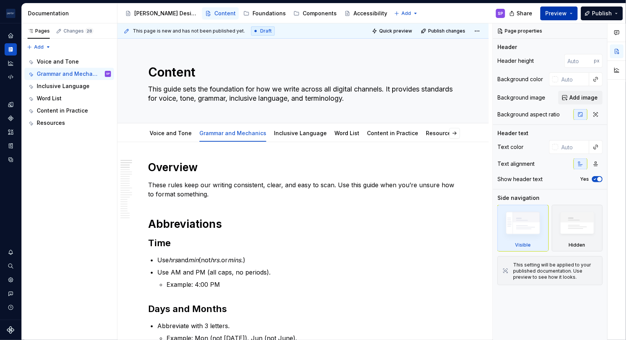
click at [572, 14] on button "Preview" at bounding box center [558, 14] width 37 height 14
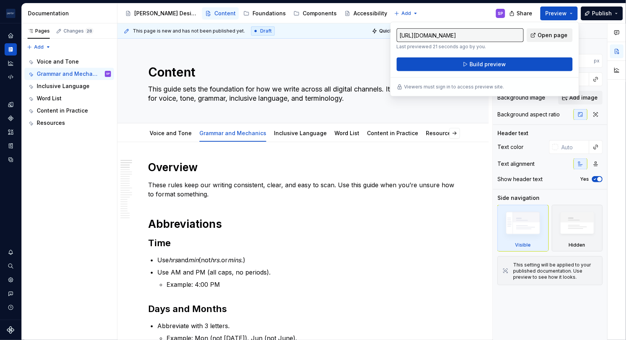
drag, startPoint x: 572, startPoint y: 14, endPoint x: 549, endPoint y: 37, distance: 33.3
click at [549, 37] on span "Open page" at bounding box center [553, 35] width 30 height 8
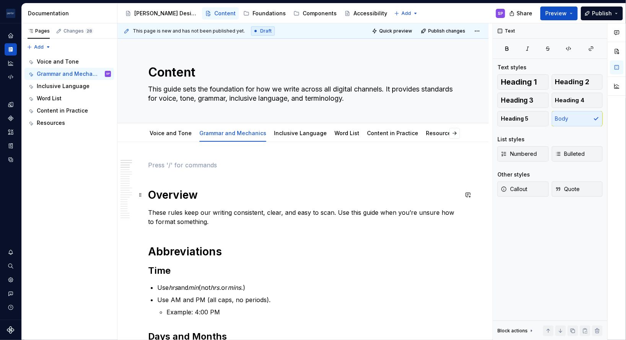
click at [345, 195] on h1 "Overview" at bounding box center [303, 195] width 310 height 14
click at [158, 162] on p at bounding box center [303, 164] width 310 height 9
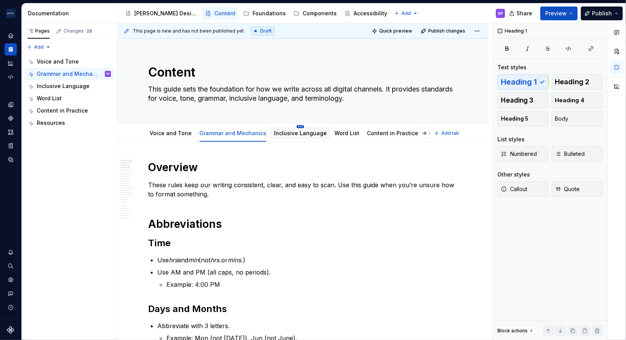
click at [292, 127] on html "[PERSON_NAME] Airlines SP Design system data Documentation Accessibility guide …" at bounding box center [313, 170] width 626 height 340
click at [278, 133] on html "[PERSON_NAME] Airlines SP Design system data Documentation Accessibility guide …" at bounding box center [313, 170] width 626 height 340
click at [266, 217] on h1 "Abbreviations" at bounding box center [303, 224] width 310 height 14
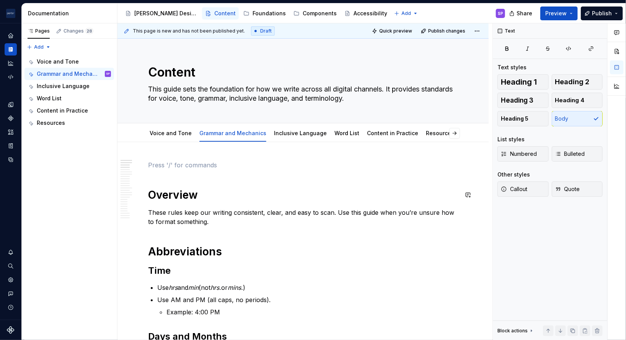
scroll to position [13, 0]
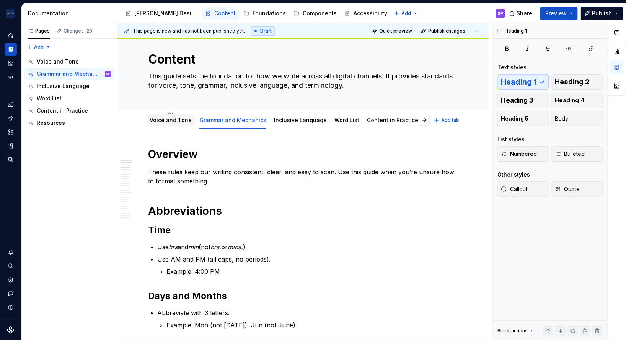
click at [165, 119] on link "Voice and Tone" at bounding box center [171, 120] width 42 height 7
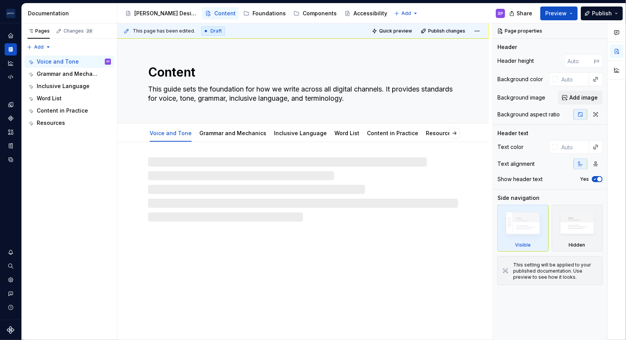
type textarea "*"
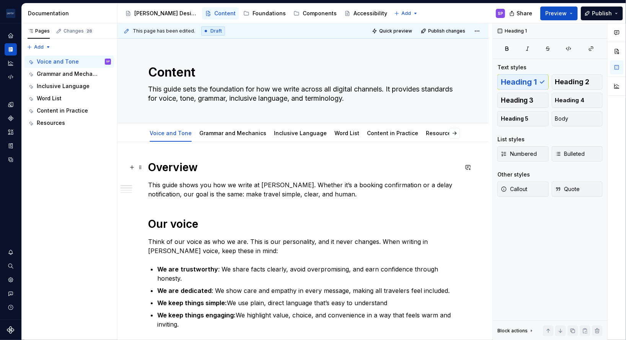
click at [174, 173] on h1 "Overview" at bounding box center [303, 167] width 310 height 14
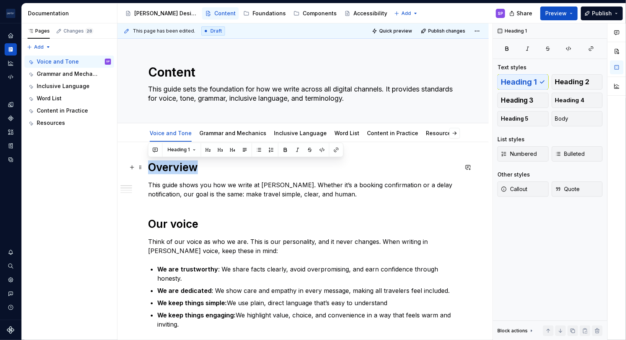
click at [174, 173] on h1 "Overview" at bounding box center [303, 167] width 310 height 14
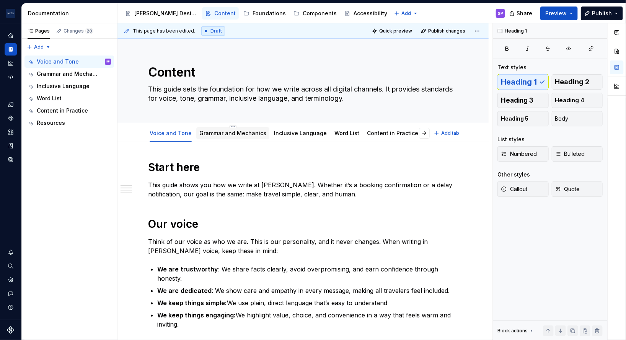
click at [236, 134] on link "Grammar and Mechanics" at bounding box center [232, 133] width 67 height 7
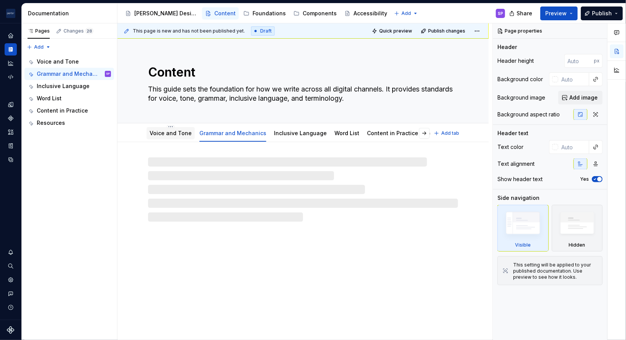
click at [165, 135] on link "Voice and Tone" at bounding box center [171, 133] width 42 height 7
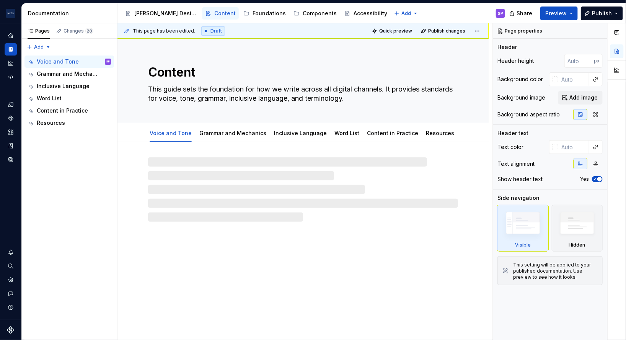
type textarea "*"
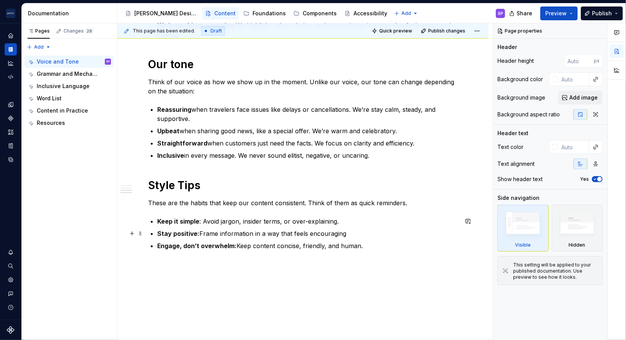
scroll to position [294, 0]
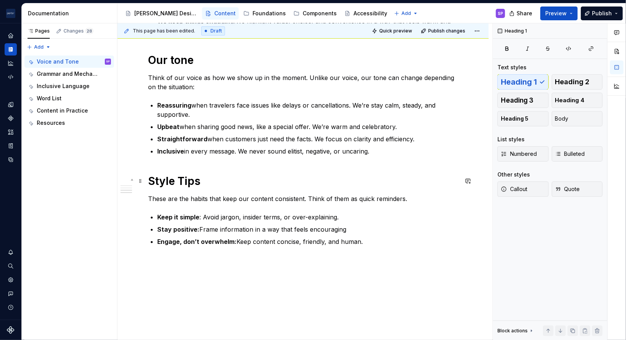
click at [192, 187] on h1 "Style Tips" at bounding box center [303, 181] width 310 height 14
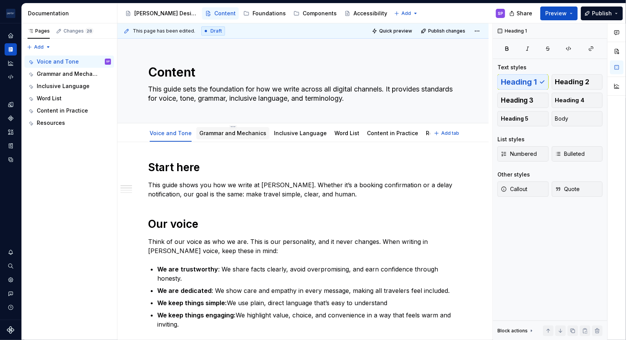
click at [209, 129] on div "Grammar and Mechanics" at bounding box center [232, 133] width 67 height 9
click at [206, 130] on link "Grammar and Mechanics" at bounding box center [232, 133] width 67 height 7
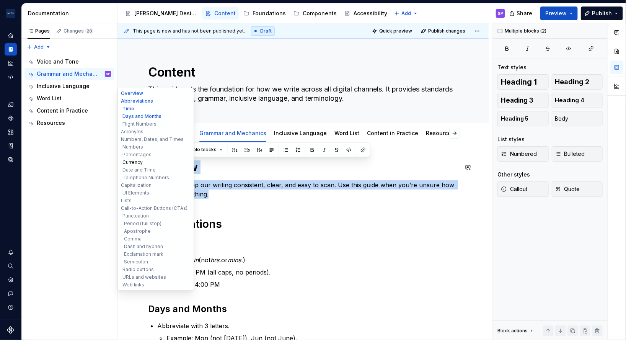
drag, startPoint x: 228, startPoint y: 192, endPoint x: 135, endPoint y: 163, distance: 97.0
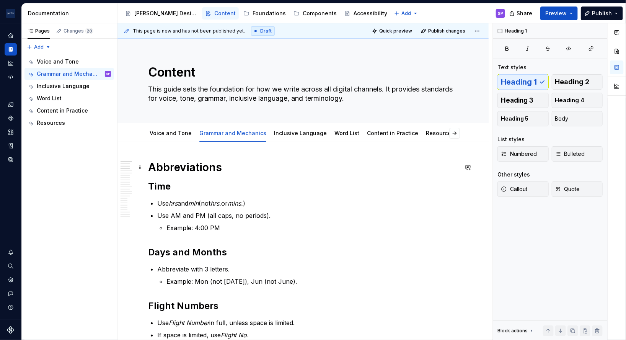
click at [205, 173] on h1 "Abbreviations" at bounding box center [303, 167] width 310 height 14
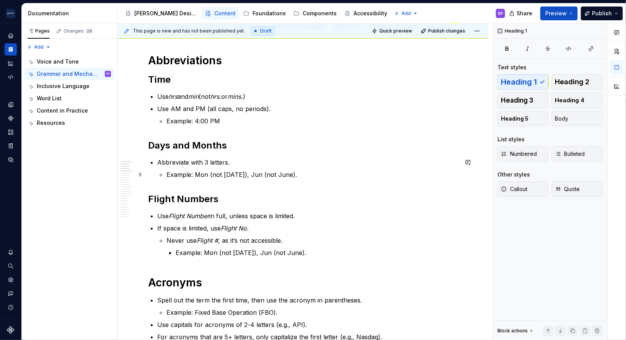
scroll to position [107, 0]
click at [387, 33] on span "Quick preview" at bounding box center [395, 31] width 33 height 6
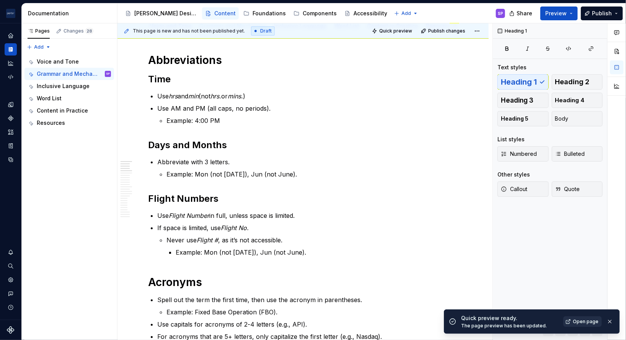
click at [582, 321] on span "Open page" at bounding box center [586, 321] width 26 height 6
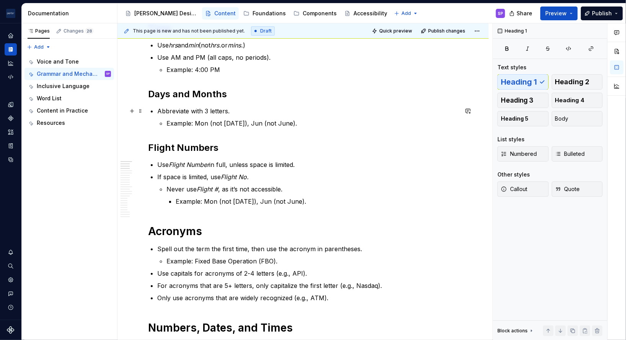
scroll to position [0, 0]
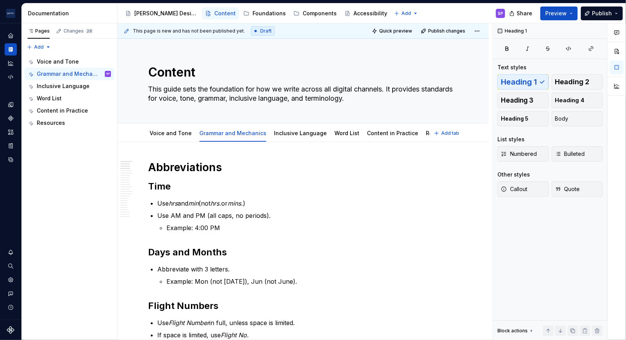
type textarea "*"
click at [238, 181] on h2 "Time" at bounding box center [303, 186] width 310 height 12
click at [221, 164] on h1 "Abbreviations" at bounding box center [303, 167] width 310 height 14
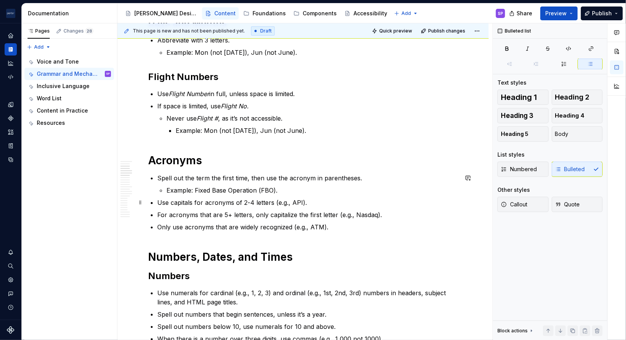
scroll to position [252, 0]
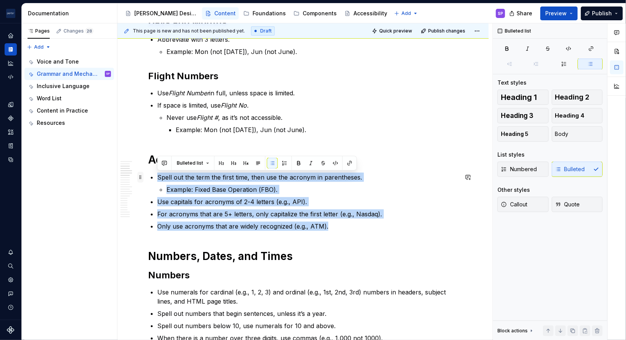
drag, startPoint x: 354, startPoint y: 228, endPoint x: 140, endPoint y: 177, distance: 219.9
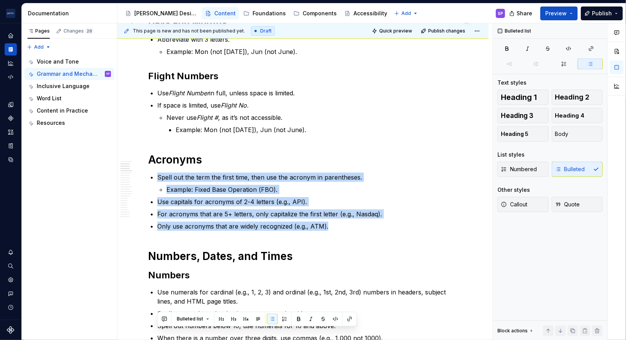
scroll to position [96, 0]
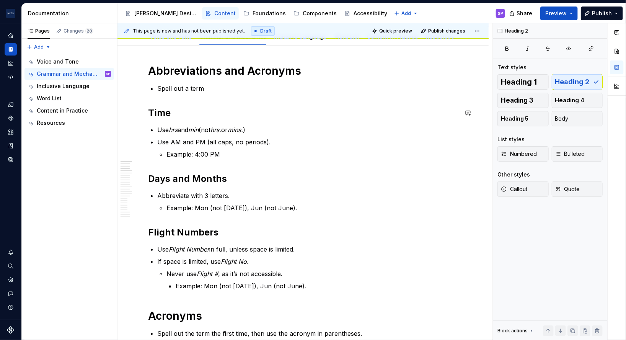
click at [177, 90] on p "Spell out a term" at bounding box center [307, 88] width 301 height 9
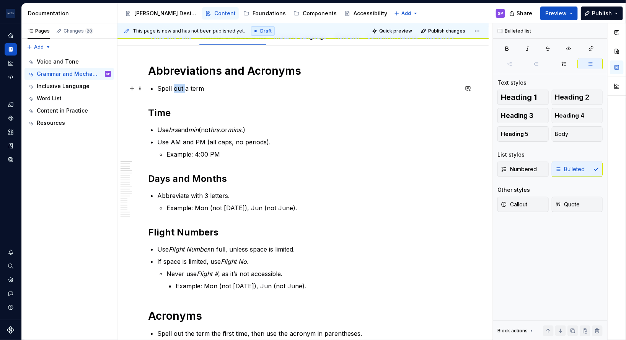
click at [177, 90] on p "Spell out a term" at bounding box center [307, 88] width 301 height 9
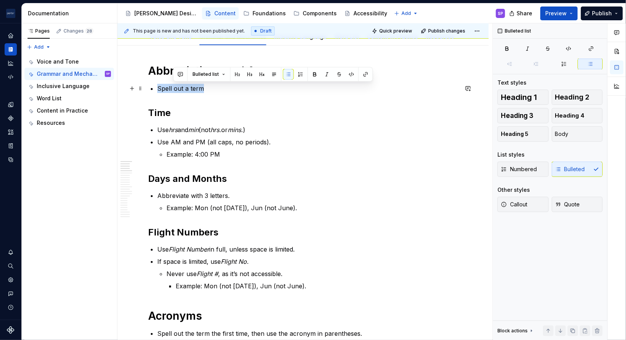
click at [177, 90] on p "Spell out a term" at bounding box center [307, 88] width 301 height 9
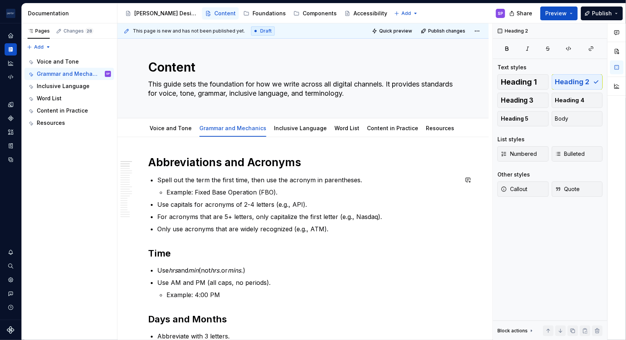
scroll to position [53, 0]
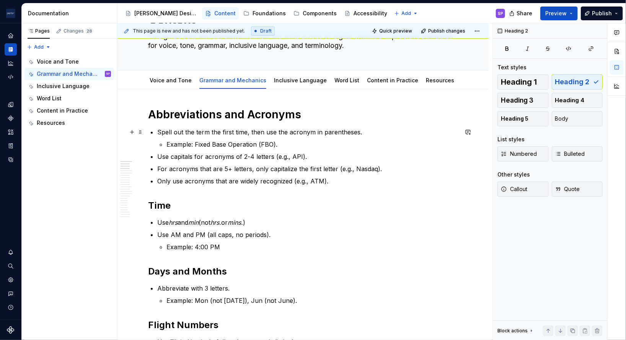
click at [168, 137] on li "Spell out the term the first time, then use the acronym in parentheses. Example…" at bounding box center [307, 137] width 301 height 21
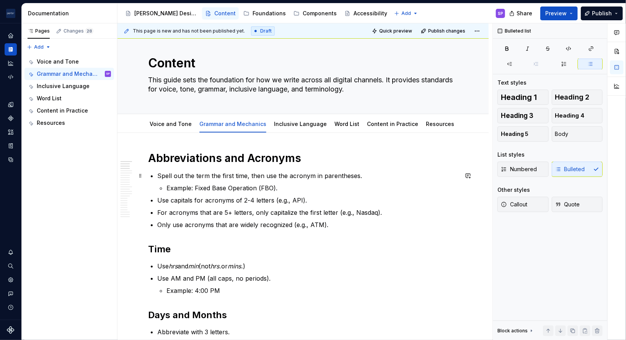
scroll to position [86, 0]
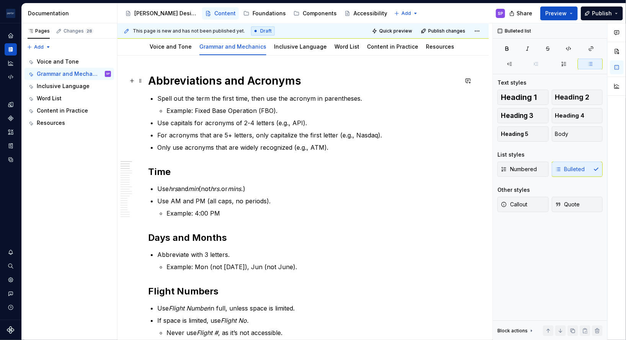
click at [151, 80] on h1 "Abbreviations and Acronyms" at bounding box center [303, 81] width 310 height 14
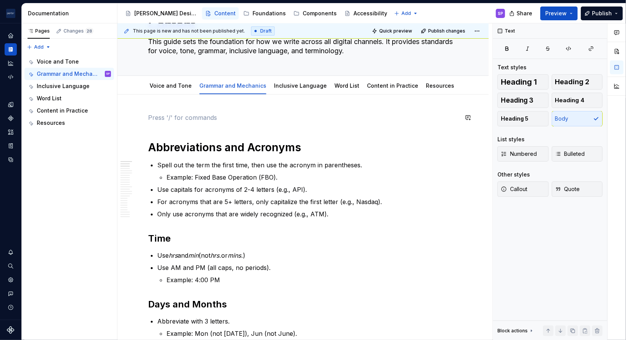
scroll to position [47, 0]
click at [148, 148] on h1 "Abbreviations and Acronyms" at bounding box center [303, 148] width 310 height 14
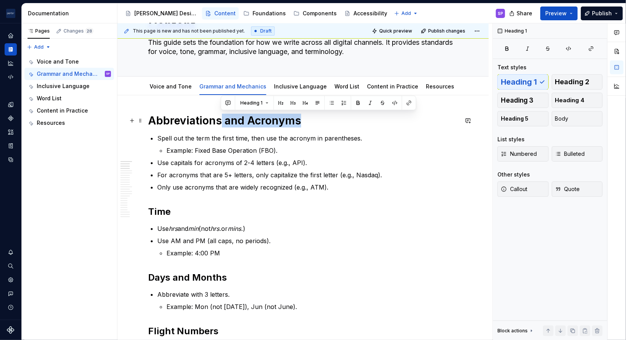
drag, startPoint x: 218, startPoint y: 120, endPoint x: 314, endPoint y: 122, distance: 96.8
click at [314, 122] on h1 "Abbreviations and Acronyms" at bounding box center [303, 121] width 310 height 14
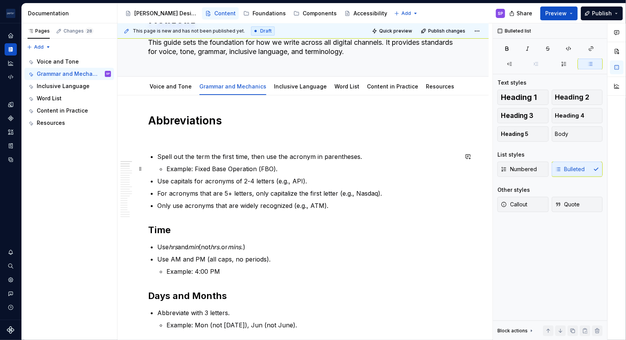
click at [285, 170] on p "Example: Fixed Base Operation (FBO)." at bounding box center [312, 168] width 292 height 9
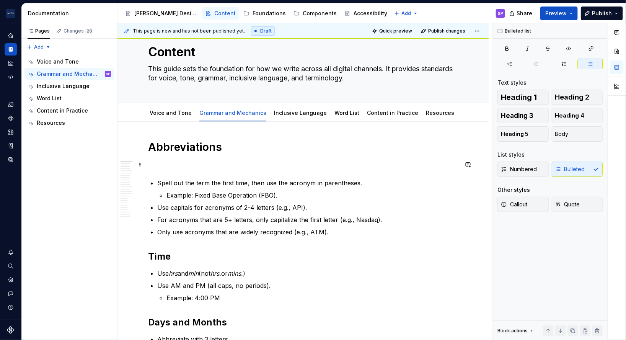
scroll to position [0, 0]
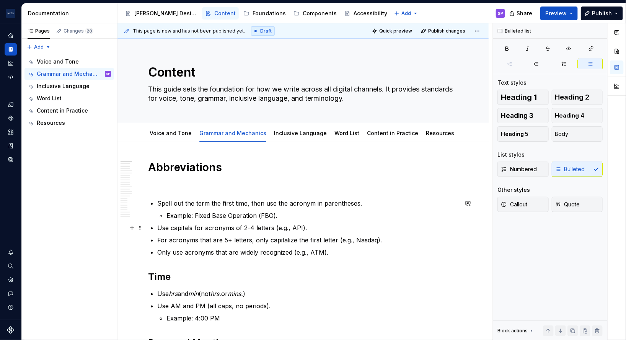
click at [396, 232] on ul "Spell out the term the first time, then use the acronym in parentheses. Example…" at bounding box center [307, 228] width 301 height 58
click at [420, 231] on p "Use capitals for acronyms of 2-4 letters (e.g., API)." at bounding box center [307, 227] width 301 height 9
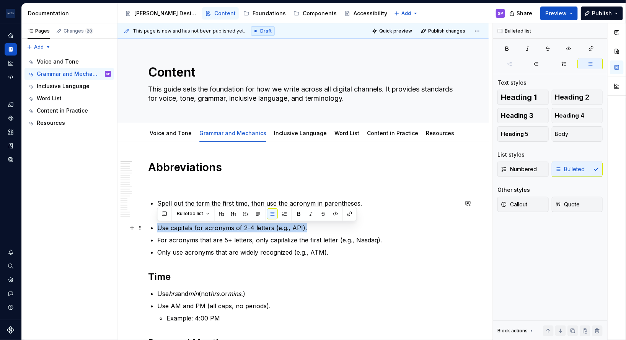
drag, startPoint x: 358, startPoint y: 230, endPoint x: 273, endPoint y: 220, distance: 86.3
click at [273, 220] on ul "Spell out the term the first time, then use the acronym in parentheses. Example…" at bounding box center [307, 228] width 301 height 58
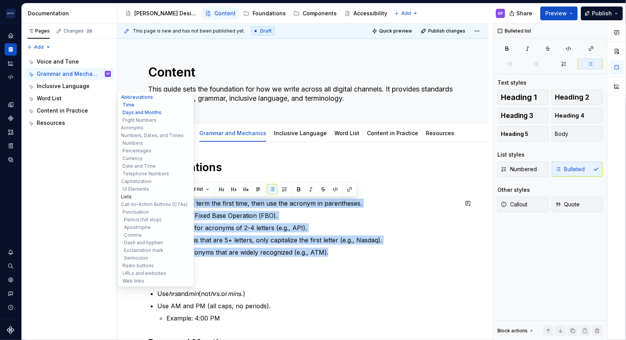
drag, startPoint x: 366, startPoint y: 256, endPoint x: 125, endPoint y: 195, distance: 248.0
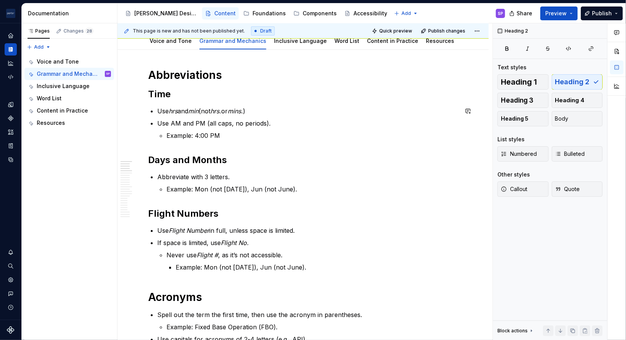
scroll to position [94, 0]
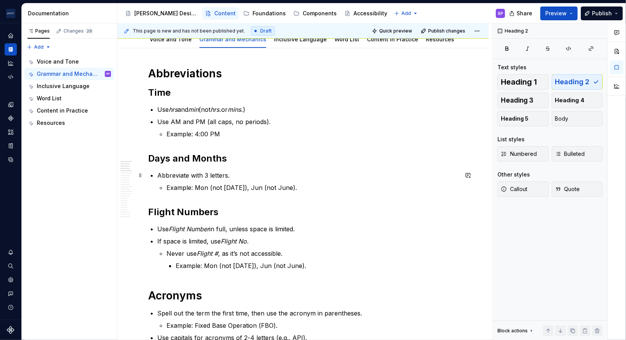
click at [196, 176] on p "Abbreviate with 3 letters." at bounding box center [307, 175] width 301 height 9
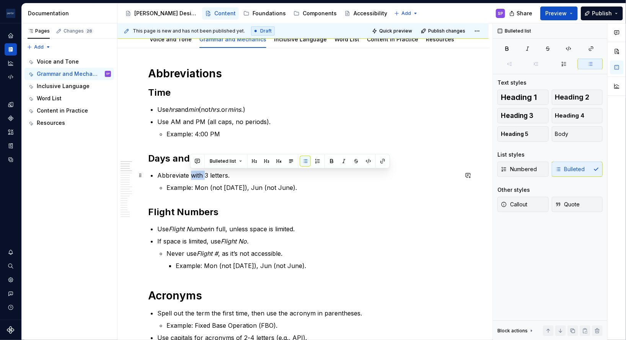
click at [196, 176] on p "Abbreviate with 3 letters." at bounding box center [307, 175] width 301 height 9
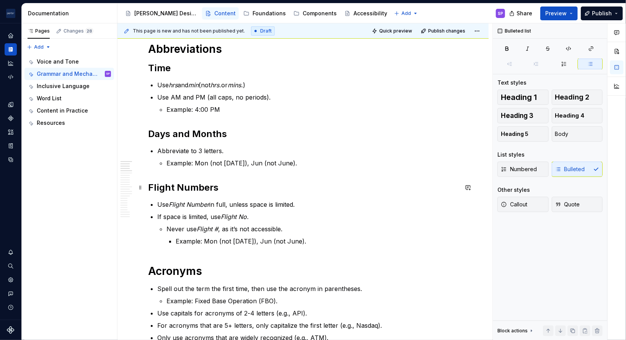
scroll to position [140, 0]
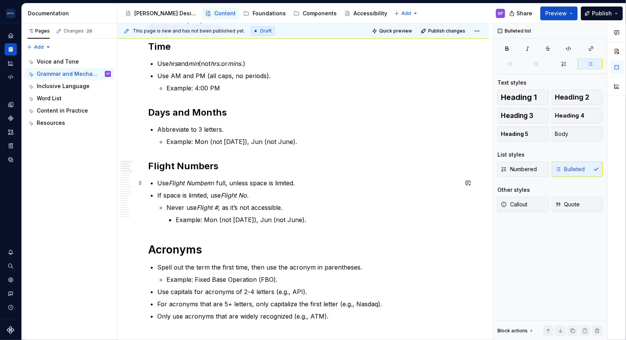
click at [163, 182] on p "Use Flight Number in full, unless space is limited." at bounding box center [307, 182] width 301 height 9
click at [259, 213] on li "Never use Flight # , as it’s not accessible. Example: Mon (not [DATE]), Jun (no…" at bounding box center [312, 213] width 292 height 21
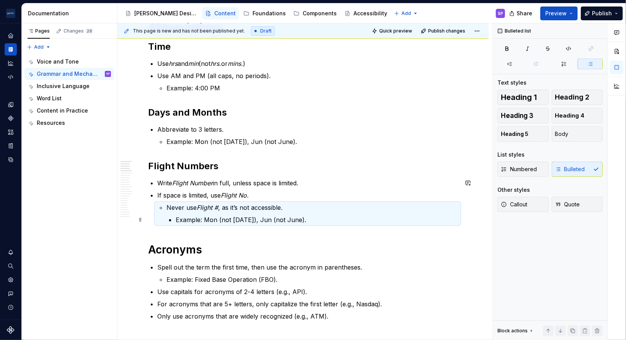
click at [249, 216] on p "Example: Mon (not [DATE]), Jun (not June)." at bounding box center [317, 219] width 282 height 9
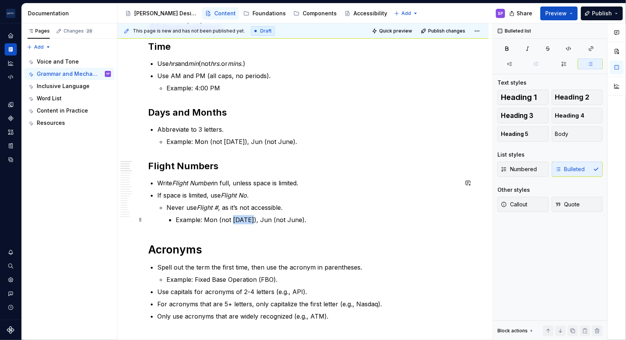
click at [249, 216] on p "Example: Mon (not [DATE]), Jun (not June)." at bounding box center [317, 219] width 282 height 9
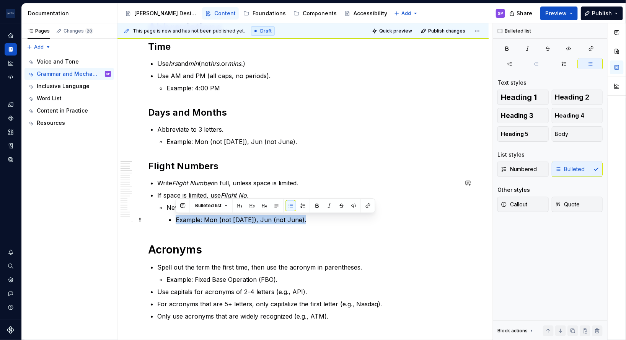
click at [249, 216] on p "Example: Mon (not [DATE]), Jun (not June)." at bounding box center [317, 219] width 282 height 9
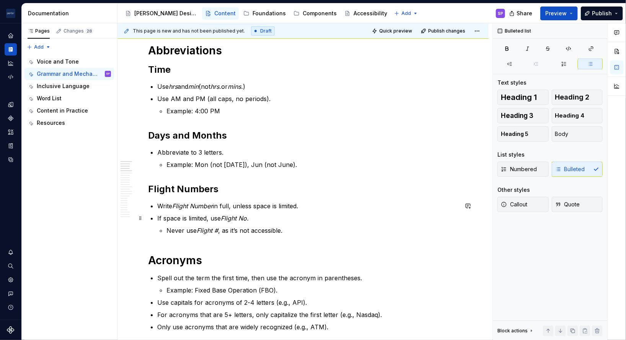
scroll to position [119, 0]
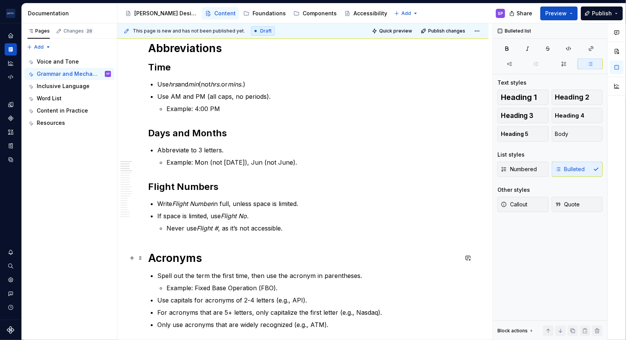
click at [169, 256] on h1 "Acronyms" at bounding box center [303, 258] width 310 height 14
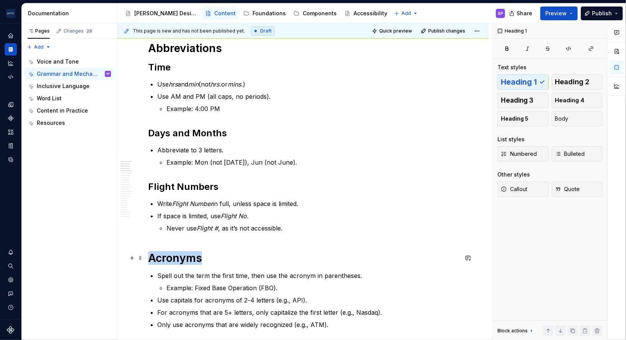
click at [169, 256] on h1 "Acronyms" at bounding box center [303, 258] width 310 height 14
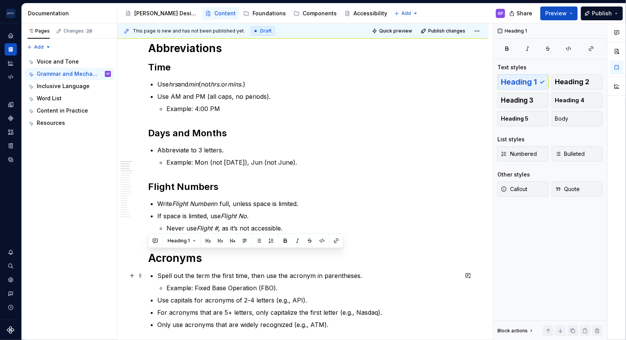
click at [205, 271] on p "Spell out the term the first time, then use the acronym in parentheses." at bounding box center [307, 275] width 301 height 9
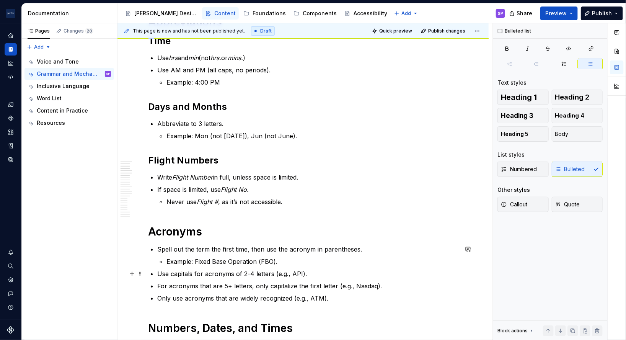
scroll to position [152, 0]
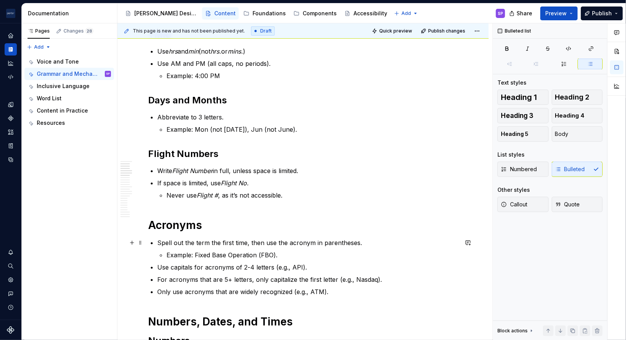
click at [179, 240] on p "Spell out the term the first time, then use the acronym in parentheses." at bounding box center [307, 242] width 301 height 9
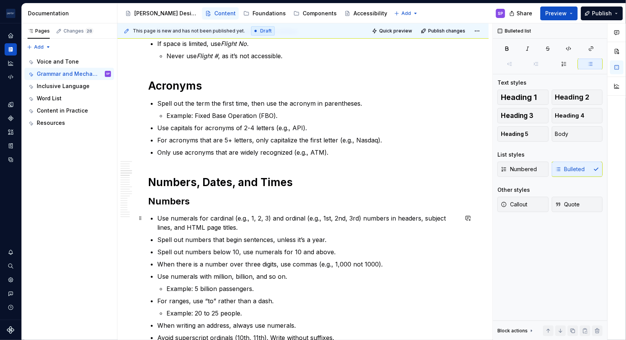
scroll to position [304, 0]
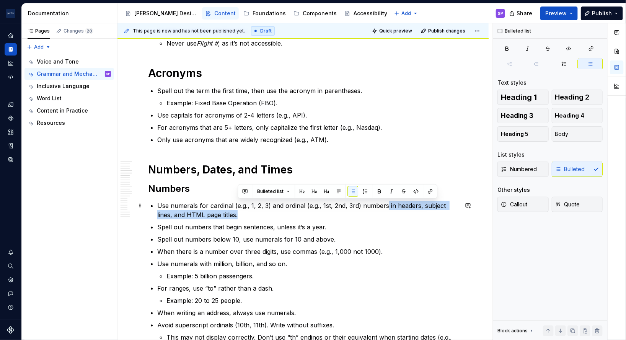
drag, startPoint x: 365, startPoint y: 213, endPoint x: 386, endPoint y: 205, distance: 23.0
click at [386, 205] on p "Use numerals for cardinal (e.g., 1, 2, 3) and ordinal (e.g., 1st, 2nd, 3rd) num…" at bounding box center [307, 210] width 301 height 18
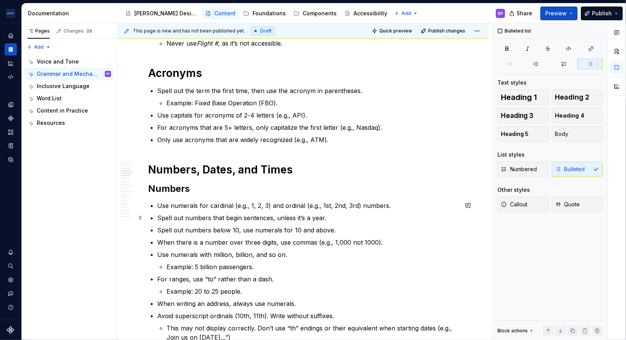
click at [239, 217] on p "Spell out numbers that begin sentences, unless it’s a year." at bounding box center [307, 217] width 301 height 9
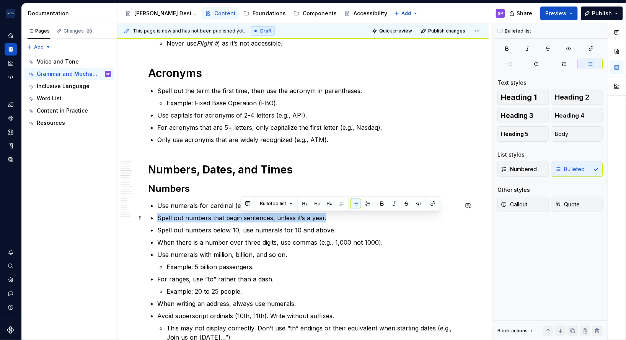
click at [239, 217] on p "Spell out numbers that begin sentences, unless it’s a year." at bounding box center [307, 217] width 301 height 9
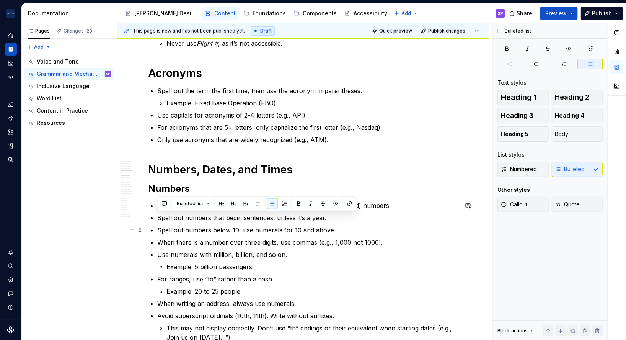
click at [300, 225] on p "Spell out numbers below 10, use numerals for 10 and above." at bounding box center [307, 229] width 301 height 9
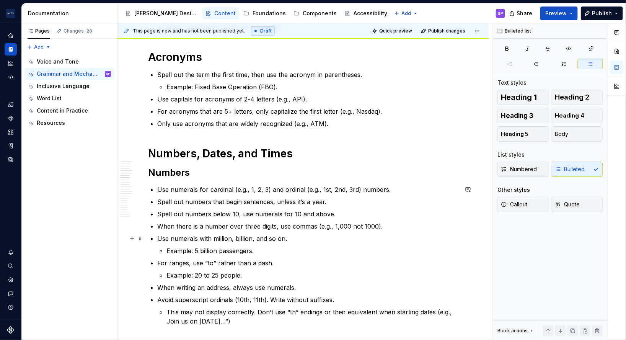
scroll to position [321, 0]
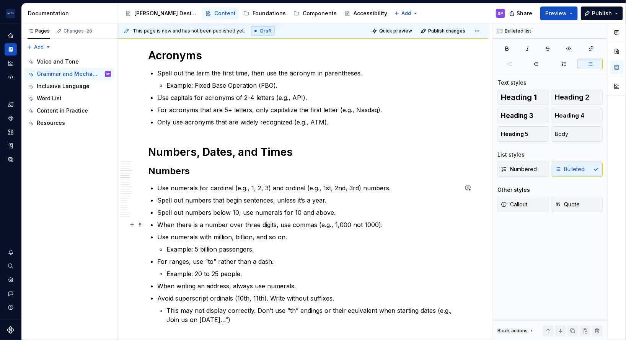
click at [344, 215] on p "Spell out numbers below 10, use numerals for 10 and above." at bounding box center [307, 212] width 301 height 9
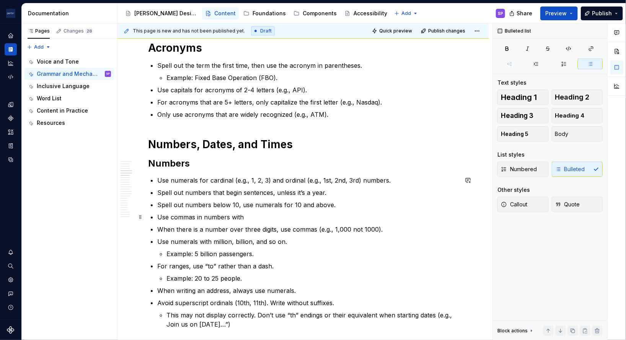
scroll to position [329, 0]
click at [175, 218] on p "Use commas in numbers with" at bounding box center [307, 216] width 301 height 9
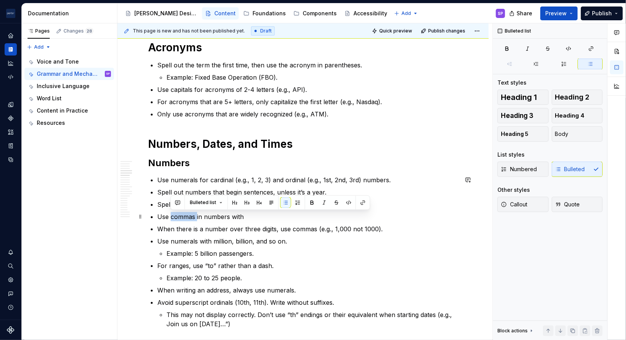
click at [175, 218] on p "Use commas in numbers with" at bounding box center [307, 216] width 301 height 9
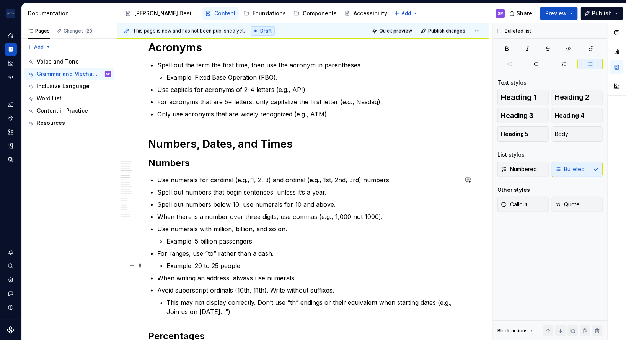
scroll to position [345, 0]
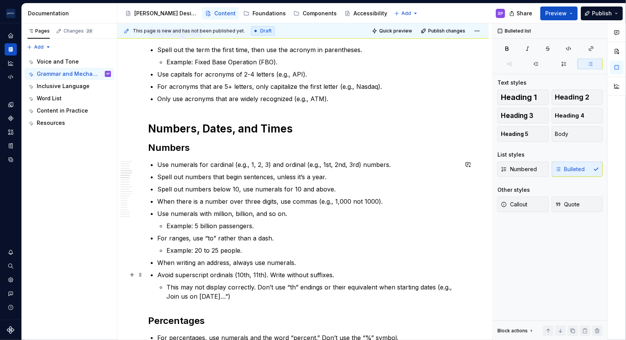
click at [248, 278] on p "Avoid superscript ordinals (10th, 11th). Write without suffixes." at bounding box center [307, 274] width 301 height 9
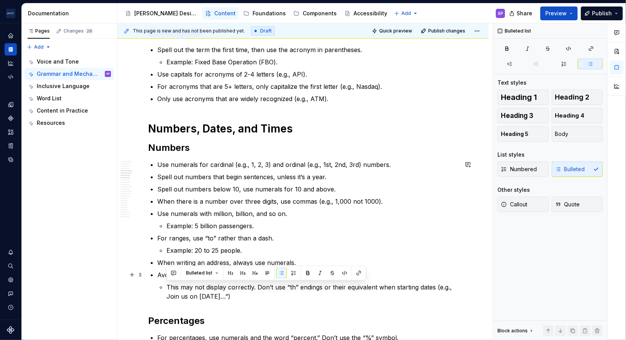
drag, startPoint x: 251, startPoint y: 297, endPoint x: 148, endPoint y: 277, distance: 104.7
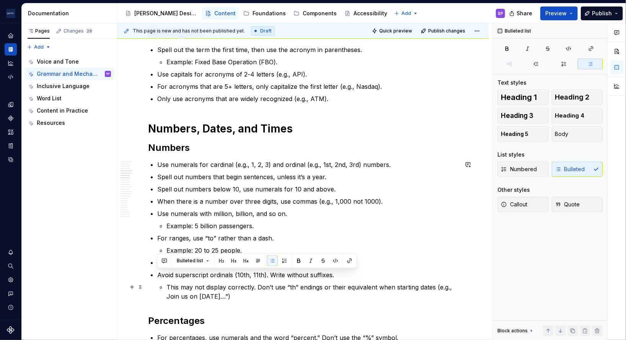
click at [204, 292] on p "This may not display correctly. Don’t use “th” endings or their equivalent when…" at bounding box center [312, 291] width 292 height 18
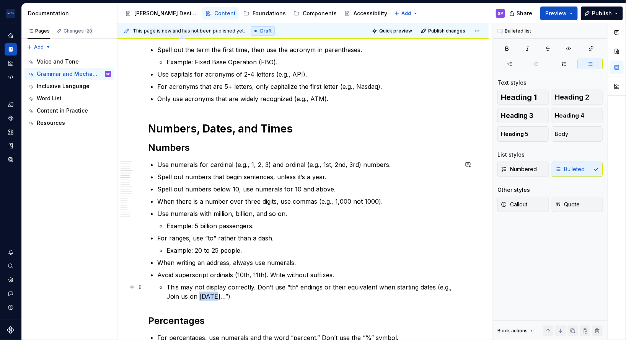
click at [204, 292] on p "This may not display correctly. Don’t use “th” endings or their equivalent when…" at bounding box center [312, 291] width 292 height 18
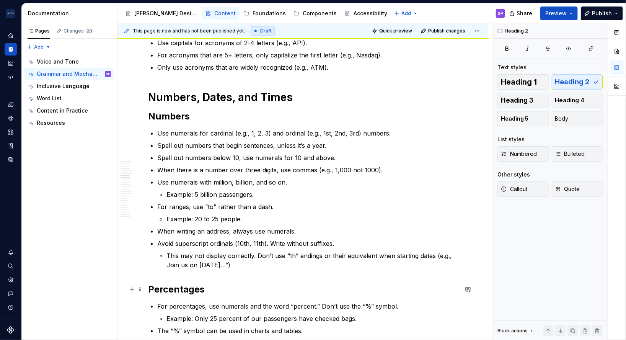
scroll to position [376, 0]
click at [175, 283] on h2 "Percentages" at bounding box center [303, 289] width 310 height 12
click at [202, 290] on h2 "Percentages" at bounding box center [303, 289] width 310 height 12
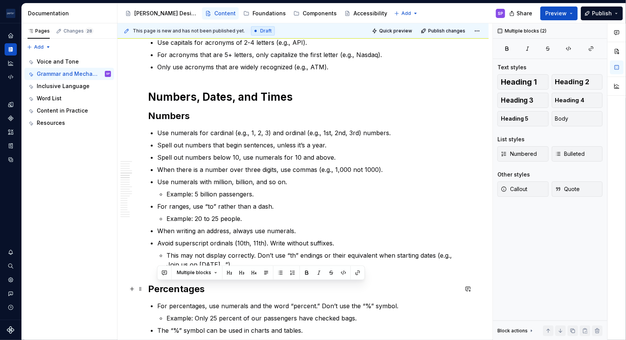
click at [185, 290] on h2 "Percentages" at bounding box center [303, 289] width 310 height 12
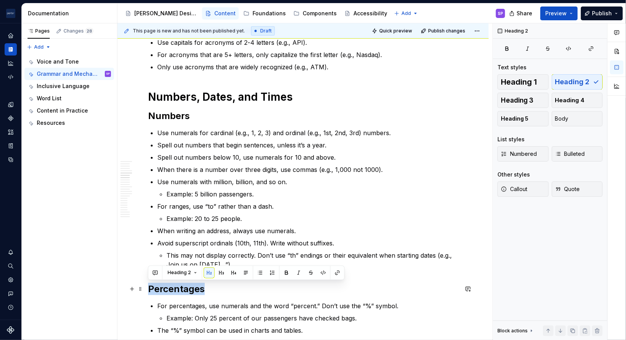
click at [185, 290] on h2 "Percentages" at bounding box center [303, 289] width 310 height 12
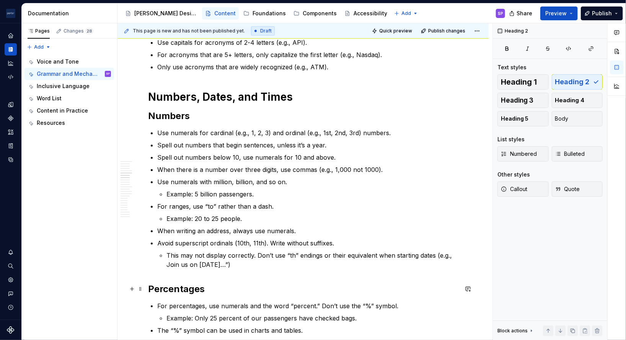
click at [148, 291] on h2 "Percentages" at bounding box center [303, 289] width 310 height 12
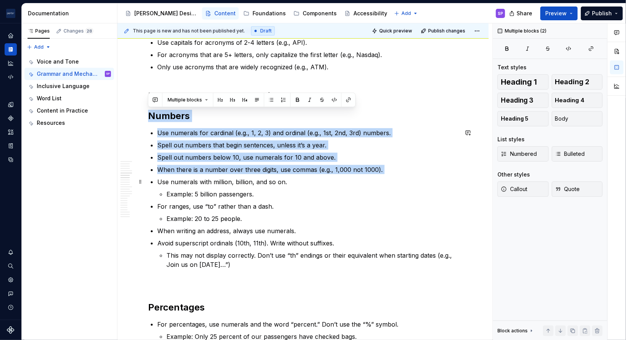
drag, startPoint x: 150, startPoint y: 118, endPoint x: 266, endPoint y: 174, distance: 129.4
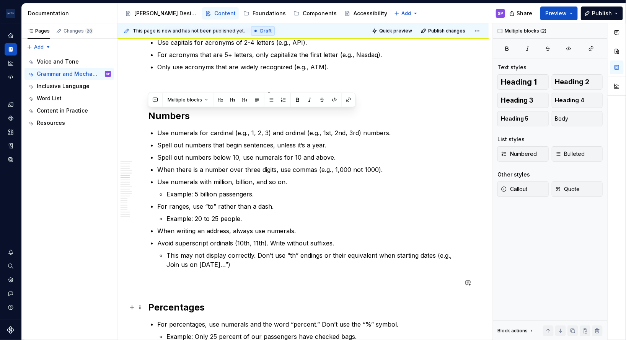
click at [276, 302] on h2 "Percentages" at bounding box center [303, 307] width 310 height 12
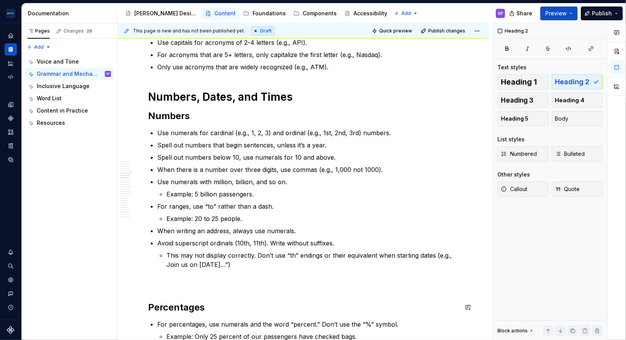
click at [231, 285] on p at bounding box center [303, 282] width 310 height 9
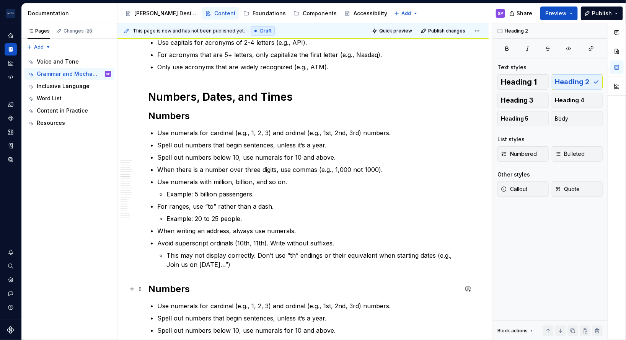
click at [181, 292] on h2 "Numbers" at bounding box center [303, 289] width 310 height 12
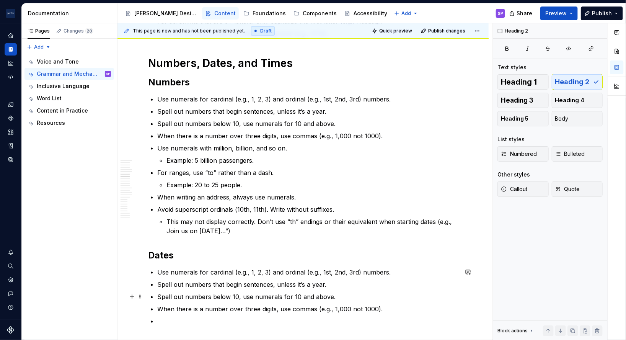
scroll to position [410, 0]
click at [174, 274] on p "Use numerals for cardinal (e.g., 1, 2, 3) and ordinal (e.g., 1st, 2nd, 3rd) num…" at bounding box center [307, 271] width 301 height 9
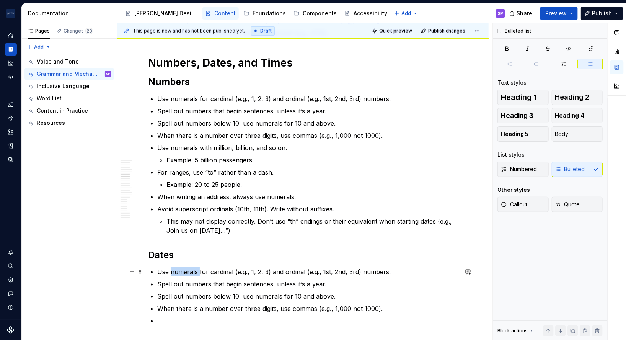
click at [174, 274] on p "Use numerals for cardinal (e.g., 1, 2, 3) and ordinal (e.g., 1st, 2nd, 3rd) num…" at bounding box center [307, 271] width 301 height 9
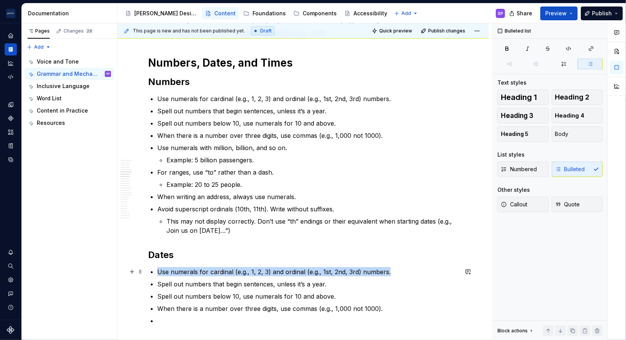
click at [174, 274] on p "Use numerals for cardinal (e.g., 1, 2, 3) and ordinal (e.g., 1st, 2nd, 3rd) num…" at bounding box center [307, 271] width 301 height 9
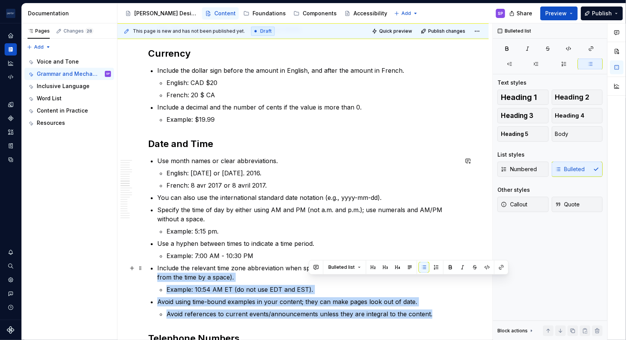
scroll to position [800, 0]
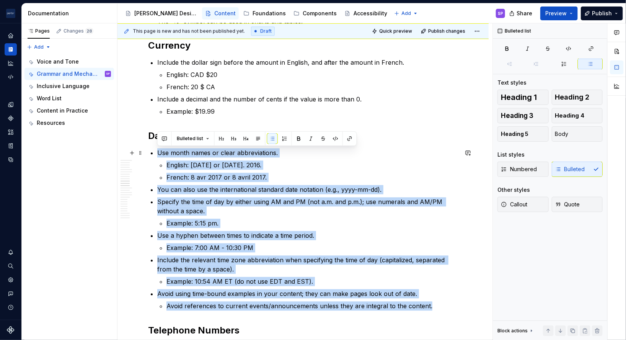
drag, startPoint x: 437, startPoint y: 314, endPoint x: 146, endPoint y: 152, distance: 332.7
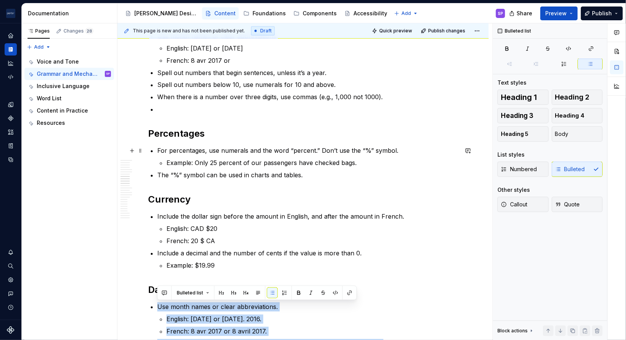
scroll to position [572, 0]
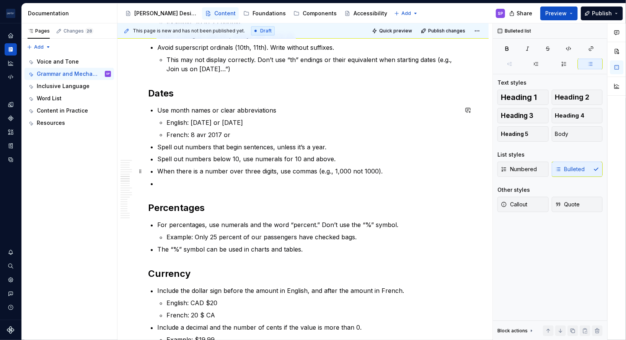
click at [179, 173] on p "When there is a number over three digits, use commas (e.g., 1,000 not 1000)." at bounding box center [307, 171] width 301 height 9
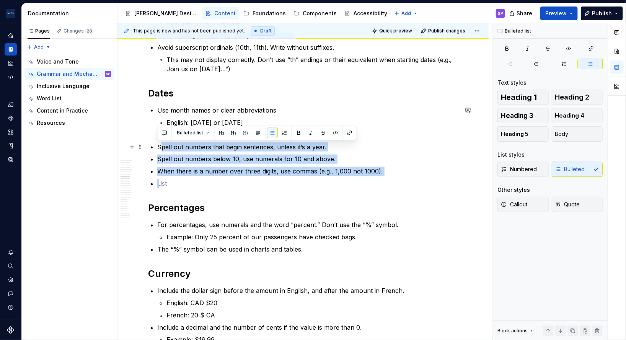
drag, startPoint x: 201, startPoint y: 184, endPoint x: 160, endPoint y: 143, distance: 58.2
click at [160, 143] on ul "Use month names or clear abbreviations English: [DATE] or [DATE] French: 8 avr …" at bounding box center [307, 147] width 301 height 83
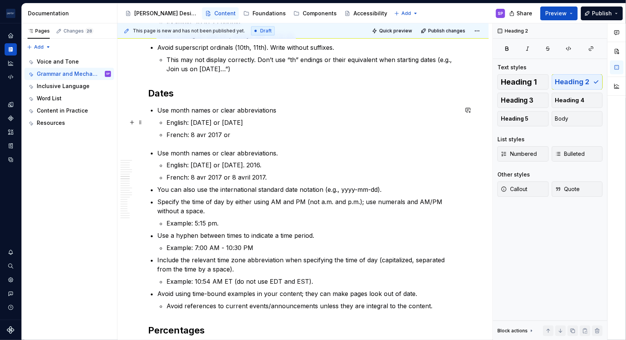
click at [293, 122] on p "English: [DATE] or [DATE]" at bounding box center [312, 122] width 292 height 9
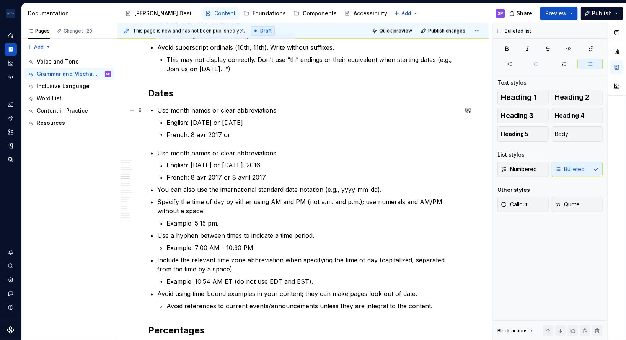
click at [284, 109] on p "Use month names or clear abbreviations" at bounding box center [307, 110] width 301 height 9
click at [266, 138] on p "French: 8 avr 2017 or" at bounding box center [312, 134] width 292 height 9
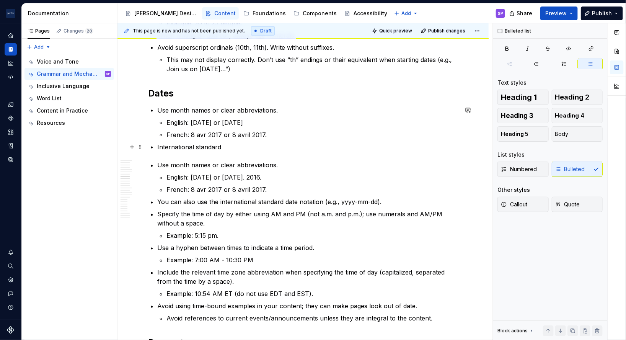
click at [177, 147] on p "International standard" at bounding box center [307, 146] width 301 height 9
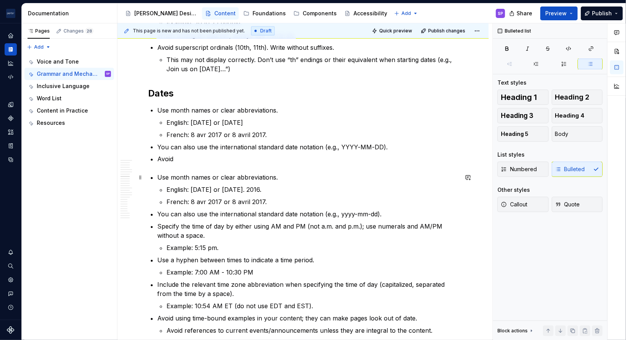
scroll to position [559, 0]
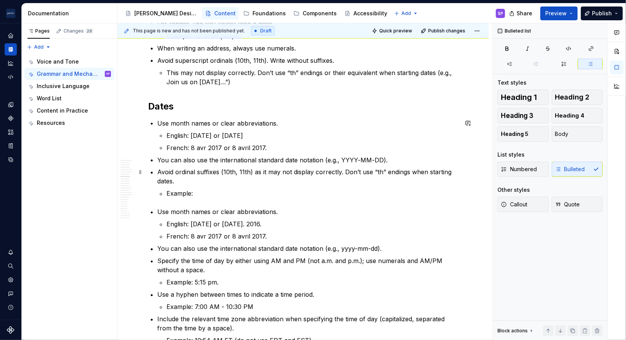
click at [169, 185] on p "Avoid ordinal suffixes (10th, 11th) as it may not display correctly. Don’t use …" at bounding box center [307, 177] width 301 height 18
click at [171, 189] on p "Example:" at bounding box center [312, 193] width 292 height 9
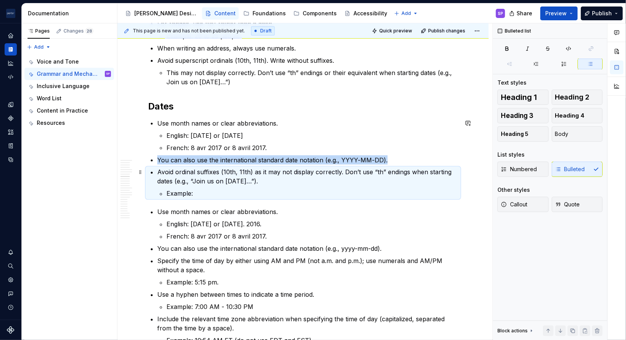
click at [171, 189] on p "Example:" at bounding box center [312, 193] width 292 height 9
click at [176, 191] on p "Example:" at bounding box center [312, 193] width 292 height 9
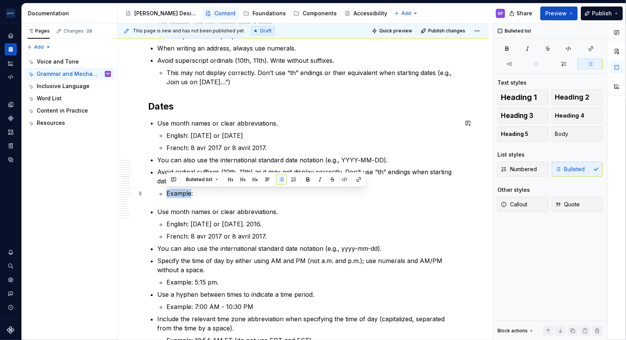
click at [176, 191] on p "Example:" at bounding box center [312, 193] width 292 height 9
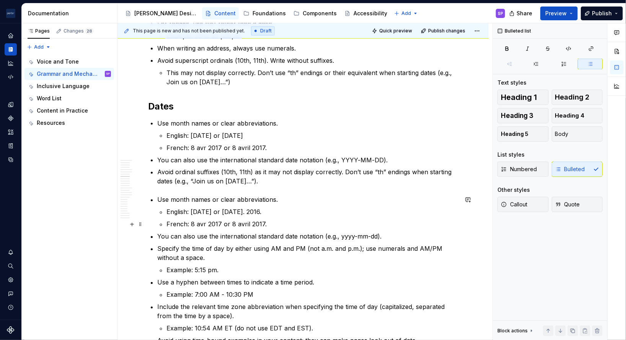
click at [294, 226] on p "French: 8 avr 2017 or 8 avril 2017." at bounding box center [312, 224] width 292 height 9
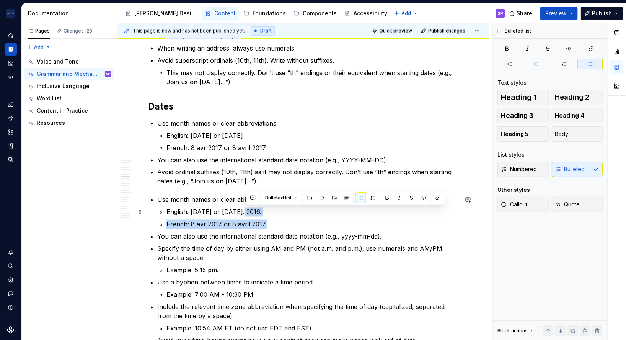
drag, startPoint x: 401, startPoint y: 228, endPoint x: 238, endPoint y: 207, distance: 164.6
click at [238, 207] on ul "English: [DATE] or [DATE]. 2016. French: 8 avr 2017 or 8 avril 2017." at bounding box center [312, 217] width 292 height 21
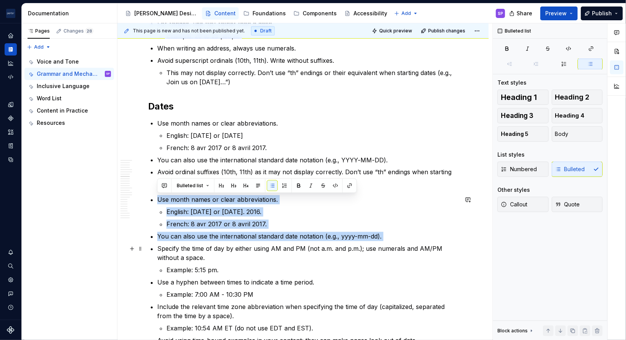
drag, startPoint x: 157, startPoint y: 201, endPoint x: 432, endPoint y: 243, distance: 278.6
click at [432, 243] on ul "Use month names or clear abbreviations. English: [DATE] or [DATE]. 2016. French…" at bounding box center [307, 276] width 301 height 162
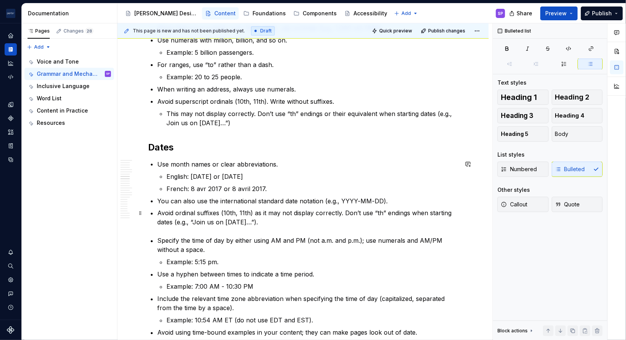
scroll to position [550, 0]
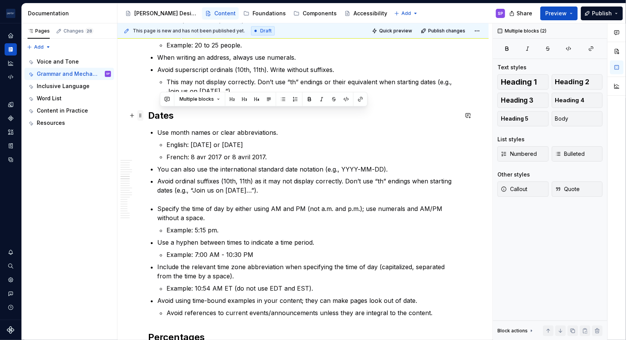
drag, startPoint x: 241, startPoint y: 174, endPoint x: 138, endPoint y: 119, distance: 117.1
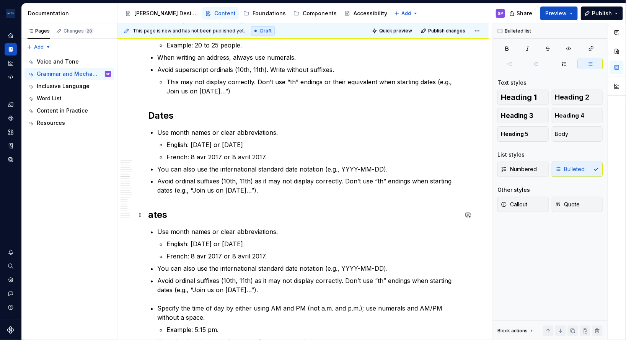
click at [159, 216] on h2 "ates" at bounding box center [303, 215] width 310 height 12
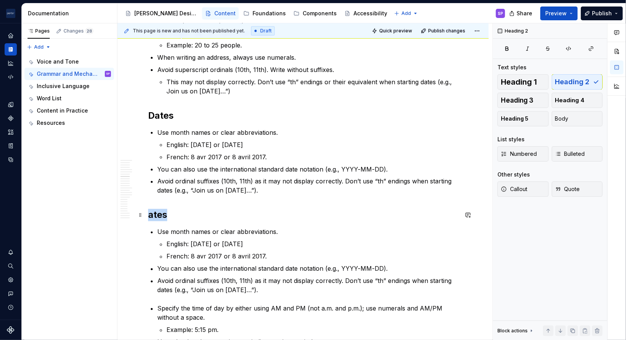
click at [159, 216] on h2 "ates" at bounding box center [303, 215] width 310 height 12
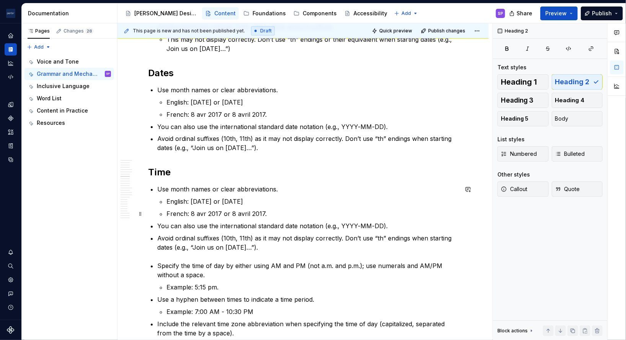
scroll to position [593, 0]
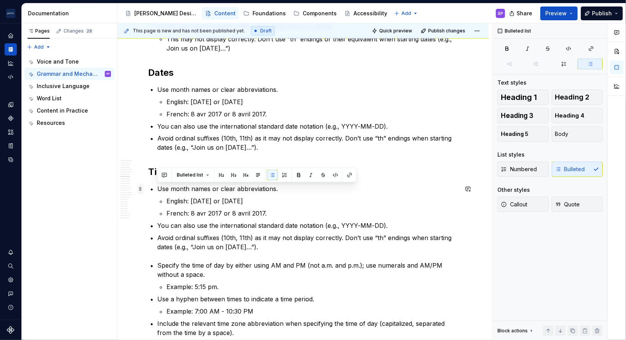
drag, startPoint x: 277, startPoint y: 248, endPoint x: 140, endPoint y: 193, distance: 146.8
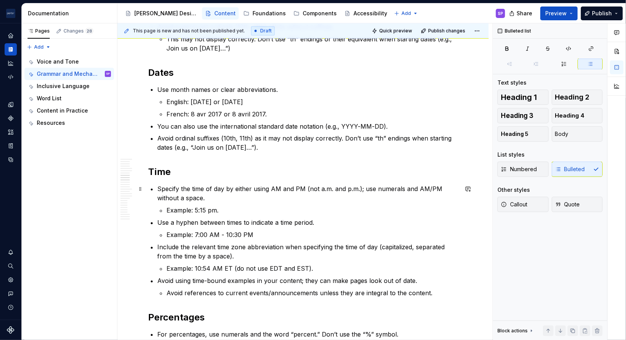
click at [362, 189] on p "Specify the time of day by either using AM and PM (not a.m. and p.m.); use nume…" at bounding box center [307, 193] width 301 height 18
click at [279, 193] on p "Specify the time of day by either using AM and PM (not a.m. and p.m.); use nume…" at bounding box center [307, 193] width 301 height 18
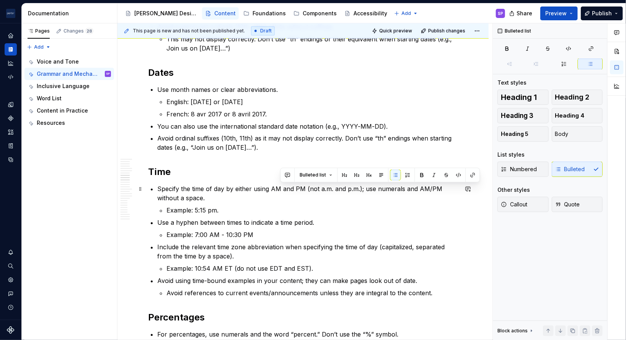
click at [309, 193] on p "Specify the time of day by either using AM and PM (not a.m. and p.m.); use nume…" at bounding box center [307, 193] width 301 height 18
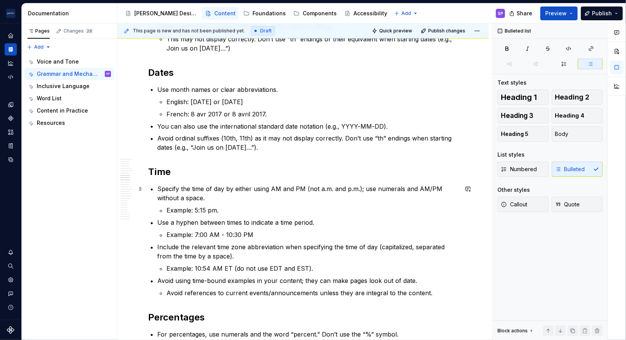
click at [242, 188] on p "Specify the time of day by either using AM and PM (not a.m. and p.m.); use nume…" at bounding box center [307, 193] width 301 height 18
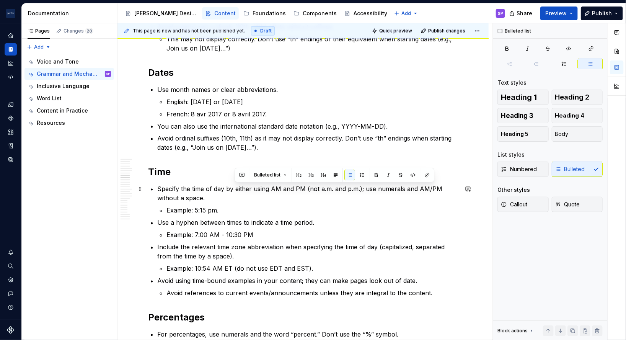
click at [269, 194] on p "Specify the time of day by either using AM and PM (not a.m. and p.m.); use nume…" at bounding box center [307, 193] width 301 height 18
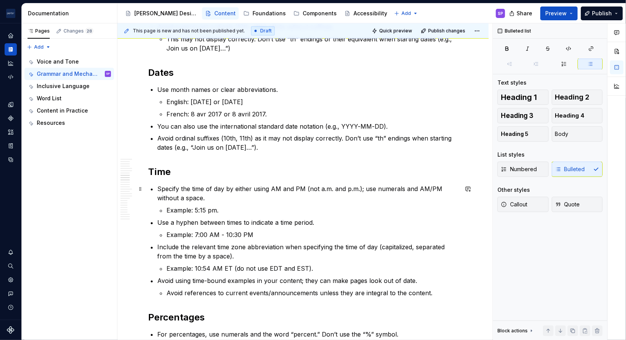
click at [242, 190] on p "Specify the time of day by either using AM and PM (not a.m. and p.m.); use nume…" at bounding box center [307, 193] width 301 height 18
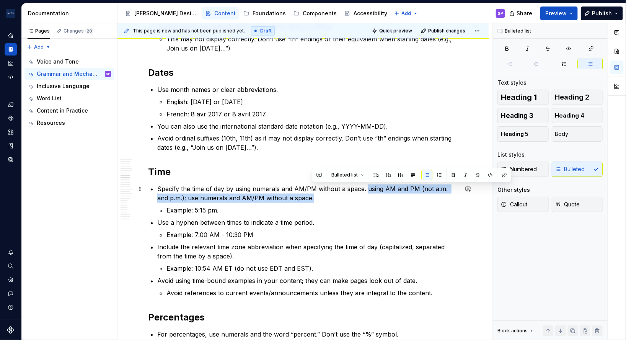
drag, startPoint x: 338, startPoint y: 198, endPoint x: 365, endPoint y: 190, distance: 28.3
click at [365, 190] on p "Specify the time of day by using numerals and AM/PM without a space. using AM a…" at bounding box center [307, 193] width 301 height 18
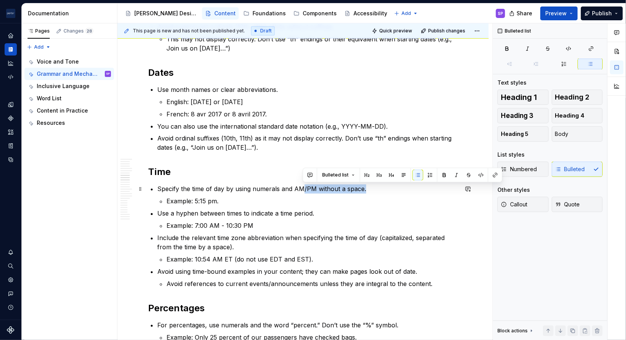
drag, startPoint x: 346, startPoint y: 191, endPoint x: 383, endPoint y: 185, distance: 37.2
click at [383, 185] on p "Specify the time of day by using numerals and AM/PM without a space." at bounding box center [307, 188] width 301 height 9
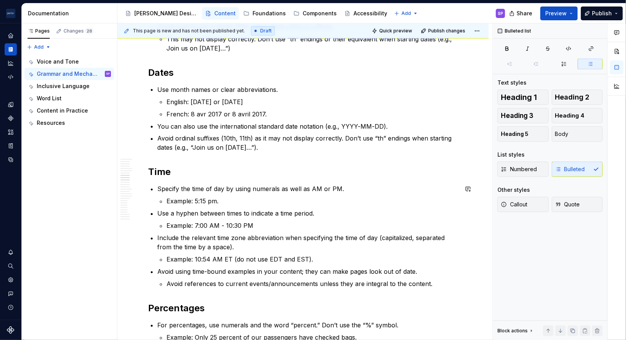
scroll to position [593, 0]
click at [196, 213] on p "Use a hyphen between times to indicate a time period." at bounding box center [307, 212] width 301 height 9
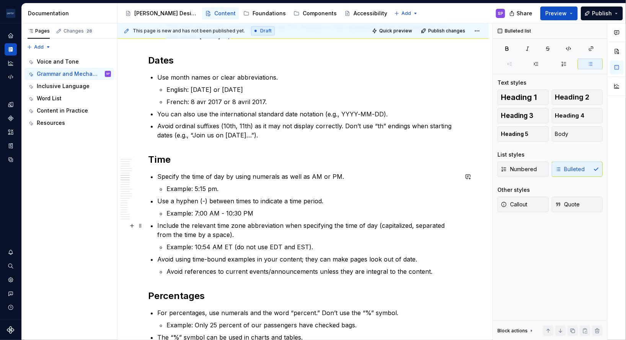
click at [201, 225] on p "Include the relevant time zone abbreviation when specifying the time of day (ca…" at bounding box center [307, 230] width 301 height 18
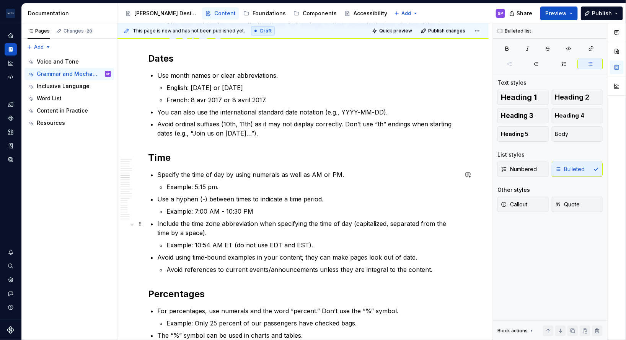
click at [351, 232] on p "Include the time zone abbreviation when specifying the time of day (capitalized…" at bounding box center [307, 228] width 301 height 18
drag, startPoint x: 349, startPoint y: 233, endPoint x: 377, endPoint y: 223, distance: 30.4
drag, startPoint x: 377, startPoint y: 223, endPoint x: 244, endPoint y: 186, distance: 138.3
click at [244, 186] on p "Example: 5:15 pm." at bounding box center [312, 186] width 292 height 9
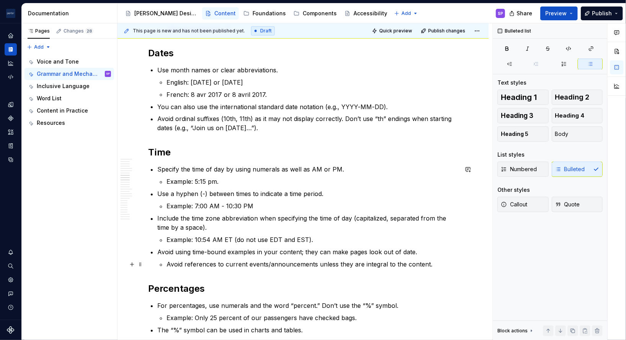
click at [314, 254] on p "Avoid using time-bound examples in your content; they can make pages look out o…" at bounding box center [307, 252] width 301 height 9
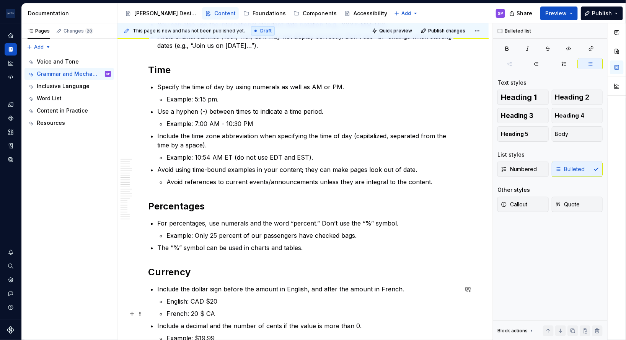
scroll to position [769, 0]
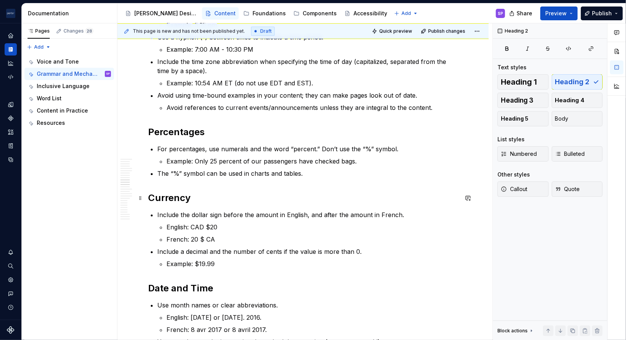
click at [165, 192] on h2 "Currency" at bounding box center [303, 198] width 310 height 12
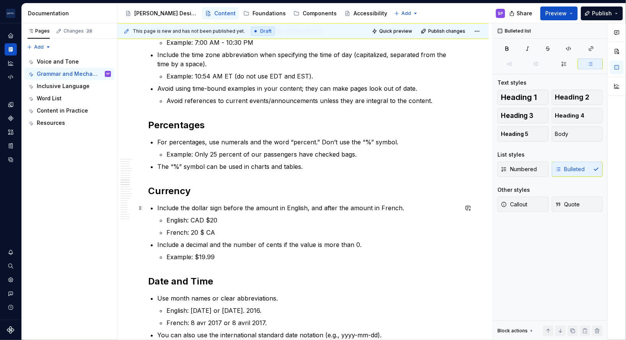
click at [164, 212] on p "Include the dollar sign before the amount in English, and after the amount in F…" at bounding box center [307, 207] width 301 height 9
click at [171, 243] on p "Include a decimal and the number of cents if the value is more than 0." at bounding box center [307, 244] width 301 height 9
click at [235, 239] on ul "Place the dollar sign before the amount in English, and after the amount in Fre…" at bounding box center [307, 232] width 301 height 58
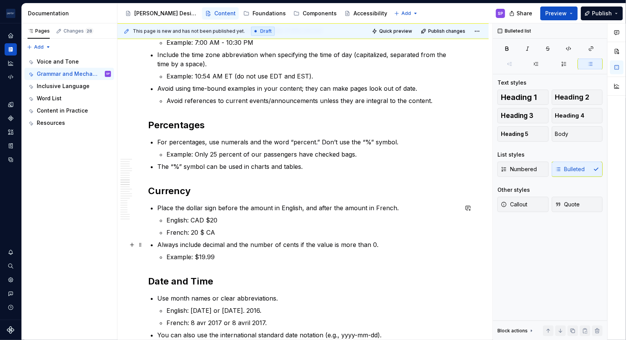
click at [227, 246] on p "Always include decimal and the number of cents if the value is more than 0." at bounding box center [307, 244] width 301 height 9
click at [345, 241] on p "Always include decimals and the number of cents if the value is more than 0." at bounding box center [307, 244] width 301 height 9
click at [321, 246] on p "Always include decimals and the number of cents if the value is more than 0." at bounding box center [307, 244] width 301 height 9
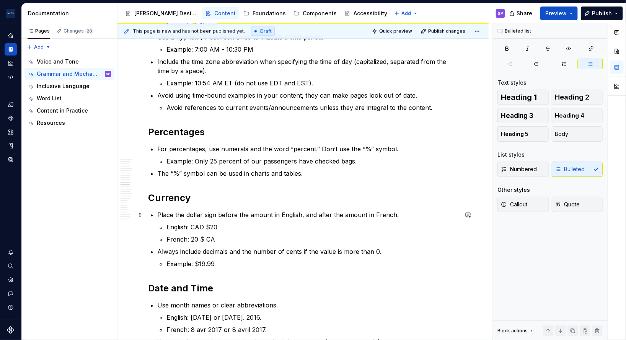
click at [163, 217] on p "Place the dollar sign before the amount in English, and after the amount in Fre…" at bounding box center [307, 214] width 301 height 9
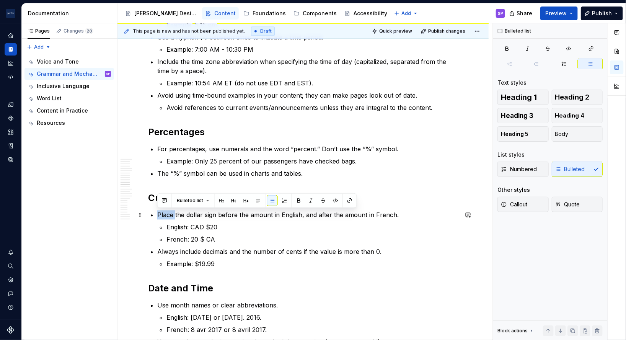
click at [163, 217] on p "Place the dollar sign before the amount in English, and after the amount in Fre…" at bounding box center [307, 214] width 301 height 9
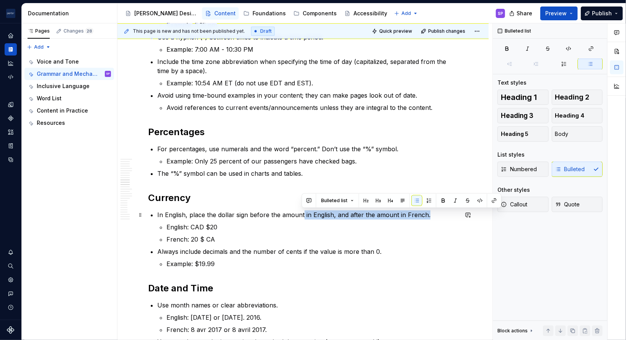
drag, startPoint x: 302, startPoint y: 216, endPoint x: 428, endPoint y: 213, distance: 125.9
click at [428, 213] on p "In English, place the dollar sign before the amount in English, and after the a…" at bounding box center [307, 214] width 301 height 9
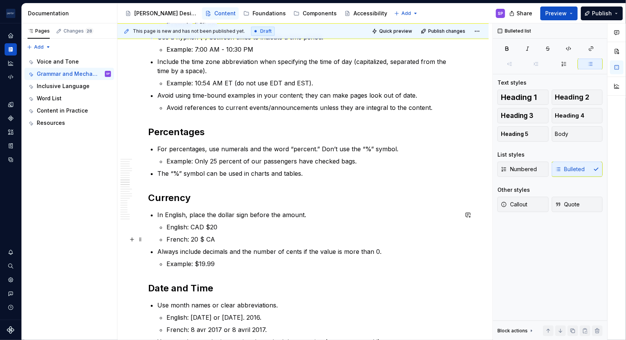
click at [233, 229] on p "English: CAD $20" at bounding box center [312, 226] width 292 height 9
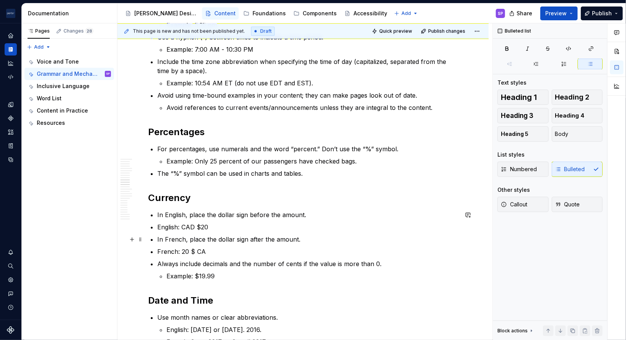
click at [157, 223] on li "English: CAD $20" at bounding box center [307, 226] width 301 height 9
click at [157, 253] on li "French: 20 $ CA" at bounding box center [307, 251] width 301 height 9
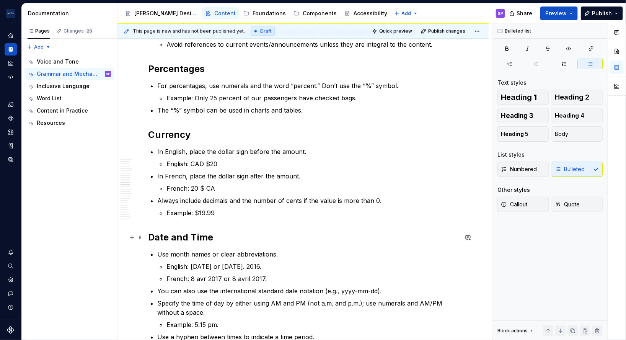
scroll to position [946, 0]
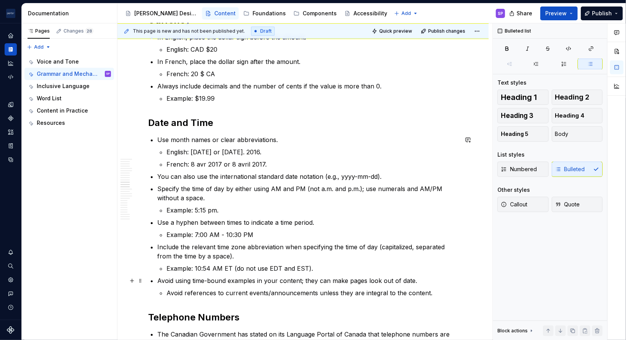
click at [452, 273] on ul "Use month names or clear abbreviations. English: [DATE] or [DATE]. 2016. French…" at bounding box center [307, 216] width 301 height 162
click at [443, 283] on p "Avoid using time-bound examples in your content; they can make pages look out o…" at bounding box center [307, 280] width 301 height 9
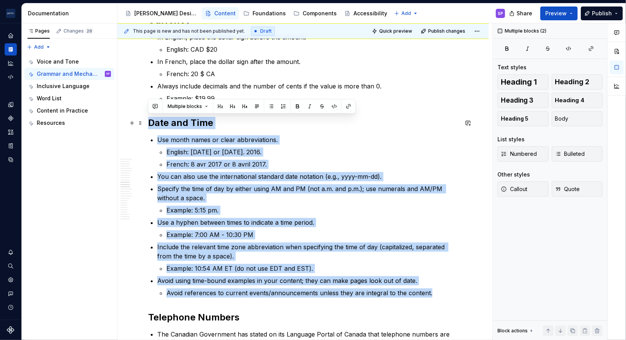
drag, startPoint x: 441, startPoint y: 295, endPoint x: 147, endPoint y: 122, distance: 341.4
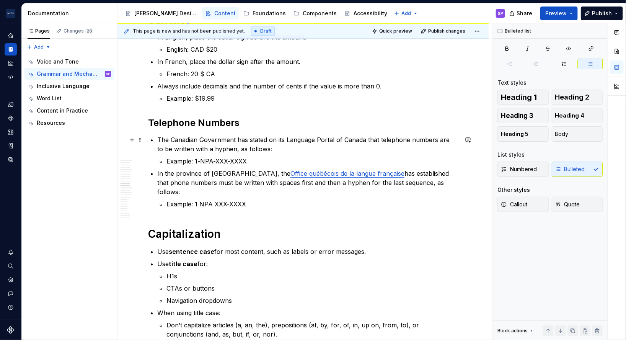
click at [159, 140] on p "The Canadian Government has stated on its Language Portal of Canada that teleph…" at bounding box center [307, 144] width 301 height 18
click at [202, 145] on p "The Canadian Government has stated on its Language Portal of Canada that teleph…" at bounding box center [307, 144] width 301 height 18
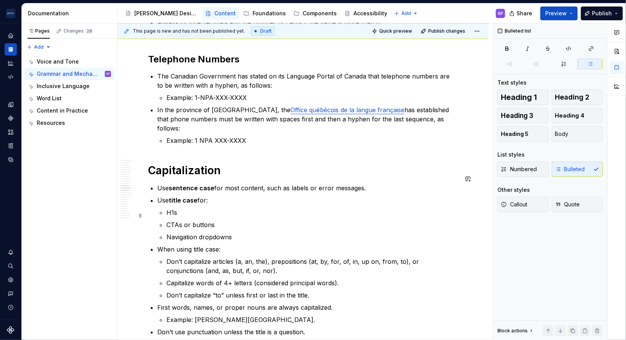
scroll to position [1020, 0]
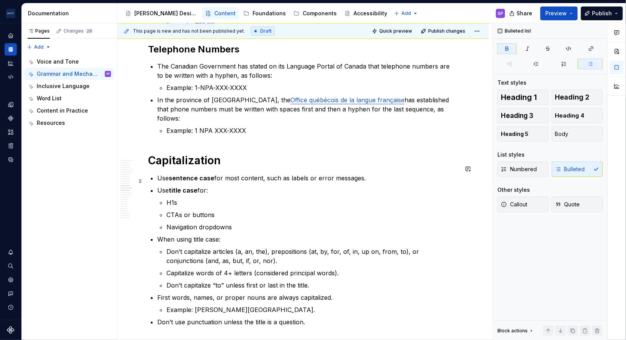
click at [176, 186] on strong "title case" at bounding box center [183, 190] width 29 height 8
click at [239, 186] on p "Use title case for:" at bounding box center [307, 190] width 301 height 9
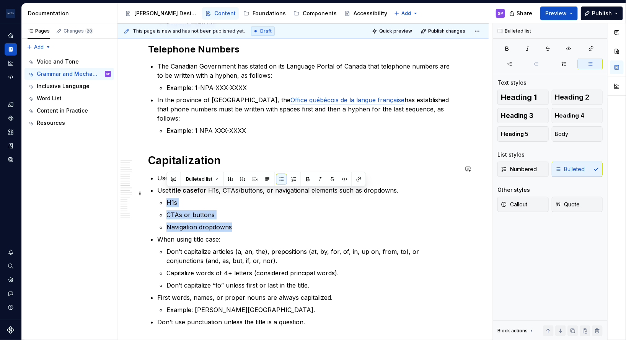
drag, startPoint x: 241, startPoint y: 219, endPoint x: 148, endPoint y: 189, distance: 97.6
click at [148, 189] on div "Abbreviations Time Use hrs and min (not hrs. or mins. ) Use AM and PM (all caps…" at bounding box center [303, 280] width 310 height 2280
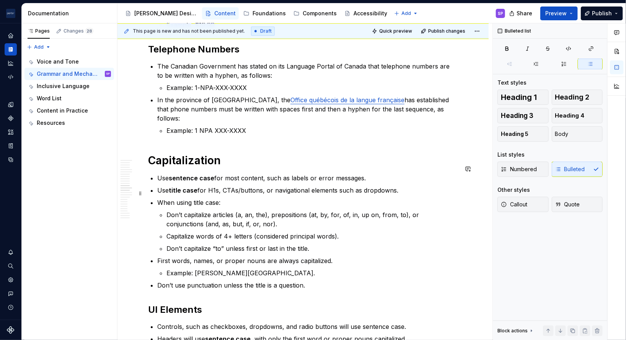
click at [414, 186] on ul "Use sentence case for most content, such as labels or error messages. Use title…" at bounding box center [307, 231] width 301 height 116
click at [413, 186] on p "Use title case for H1s, CTAs/buttons, or navigational elements such as dropdown…" at bounding box center [307, 190] width 301 height 9
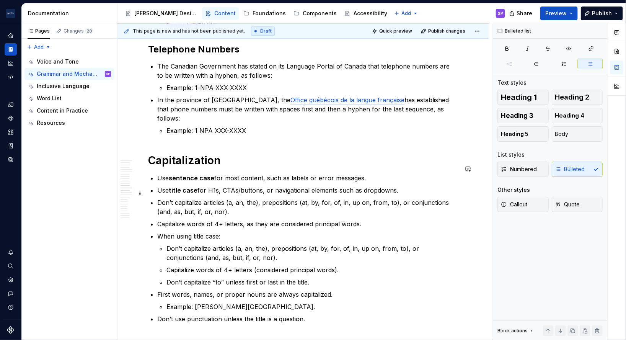
click at [265, 198] on p "Don’t capitalize articles (a, an, the), prepositions (at, by, for, of, in, up o…" at bounding box center [307, 207] width 301 height 18
click at [259, 201] on p "Don’t capitalize articles (a, an, the), prepositions (at, by, for, of, in, up o…" at bounding box center [307, 207] width 301 height 18
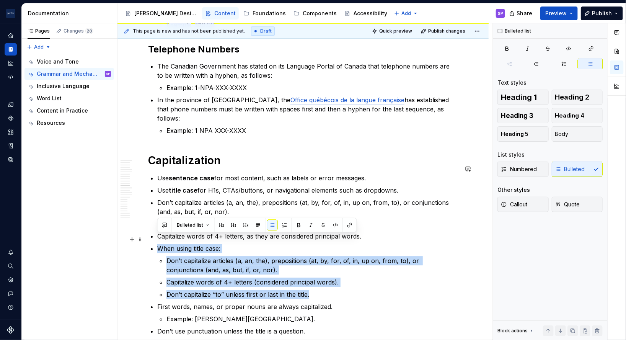
drag, startPoint x: 325, startPoint y: 284, endPoint x: 156, endPoint y: 242, distance: 174.2
click at [156, 242] on div "Abbreviations Time Use hrs and min (not hrs. or mins. ) Use AM and PM (all caps…" at bounding box center [303, 284] width 310 height 2289
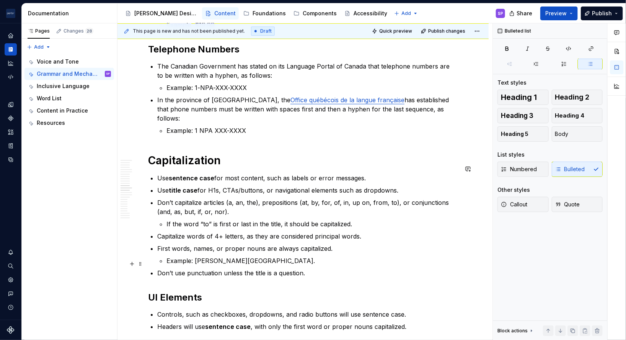
click at [192, 268] on p "Don’t use punctuation unless the title is a question." at bounding box center [307, 272] width 301 height 9
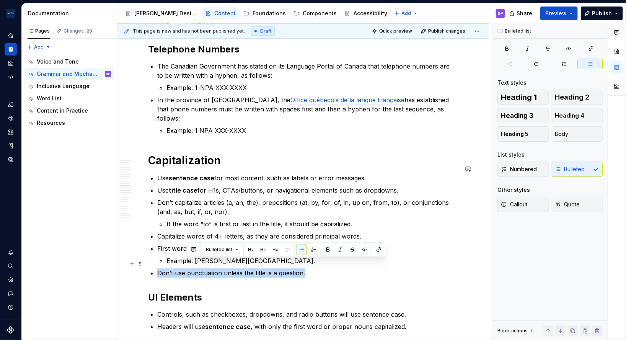
click at [192, 268] on p "Don’t use punctuation unless the title is a question." at bounding box center [307, 272] width 301 height 9
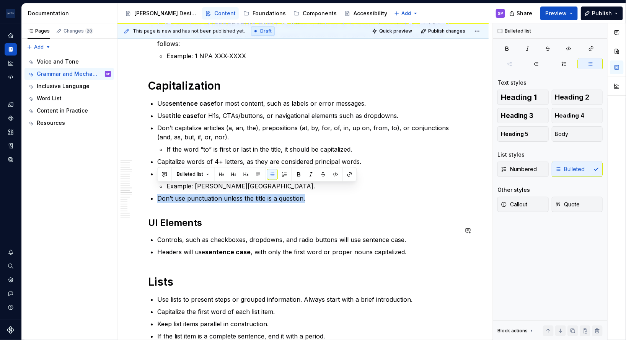
scroll to position [1095, 0]
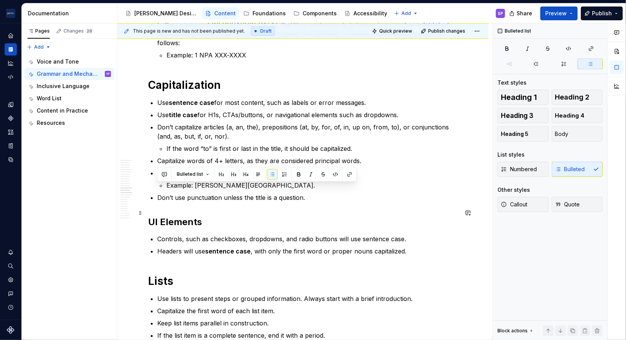
click at [161, 216] on h2 "UI Elements" at bounding box center [303, 222] width 310 height 12
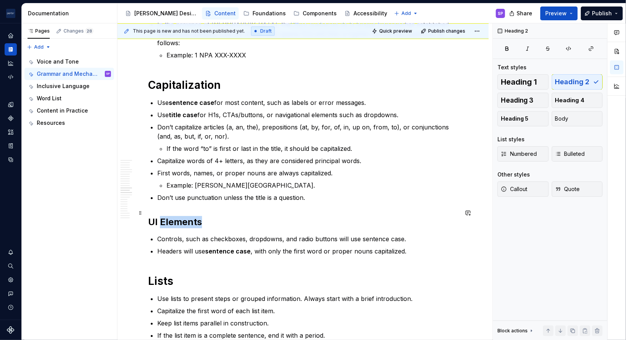
click at [161, 216] on h2 "UI Elements" at bounding box center [303, 222] width 310 height 12
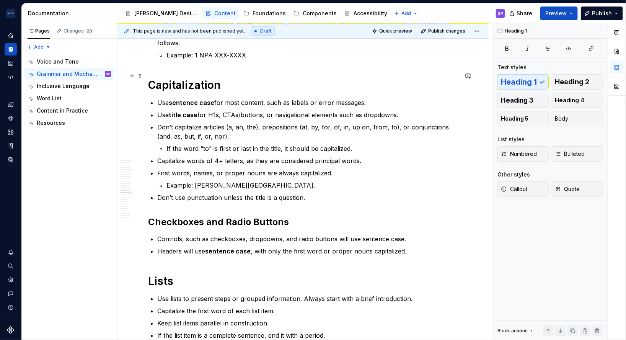
click at [386, 81] on h1 "Capitalization" at bounding box center [303, 85] width 310 height 14
click at [382, 98] on p "Use sentence case for most content, such as labels or error messages." at bounding box center [307, 102] width 301 height 9
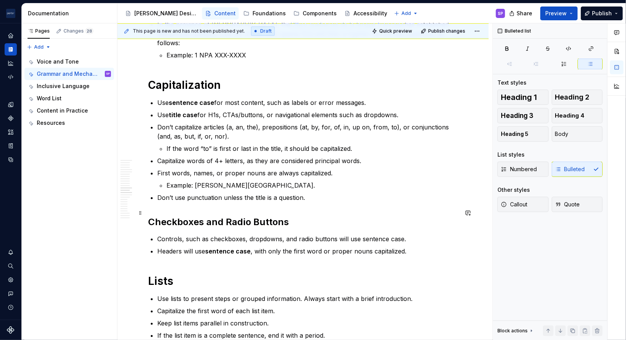
click at [236, 216] on h2 "Checkboxes and Radio Buttons" at bounding box center [303, 222] width 310 height 12
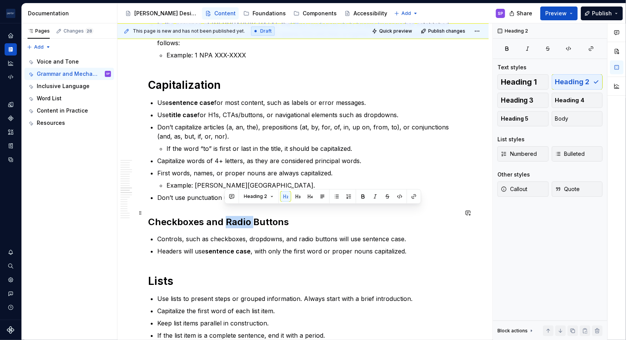
click at [236, 216] on h2 "Checkboxes and Radio Buttons" at bounding box center [303, 222] width 310 height 12
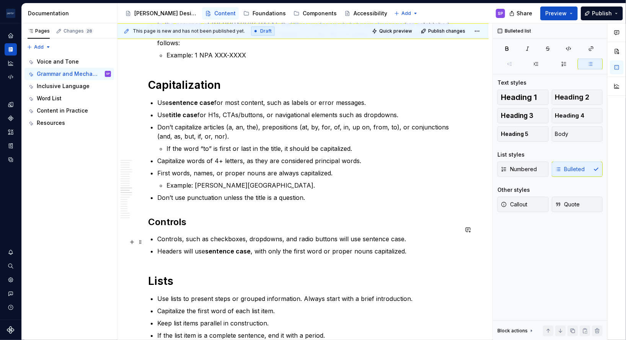
click at [292, 246] on p "Headers will use sentence case , with only the first word or proper nouns capit…" at bounding box center [307, 250] width 301 height 9
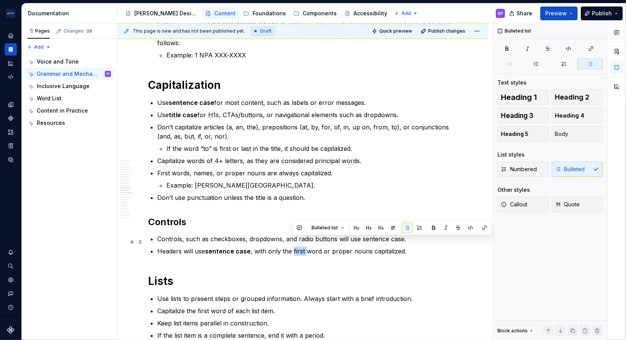
click at [292, 246] on p "Headers will use sentence case , with only the first word or proper nouns capit…" at bounding box center [307, 250] width 301 height 9
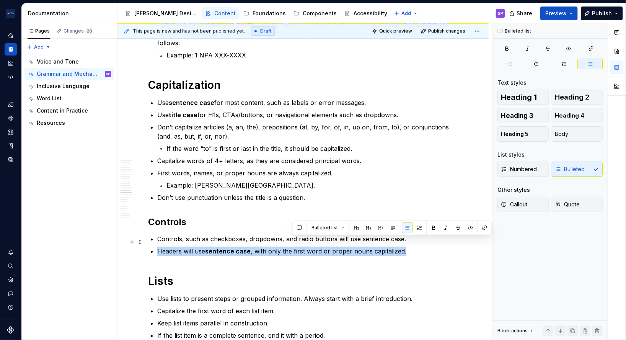
click at [292, 246] on p "Headers will use sentence case , with only the first word or proper nouns capit…" at bounding box center [307, 250] width 301 height 9
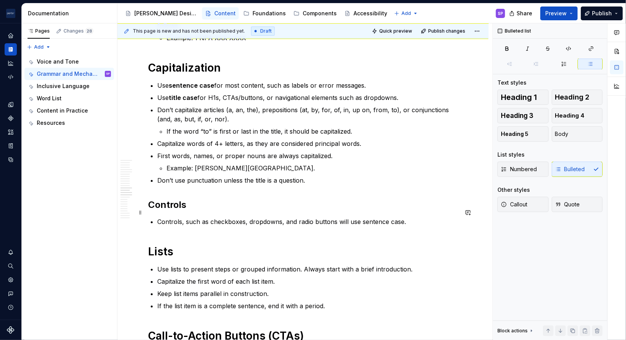
scroll to position [1104, 0]
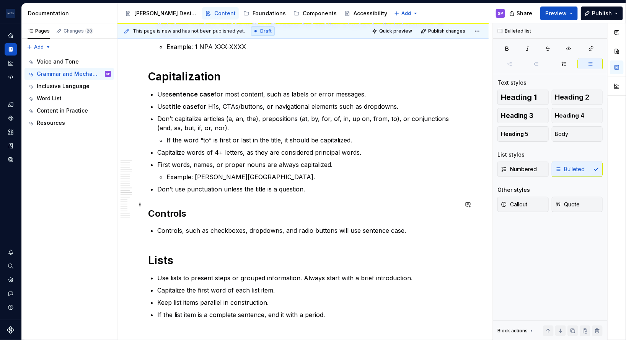
click at [169, 210] on div "Abbreviations Time Use hrs and min (not hrs. or mins. ) Use AM and PM (all caps…" at bounding box center [303, 166] width 310 height 2219
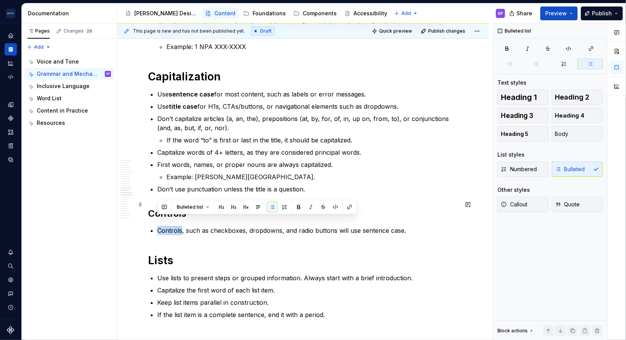
click at [169, 210] on div "Abbreviations Time Use hrs and min (not hrs. or mins. ) Use AM and PM (all caps…" at bounding box center [303, 166] width 310 height 2219
click at [150, 207] on h2 "Controls" at bounding box center [303, 213] width 310 height 12
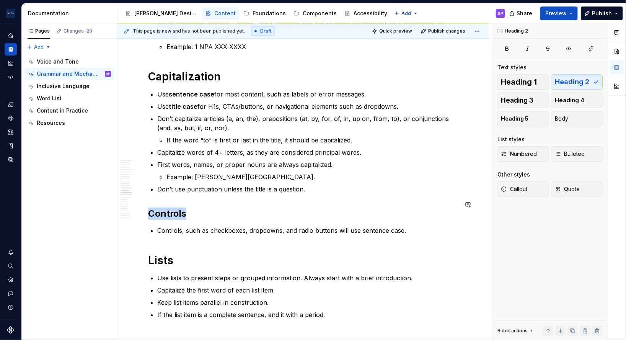
click at [150, 207] on h2 "Controls" at bounding box center [303, 213] width 310 height 12
click at [184, 188] on span "Heading 2" at bounding box center [179, 188] width 23 height 6
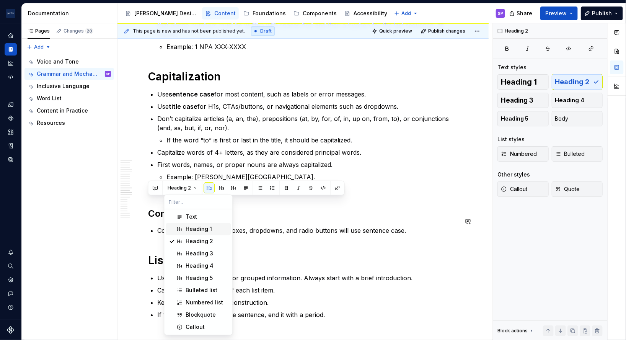
click at [189, 226] on div "Heading 1" at bounding box center [199, 229] width 26 height 8
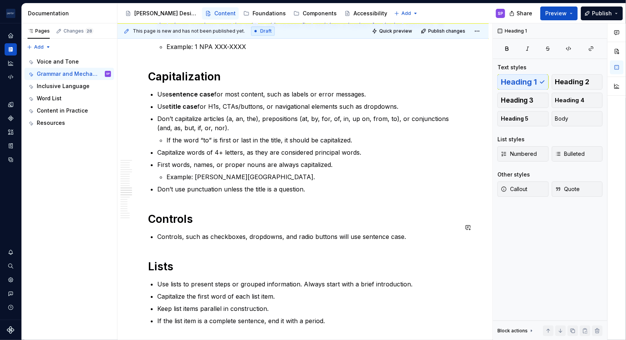
click at [190, 236] on div "Abbreviations Time Use hrs and min (not hrs. or mins. ) Use AM and PM (all caps…" at bounding box center [303, 169] width 310 height 2225
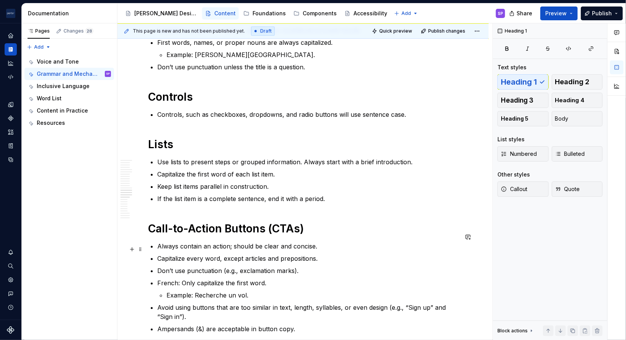
scroll to position [1225, 0]
click at [195, 242] on p "Always contain an action; should be clear and concise." at bounding box center [307, 246] width 301 height 9
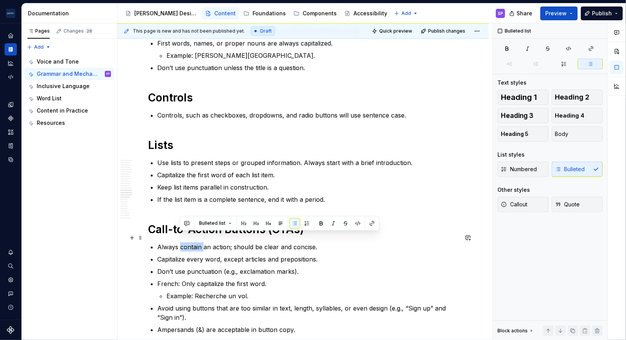
click at [195, 242] on p "Always contain an action; should be clear and concise." at bounding box center [307, 246] width 301 height 9
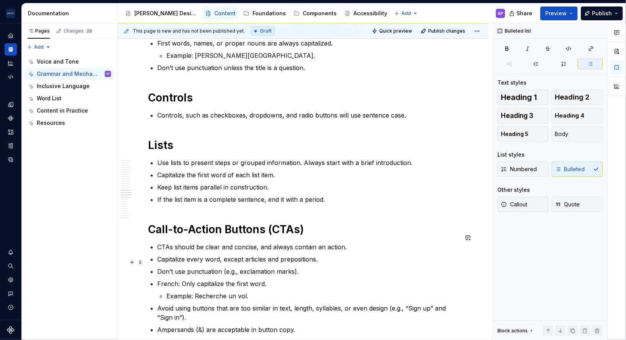
click at [253, 255] on ul "CTAs should be clear and concise, and always contain an action. Capitalize ever…" at bounding box center [307, 288] width 301 height 92
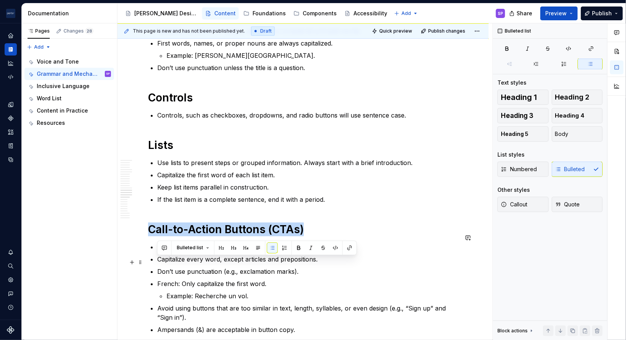
click at [253, 255] on ul "CTAs should be clear and concise, and always contain an action. Capitalize ever…" at bounding box center [307, 288] width 301 height 92
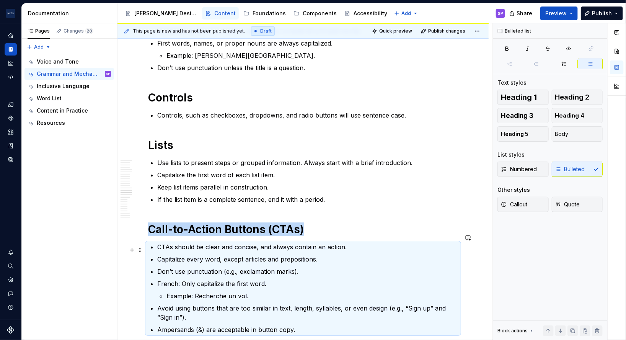
click at [216, 254] on p "Capitalize every word, except articles and prepositions." at bounding box center [307, 258] width 301 height 9
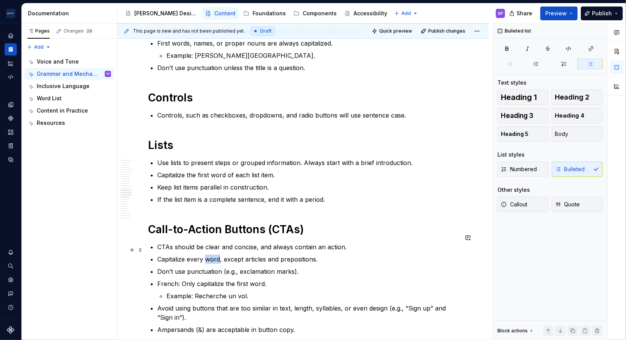
click at [216, 254] on p "Capitalize every word, except articles and prepositions." at bounding box center [307, 258] width 301 height 9
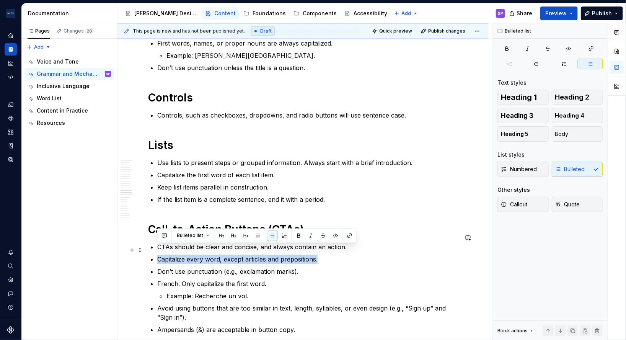
click at [216, 254] on p "Capitalize every word, except articles and prepositions." at bounding box center [307, 258] width 301 height 9
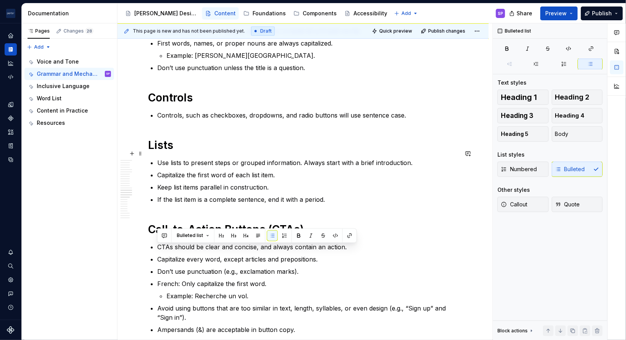
click at [311, 158] on p "Use lists to present steps or grouped information. Always start with a brief in…" at bounding box center [307, 162] width 301 height 9
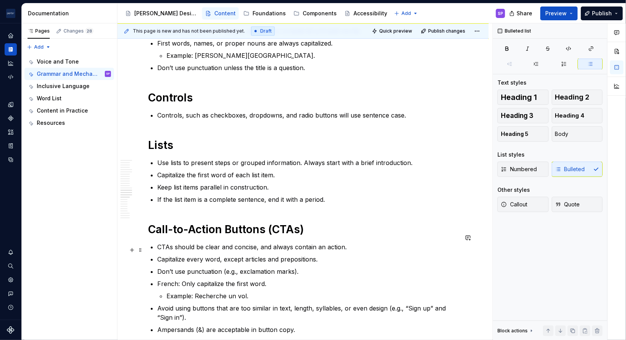
click at [294, 254] on p "Capitalize every word, except articles and prepositions." at bounding box center [307, 258] width 301 height 9
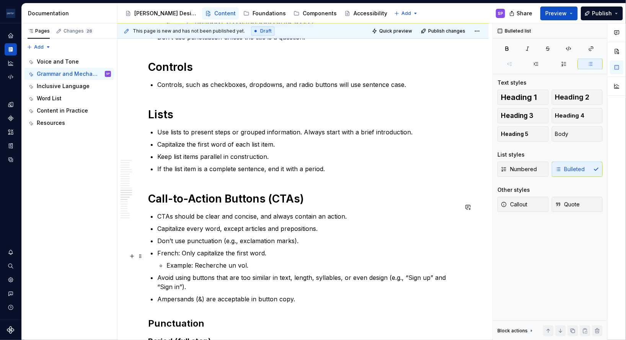
scroll to position [1257, 0]
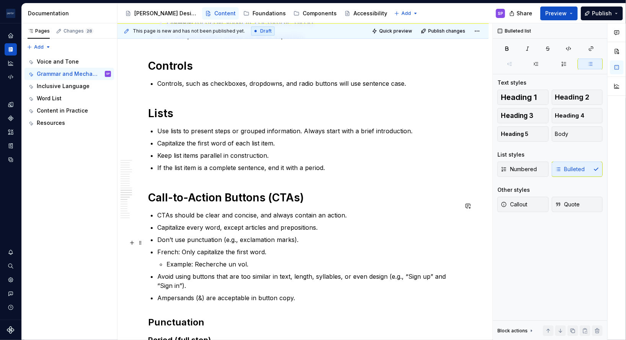
click at [208, 247] on p "French: Only capitalize the first word." at bounding box center [307, 251] width 301 height 9
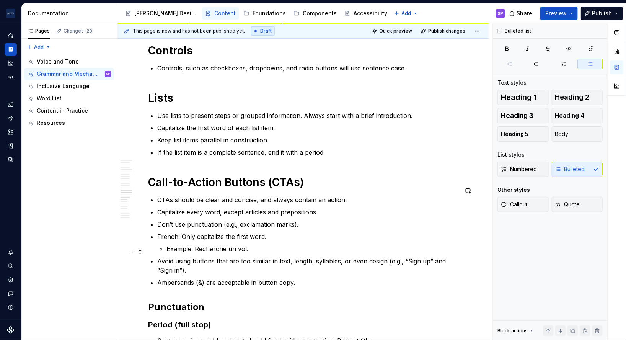
click at [236, 256] on p "Avoid using buttons that are too similar in text, length, syllables, or even de…" at bounding box center [307, 265] width 301 height 18
click at [329, 207] on p "Capitalize every word, except articles and prepositions." at bounding box center [307, 211] width 301 height 9
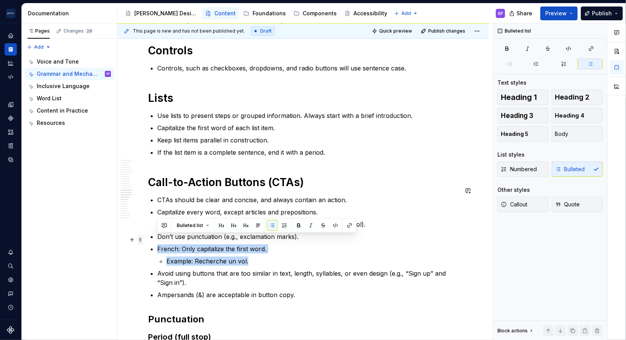
drag, startPoint x: 268, startPoint y: 249, endPoint x: 138, endPoint y: 237, distance: 131.0
click at [148, 237] on div "Abbreviations Time Use hrs and min (not hrs. or mins. ) Use AM and PM (all caps…" at bounding box center [303, 11] width 310 height 2246
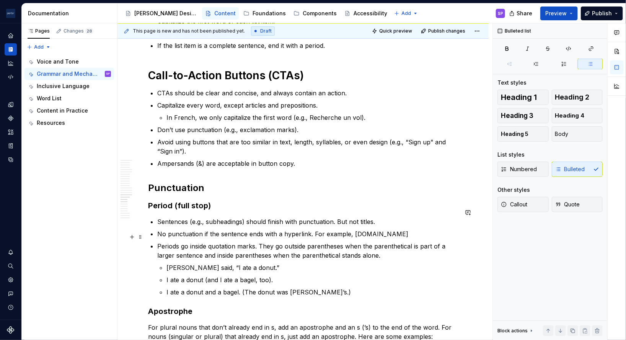
scroll to position [1379, 0]
click at [254, 219] on ul "Sentences (e.g., subheadings) should finish with punctuation. But not titles. N…" at bounding box center [307, 257] width 301 height 80
click at [311, 217] on p "Sentences (e.g., subheadings) should finish with punctuation. But not titles." at bounding box center [307, 221] width 301 height 9
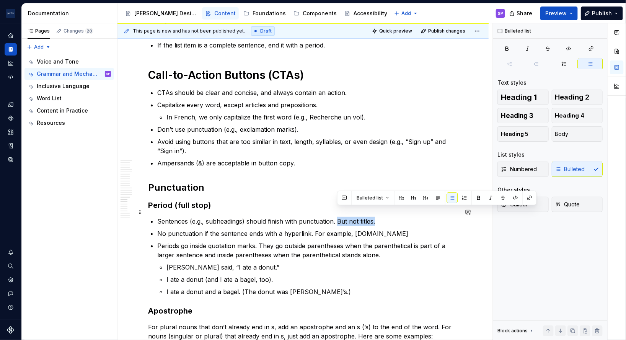
drag, startPoint x: 338, startPoint y: 209, endPoint x: 407, endPoint y: 216, distance: 69.6
click at [407, 217] on p "Sentences (e.g., subheadings) should finish with punctuation. But not titles." at bounding box center [307, 221] width 301 height 9
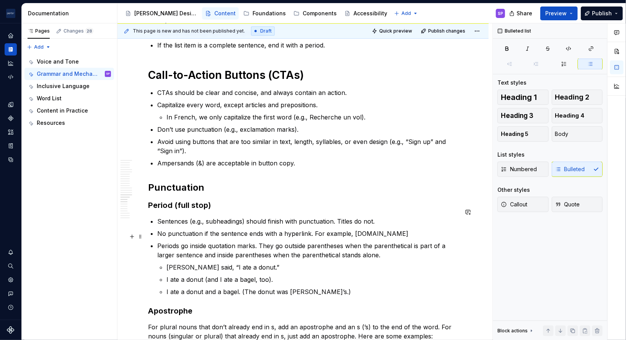
scroll to position [1397, 0]
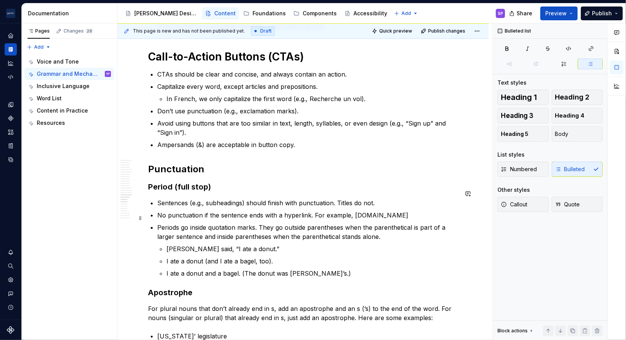
click at [160, 223] on p "Periods go inside quotation marks. They go outside parentheses when the parenth…" at bounding box center [307, 232] width 301 height 18
click at [221, 223] on p "Periods go inside quotation marks. They go outside parentheses when the parenth…" at bounding box center [307, 232] width 301 height 18
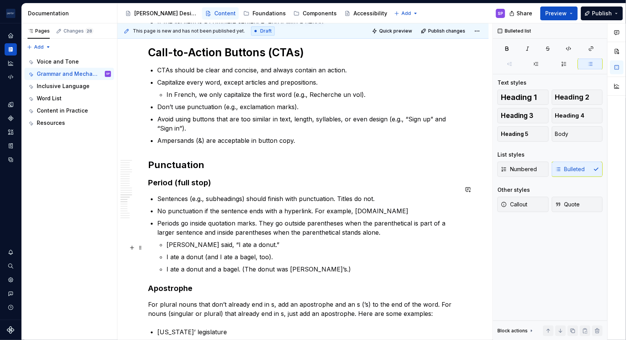
scroll to position [1432, 0]
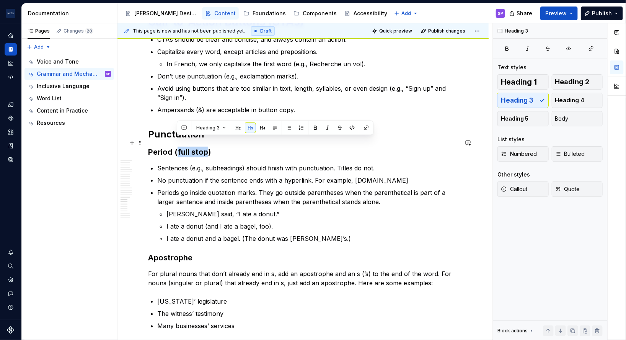
drag, startPoint x: 176, startPoint y: 145, endPoint x: 205, endPoint y: 145, distance: 29.1
click at [205, 147] on h3 "Period (full stop)" at bounding box center [303, 152] width 310 height 11
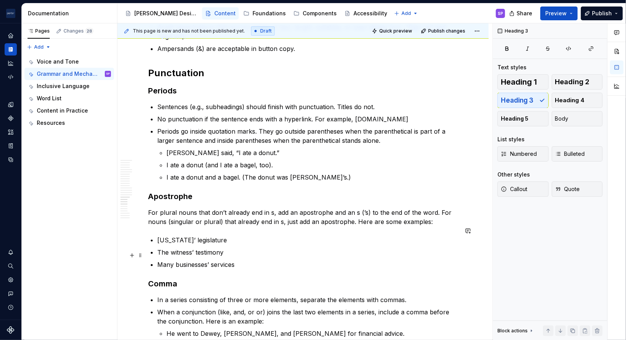
scroll to position [1494, 0]
click at [197, 191] on h3 "Apostrophe" at bounding box center [303, 196] width 310 height 11
click at [215, 278] on h3 "Comma" at bounding box center [303, 283] width 310 height 11
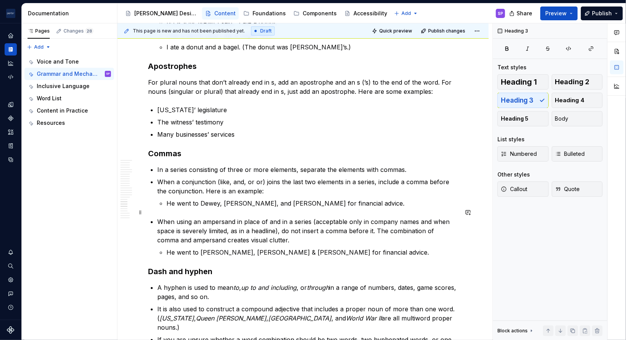
scroll to position [1625, 0]
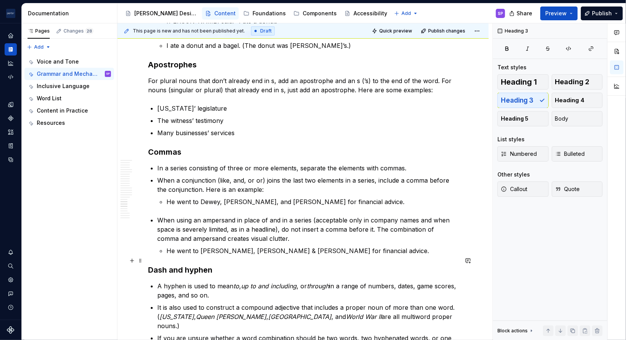
click at [298, 264] on h3 "Dash and hyphen" at bounding box center [303, 269] width 310 height 11
click at [168, 264] on h3 "Dash and hyphen" at bounding box center [303, 269] width 310 height 11
click at [232, 264] on h3 "Dashes and hyphen" at bounding box center [303, 269] width 310 height 11
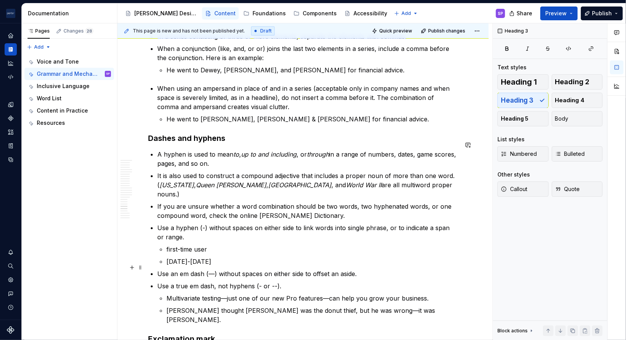
scroll to position [1809, 0]
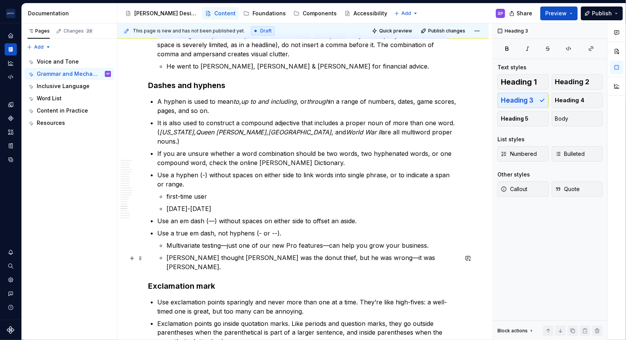
click at [225, 280] on h3 "Exclamation mark" at bounding box center [303, 285] width 310 height 11
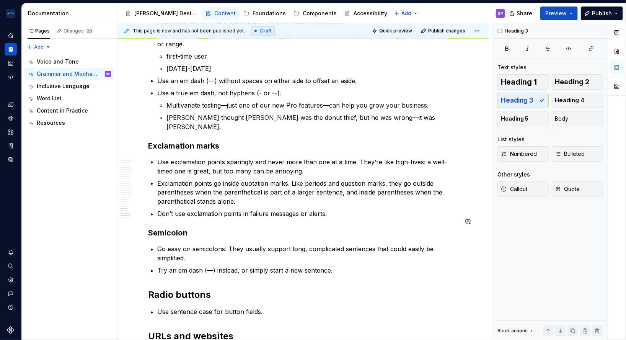
scroll to position [1950, 0]
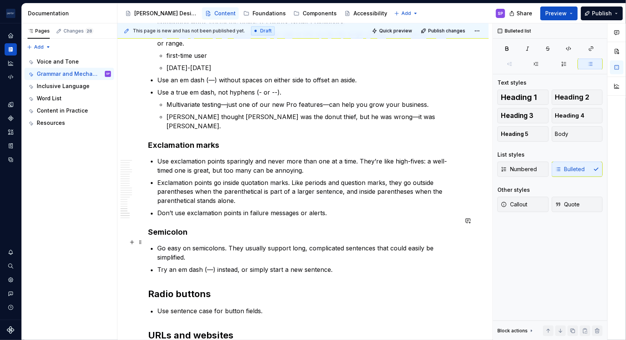
click at [206, 265] on p "Try an em dash (—) instead, or simply start a new sentence." at bounding box center [307, 269] width 301 height 9
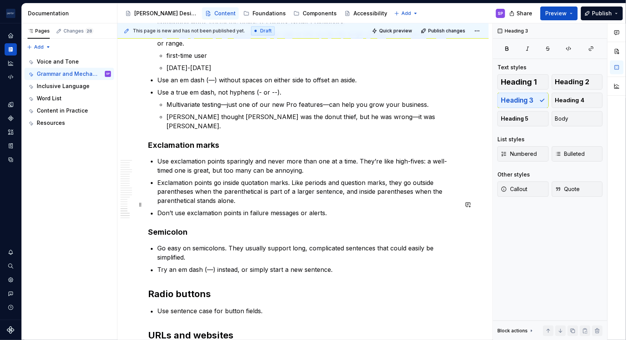
click at [192, 227] on h3 "Semicolon" at bounding box center [303, 232] width 310 height 11
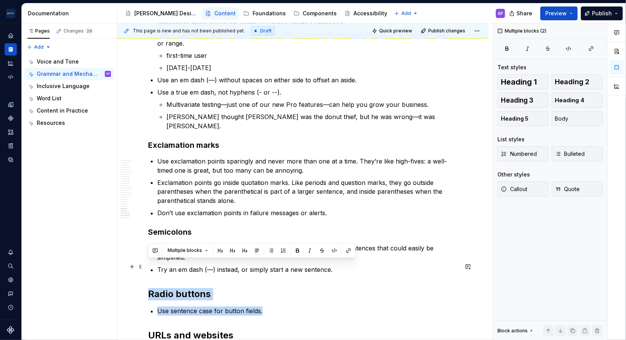
drag, startPoint x: 226, startPoint y: 282, endPoint x: 119, endPoint y: 262, distance: 109.4
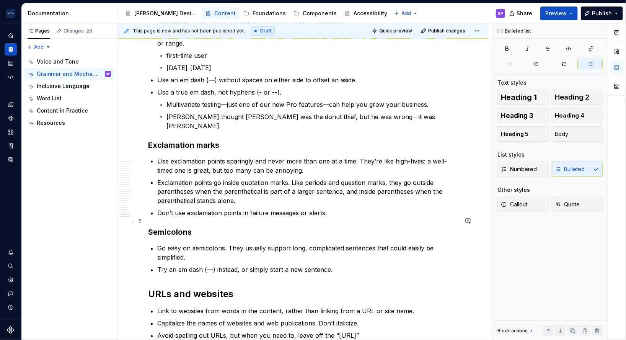
scroll to position [2016, 0]
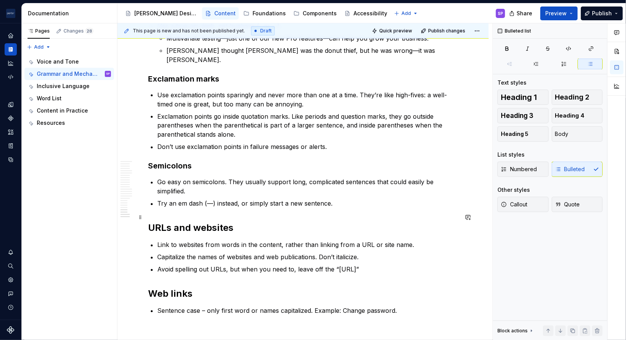
click at [266, 222] on h2 "URLs and websites" at bounding box center [303, 228] width 310 height 12
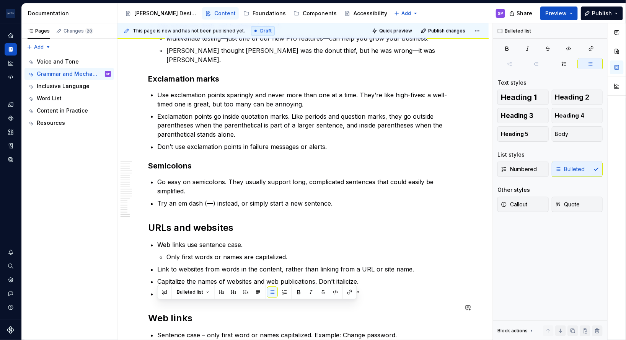
scroll to position [2018, 0]
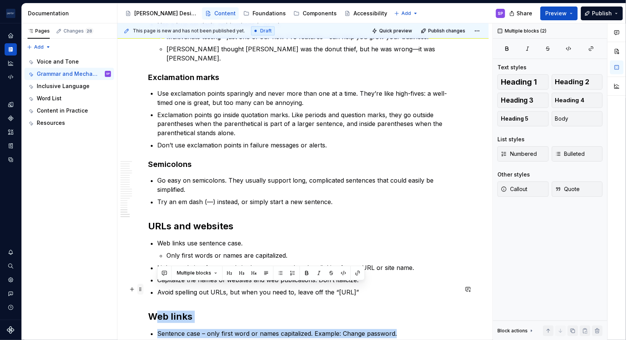
drag, startPoint x: 429, startPoint y: 308, endPoint x: 141, endPoint y: 283, distance: 289.1
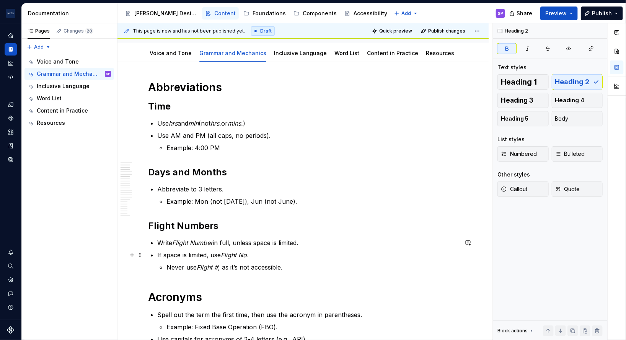
scroll to position [0, 0]
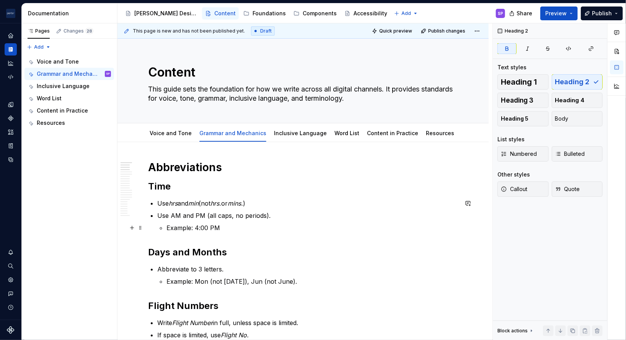
click at [193, 229] on p "Example: 4:00 PM" at bounding box center [312, 227] width 292 height 9
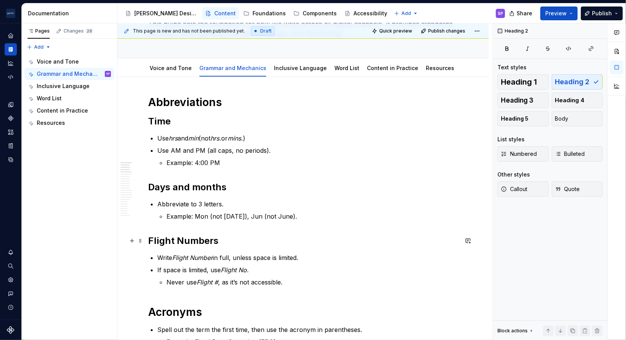
scroll to position [66, 0]
click at [185, 243] on h2 "Flight Numbers" at bounding box center [303, 240] width 310 height 12
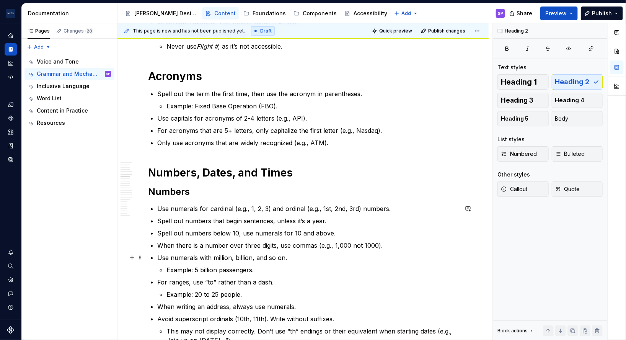
scroll to position [302, 0]
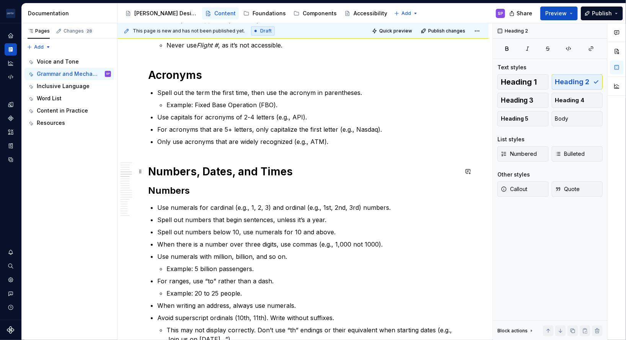
click at [205, 165] on h1 "Numbers, Dates, and Times" at bounding box center [303, 171] width 310 height 14
click at [266, 173] on h1 "Numbers, dates, and Times" at bounding box center [303, 171] width 310 height 14
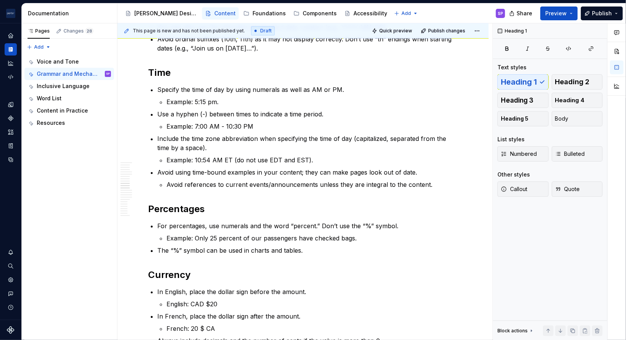
scroll to position [860, 0]
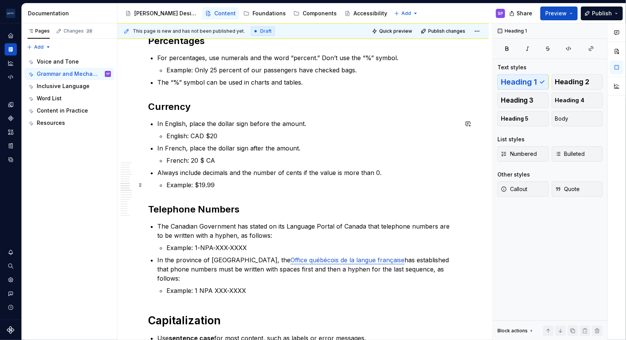
click at [225, 186] on p "Example: $19.99" at bounding box center [312, 184] width 292 height 9
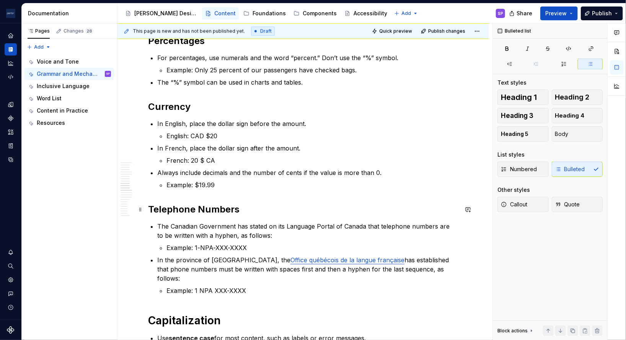
click at [205, 208] on h2 "Telephone Numbers" at bounding box center [303, 209] width 310 height 12
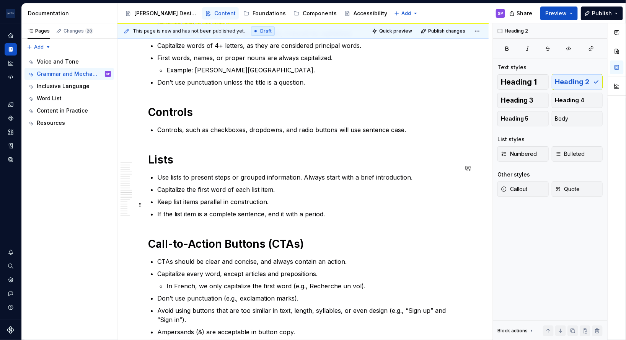
scroll to position [1211, 0]
click at [196, 213] on div "Abbreviations Time Use hrs and min (not hrs. or mins. ) Use AM and PM (all caps…" at bounding box center [303, 27] width 310 height 2155
click at [233, 236] on h1 "Call-to-action Buttons (CTAs)" at bounding box center [303, 243] width 310 height 14
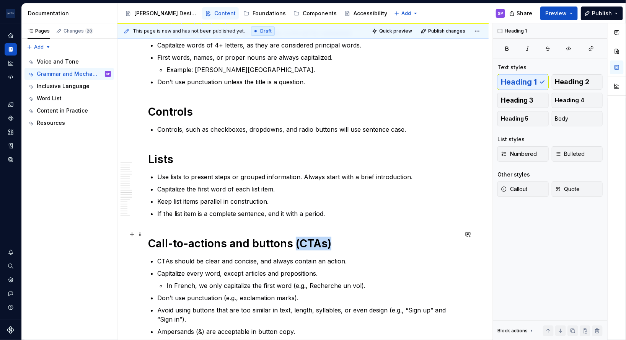
drag, startPoint x: 292, startPoint y: 229, endPoint x: 350, endPoint y: 238, distance: 58.8
click at [350, 238] on h1 "Call-to-actions and buttons (CTAs)" at bounding box center [303, 243] width 310 height 14
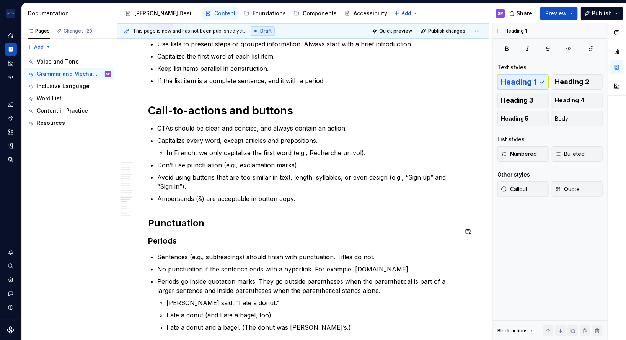
scroll to position [1347, 0]
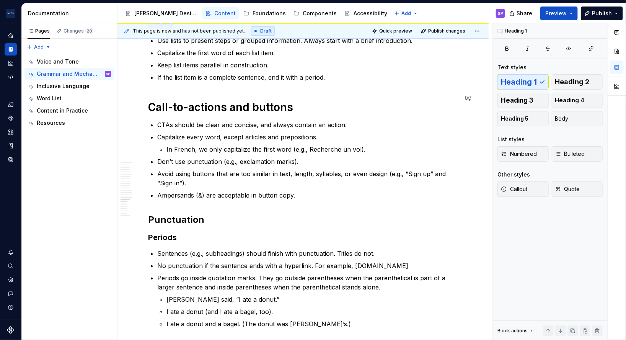
click at [225, 100] on h1 "Call-to-actions and buttons" at bounding box center [303, 107] width 310 height 14
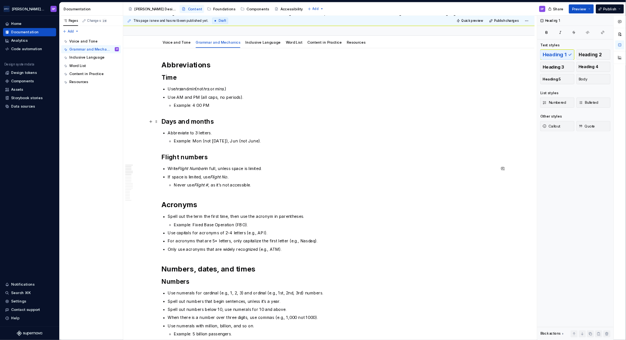
scroll to position [0, 0]
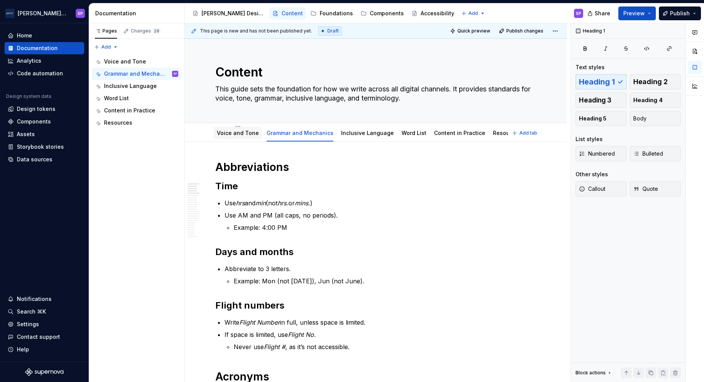
click at [240, 138] on div "Voice and Tone" at bounding box center [238, 133] width 48 height 12
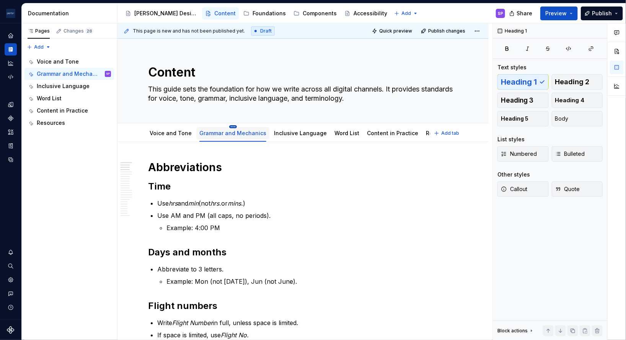
click at [230, 125] on html "[PERSON_NAME] Airlines SP Design system data Documentation Accessibility guide …" at bounding box center [313, 170] width 626 height 340
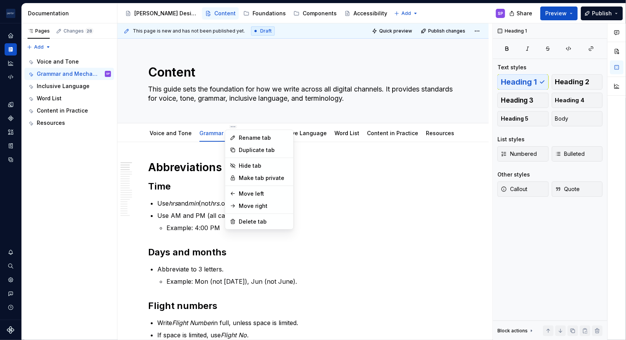
click at [392, 34] on html "[PERSON_NAME] Airlines SP Design system data Documentation Accessibility guide …" at bounding box center [313, 170] width 626 height 340
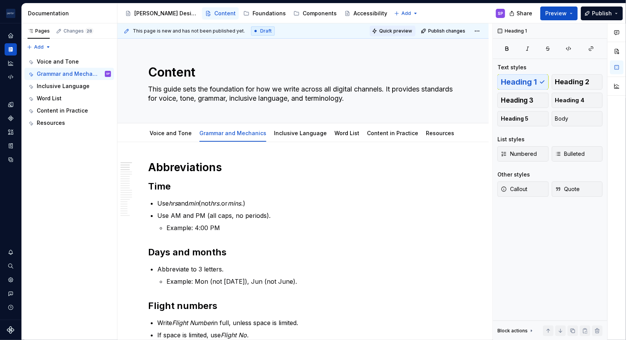
click at [372, 28] on button "Quick preview" at bounding box center [393, 31] width 46 height 11
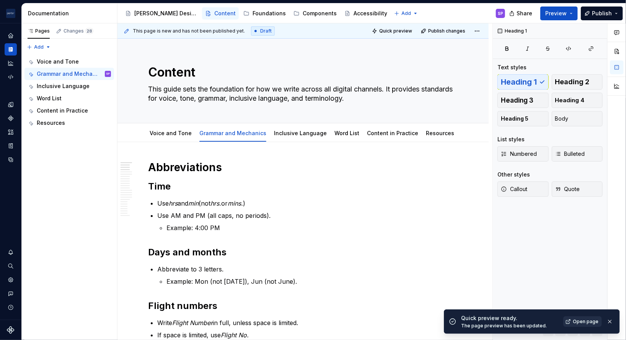
click at [584, 320] on span "Open page" at bounding box center [586, 321] width 26 height 6
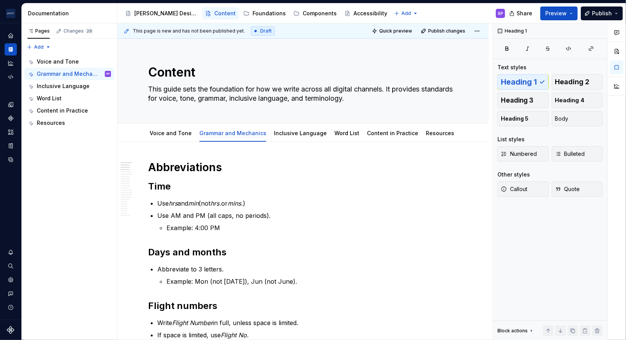
type textarea "*"
